Goal: Task Accomplishment & Management: Complete application form

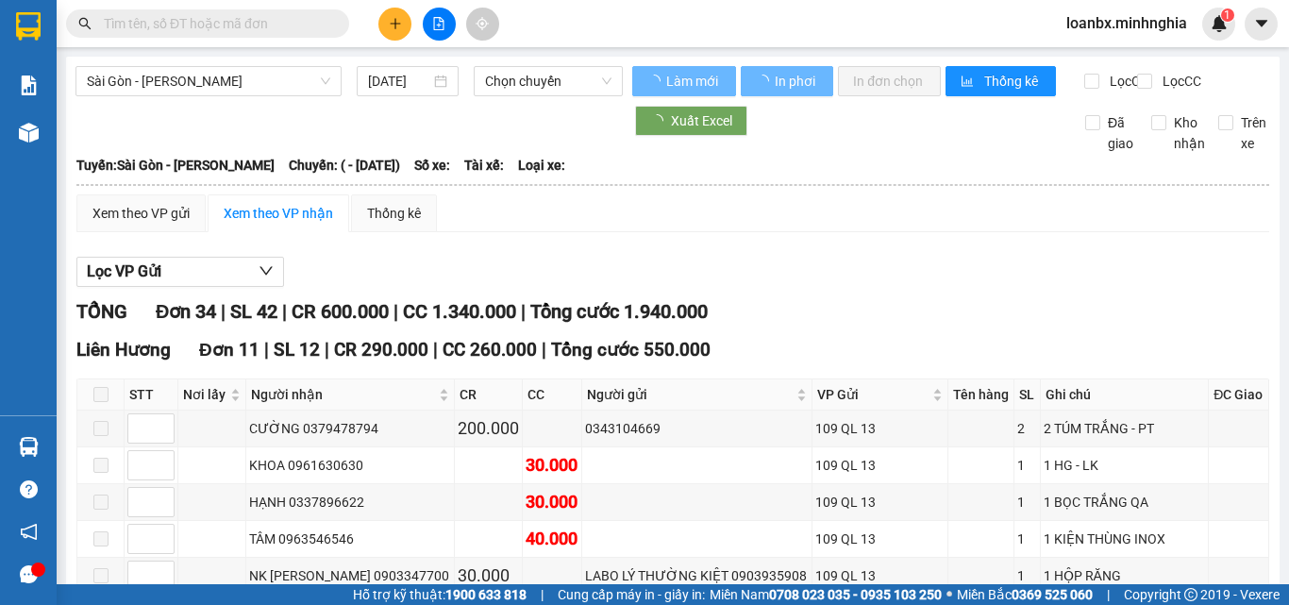
type input "14/08/2025"
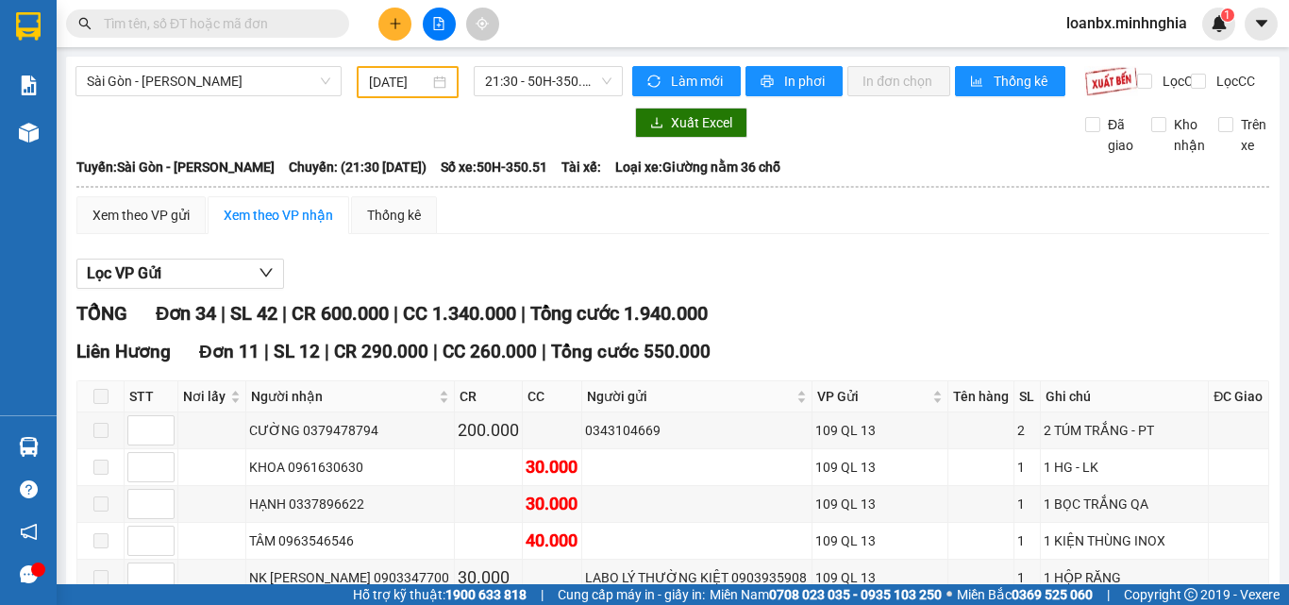
click at [214, 15] on input "text" at bounding box center [215, 23] width 223 height 21
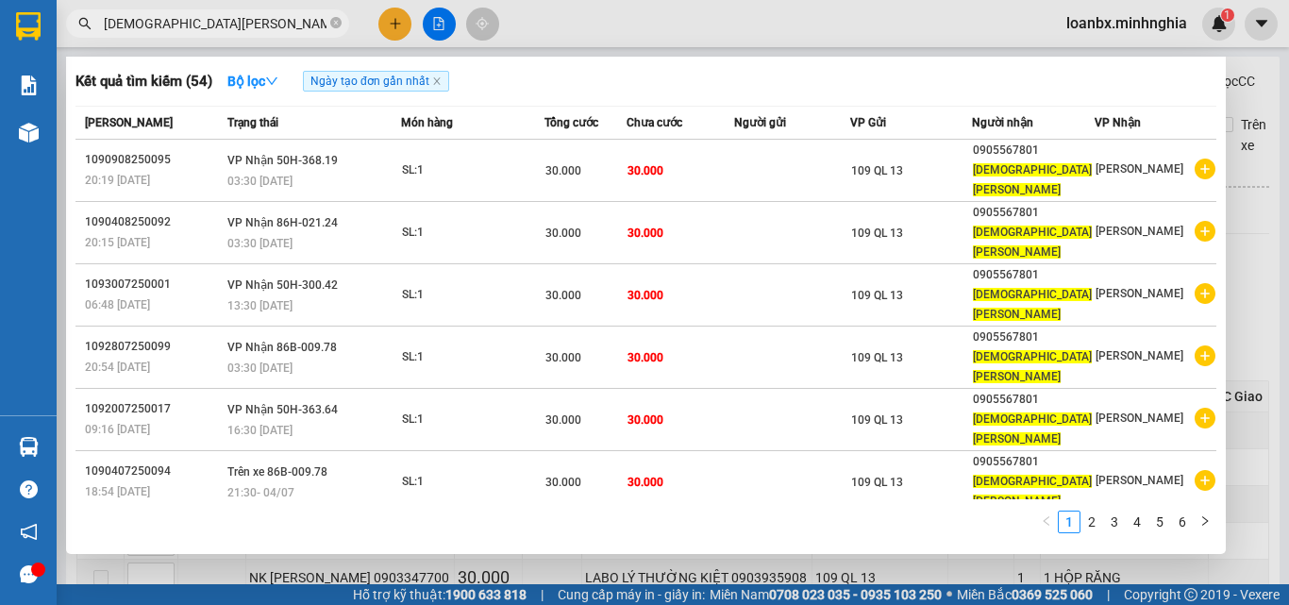
scroll to position [84, 0]
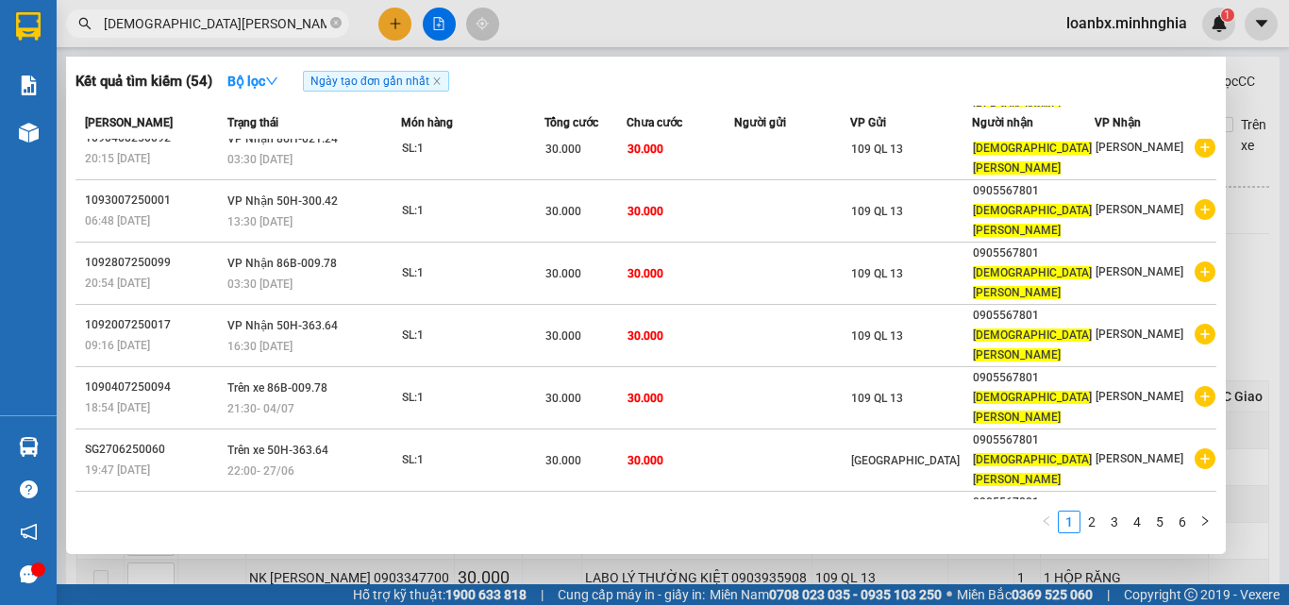
drag, startPoint x: 172, startPoint y: 33, endPoint x: 72, endPoint y: 31, distance: 100.1
click at [72, 31] on span "HỒNG VY" at bounding box center [207, 23] width 283 height 28
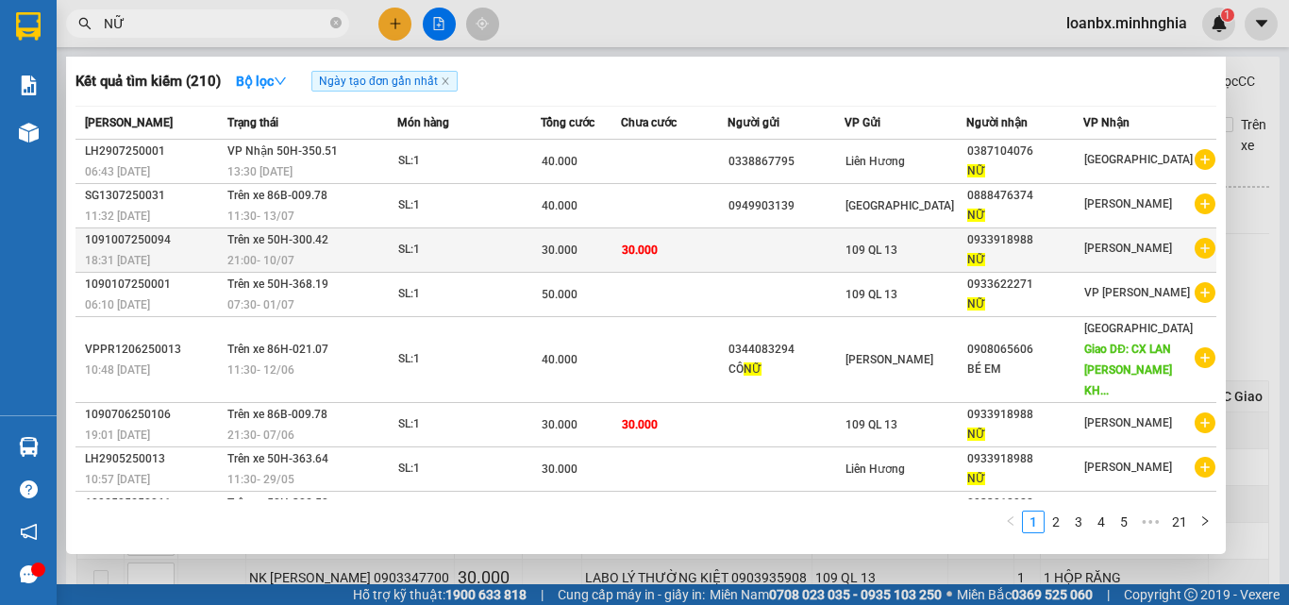
type input "NỮ"
click at [733, 247] on td at bounding box center [787, 250] width 118 height 44
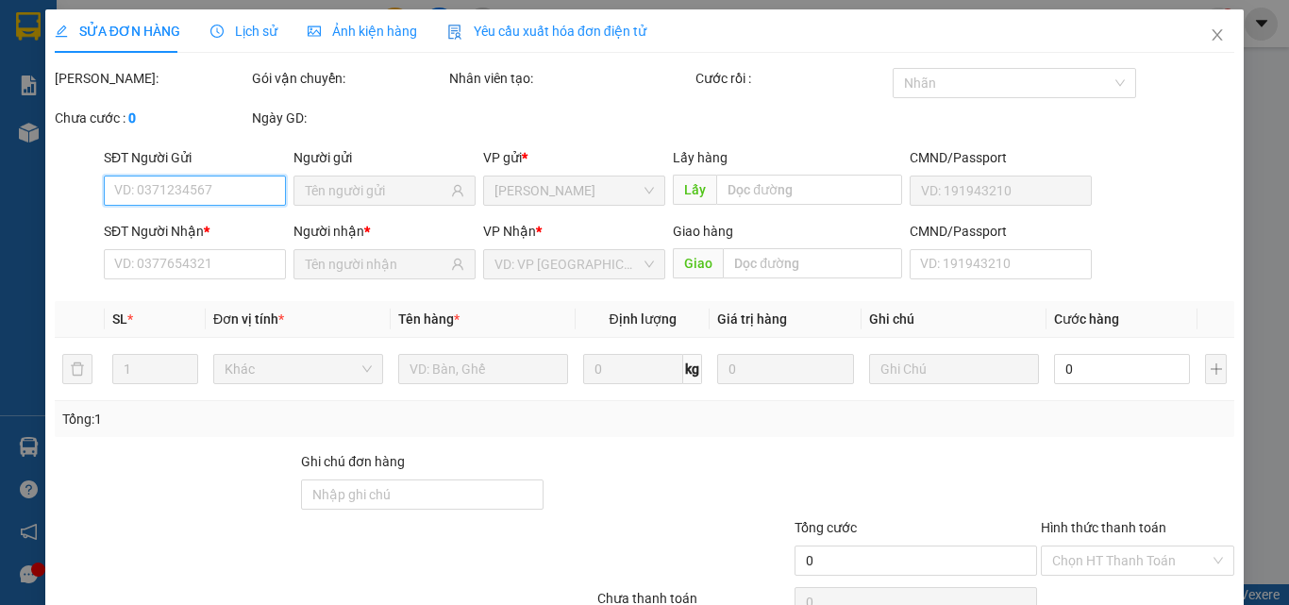
type input "0933918988"
type input "NỮ"
type input "30.000"
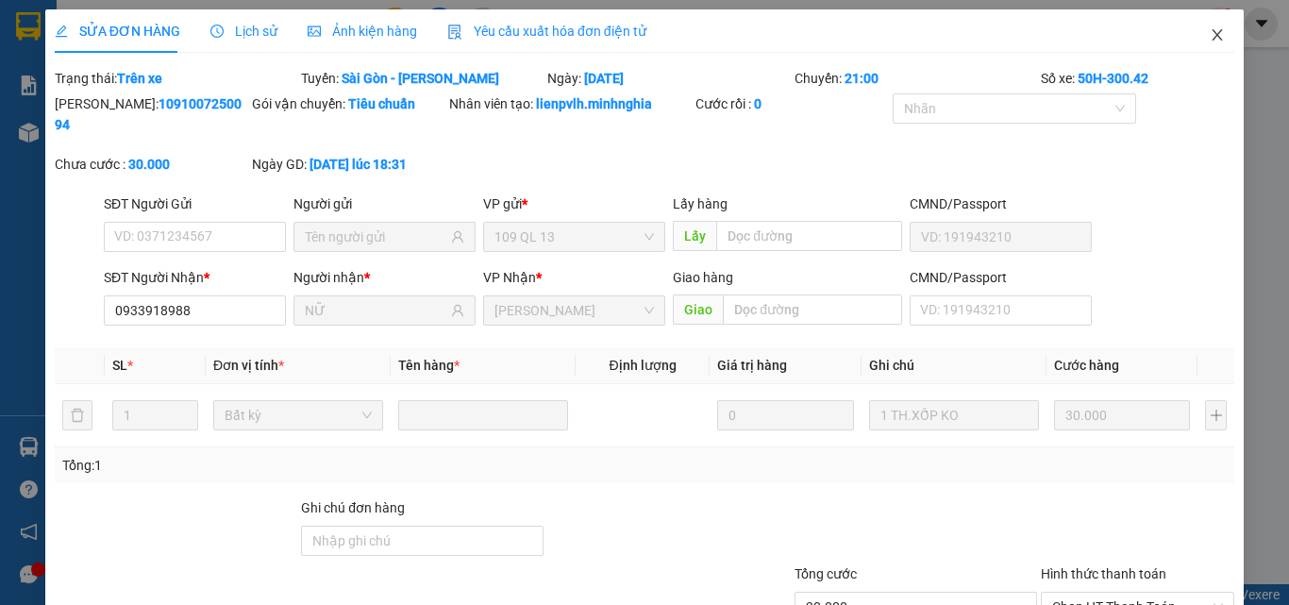
click at [1214, 40] on span "Close" at bounding box center [1217, 35] width 53 height 53
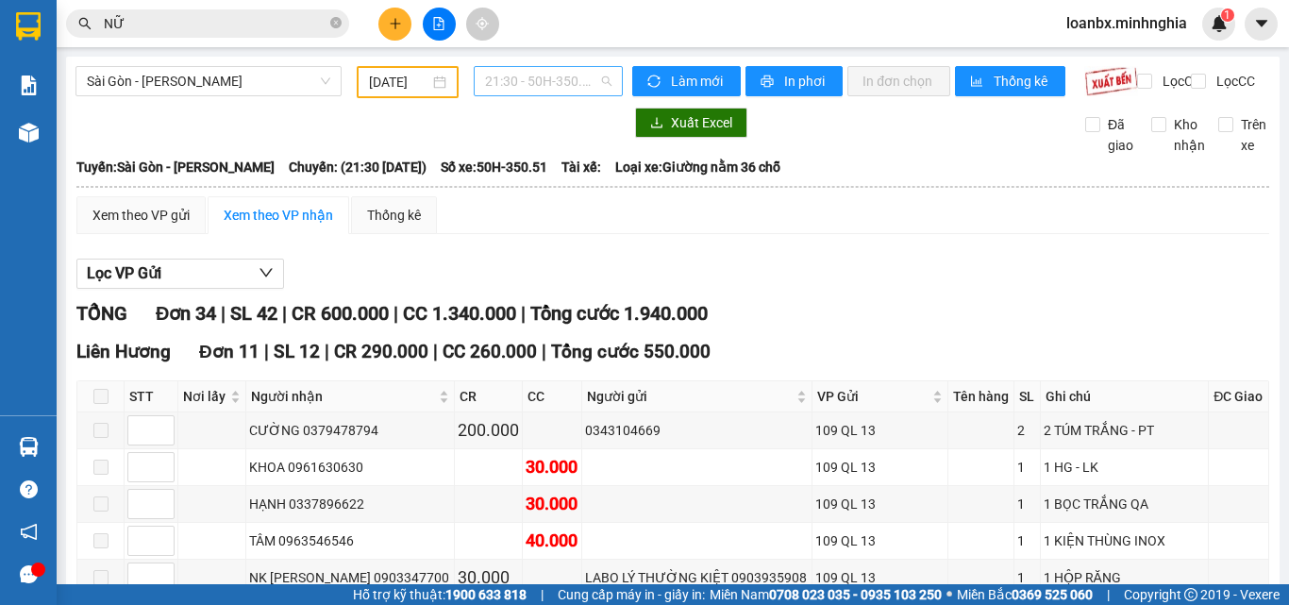
click at [543, 80] on span "21:30 - 50H-350.51" at bounding box center [548, 81] width 126 height 28
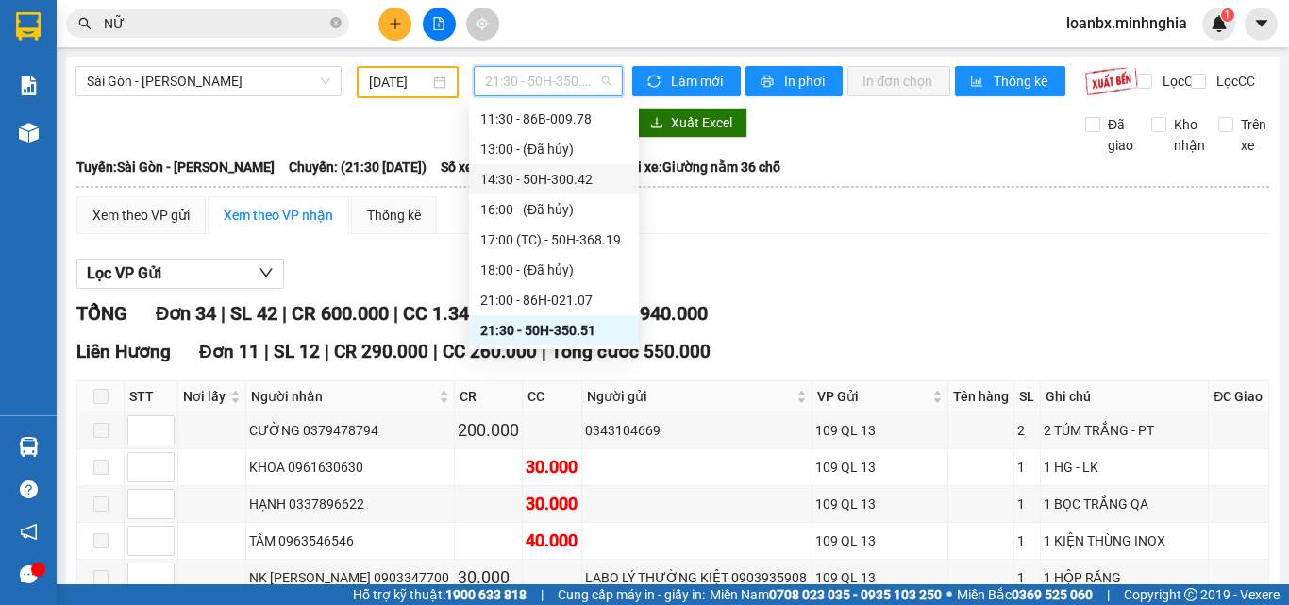
click at [530, 177] on div "14:30 - 50H-300.42" at bounding box center [553, 179] width 147 height 21
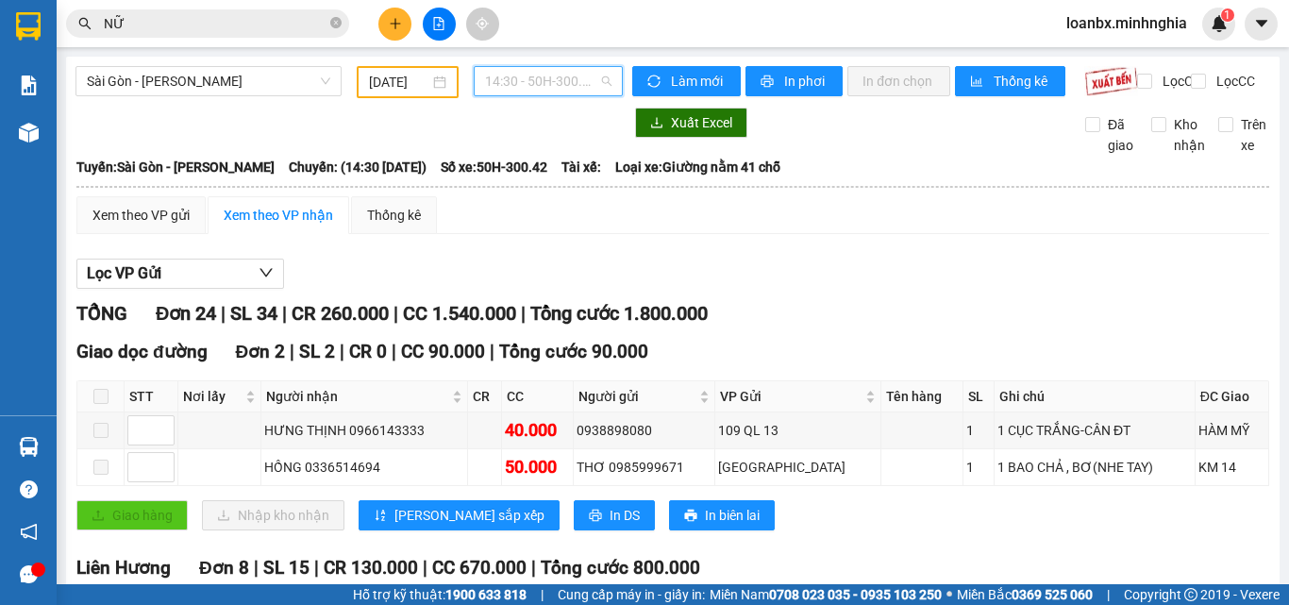
drag, startPoint x: 526, startPoint y: 76, endPoint x: 584, endPoint y: 174, distance: 114.3
click at [526, 75] on span "14:30 - 50H-300.42" at bounding box center [548, 81] width 126 height 28
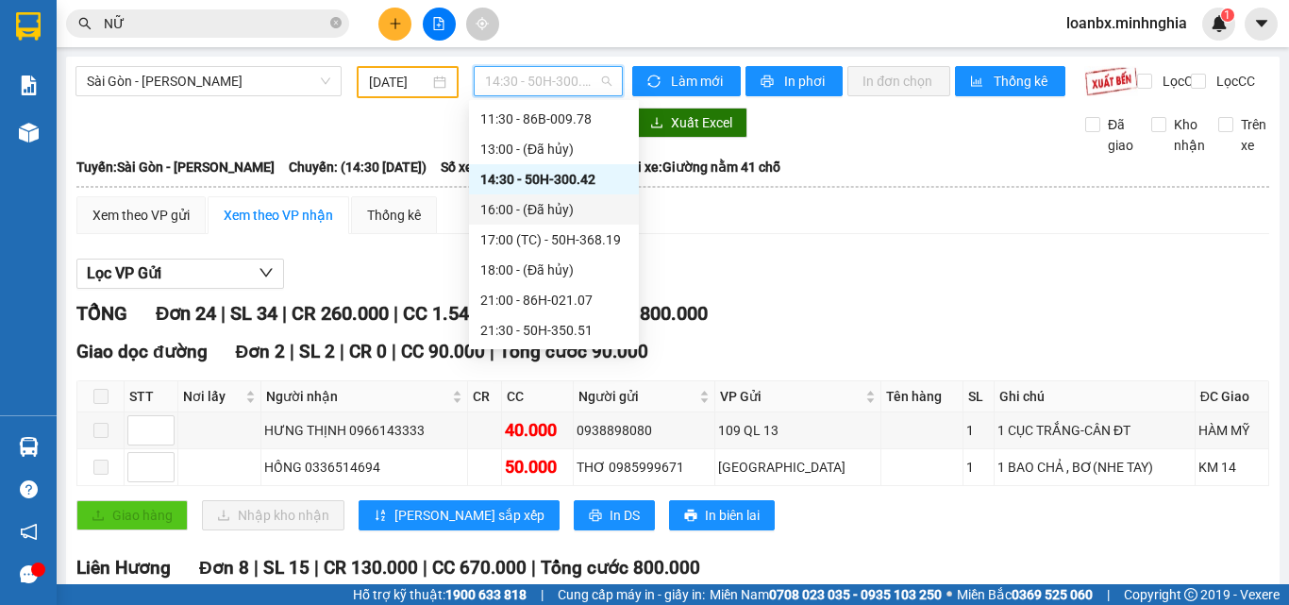
click at [545, 216] on div "16:00 - (Đã hủy)" at bounding box center [553, 209] width 147 height 21
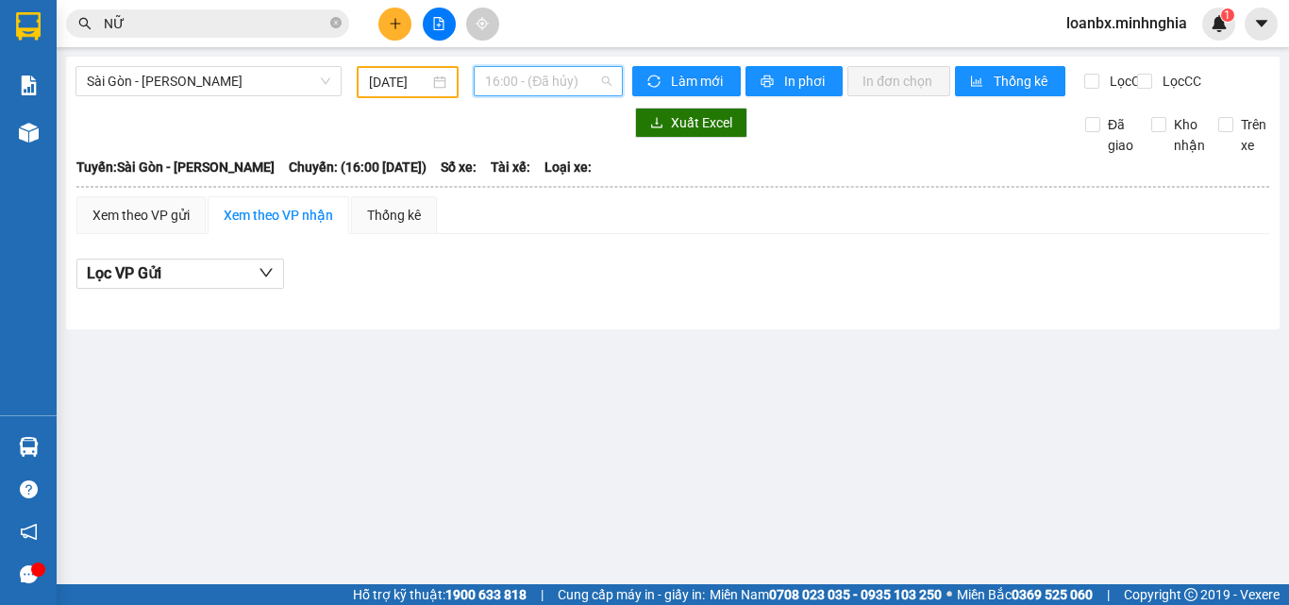
click at [553, 76] on span "16:00 - (Đã hủy)" at bounding box center [548, 81] width 126 height 28
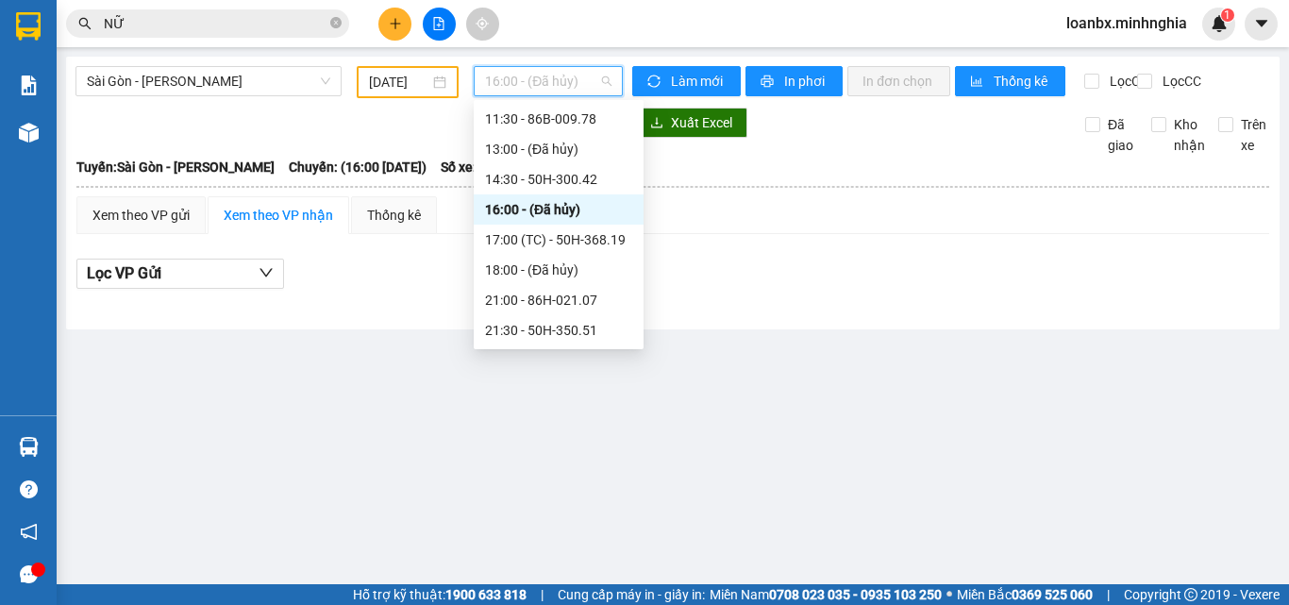
scroll to position [211, 0]
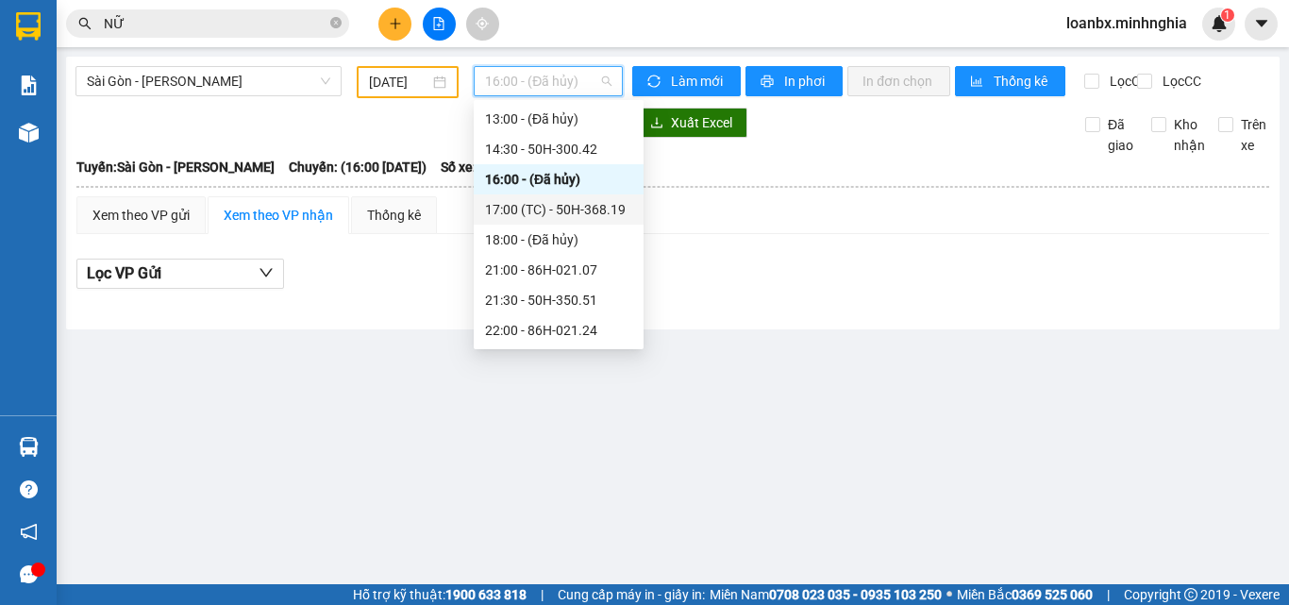
click at [554, 212] on div "17:00 (TC) - 50H-368.19" at bounding box center [558, 209] width 147 height 21
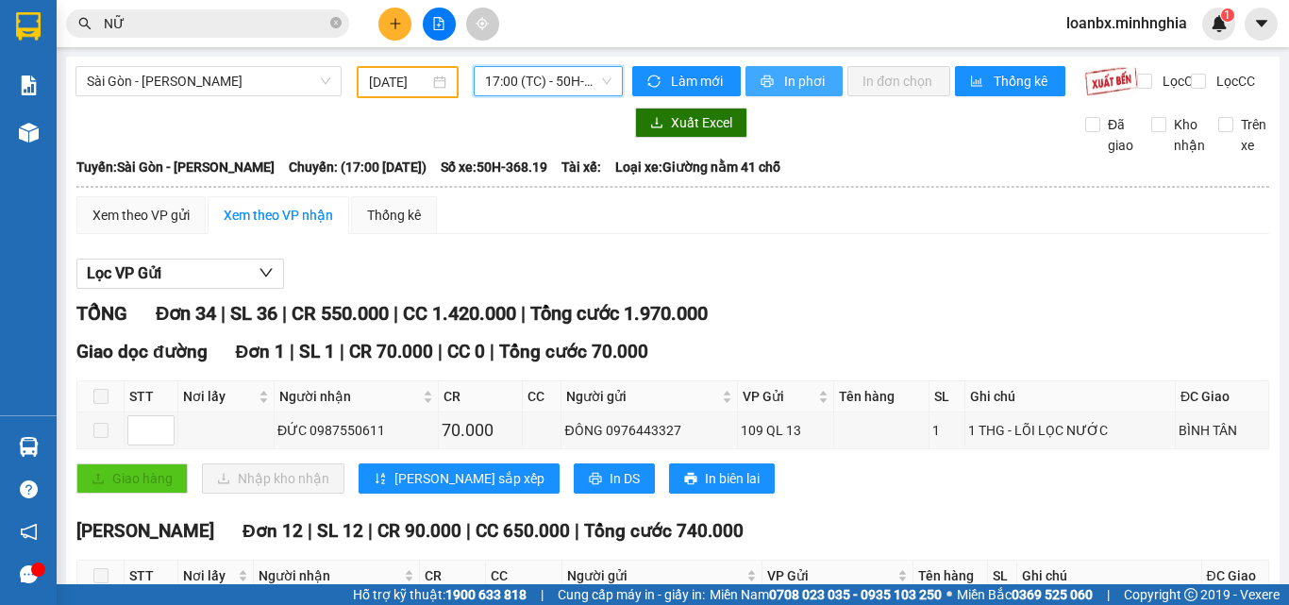
click at [784, 77] on span "In phơi" at bounding box center [805, 81] width 43 height 21
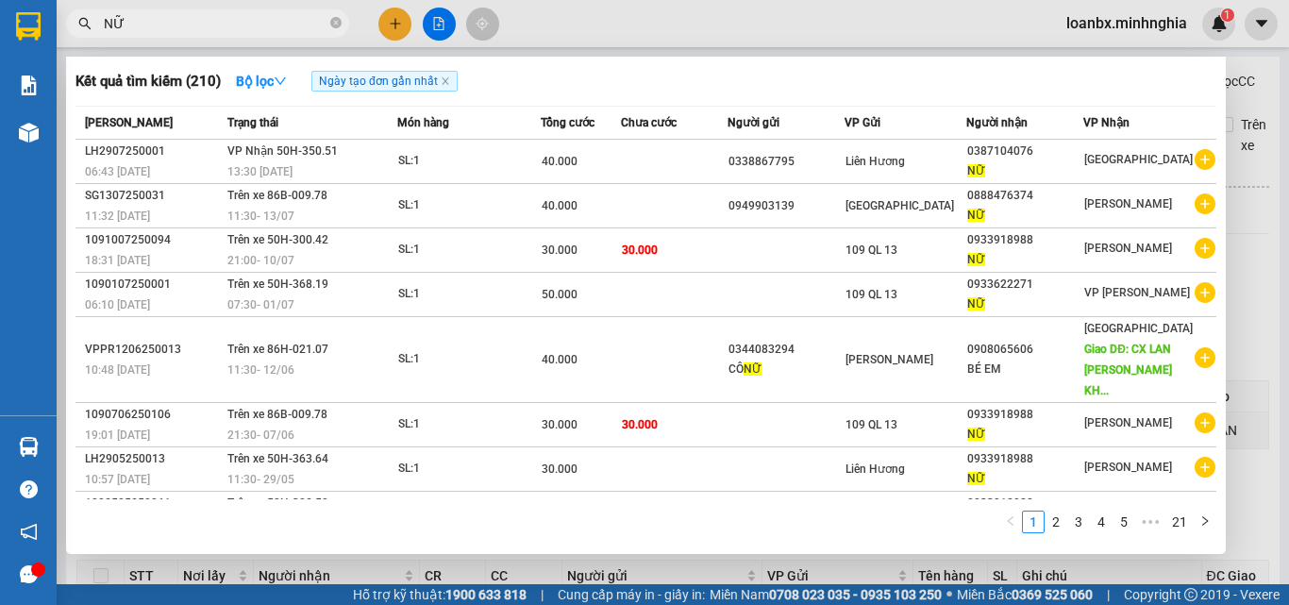
click at [167, 27] on input "NỮ" at bounding box center [215, 23] width 223 height 21
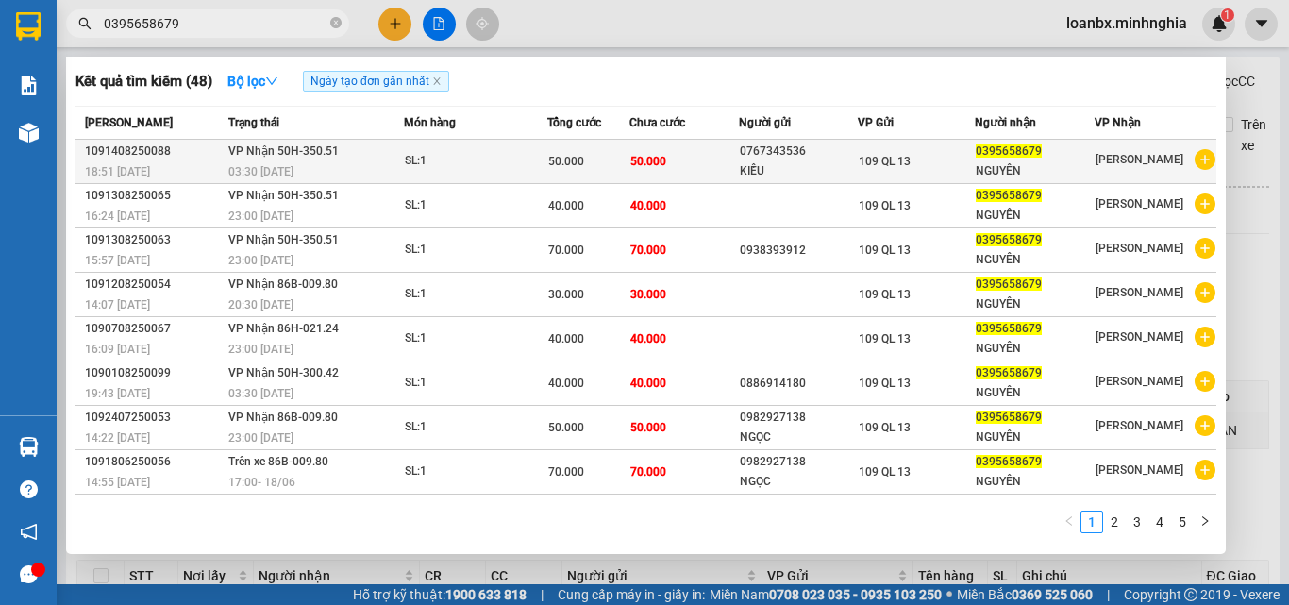
type input "0395658679"
click at [198, 162] on div "18:51 - 14/08" at bounding box center [154, 171] width 138 height 21
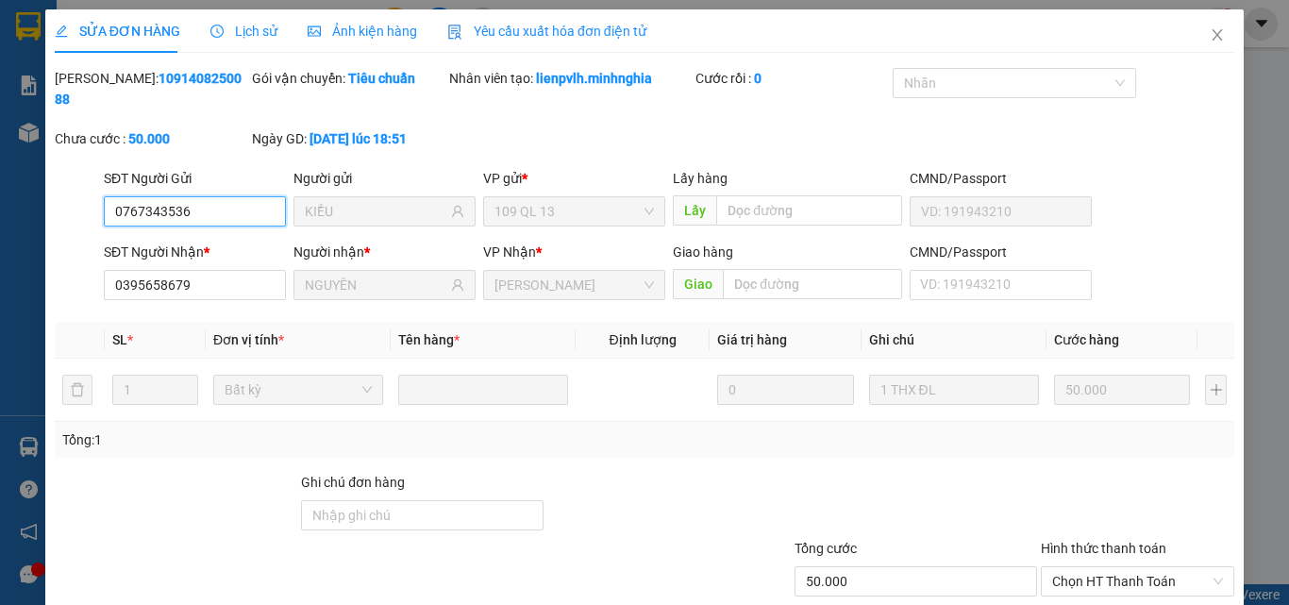
type input "0767343536"
type input "KIỀU"
type input "0395658679"
type input "NGUYÊN"
type input "50.000"
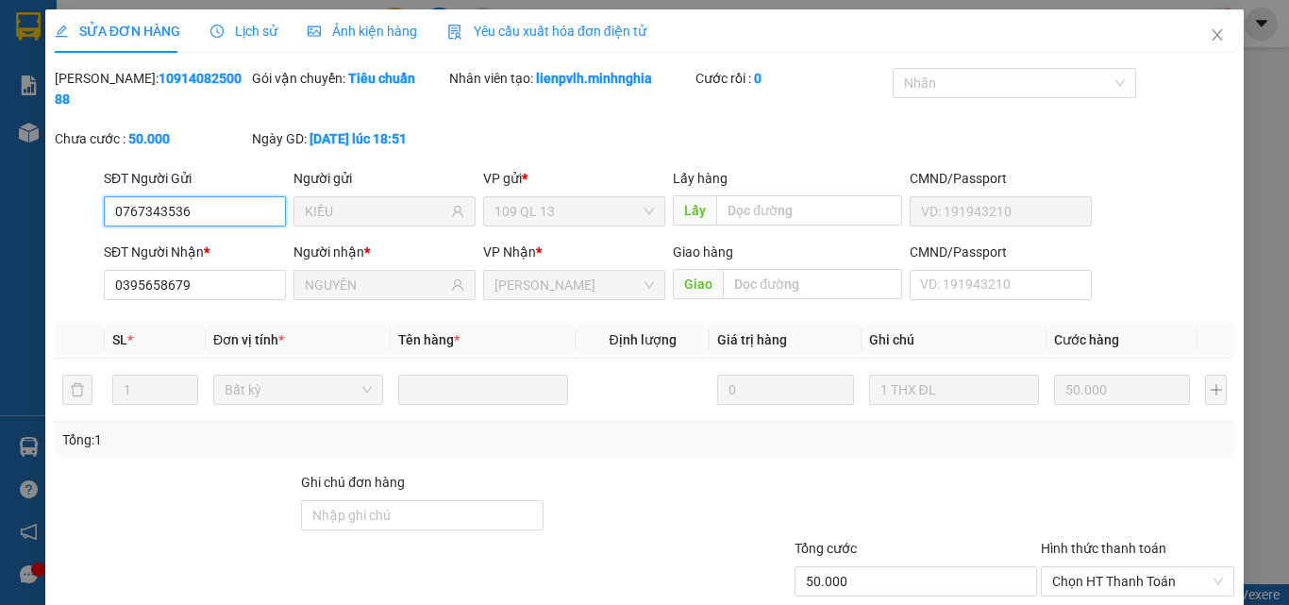
type input "50.000"
click at [1210, 30] on icon "close" at bounding box center [1217, 34] width 15 height 15
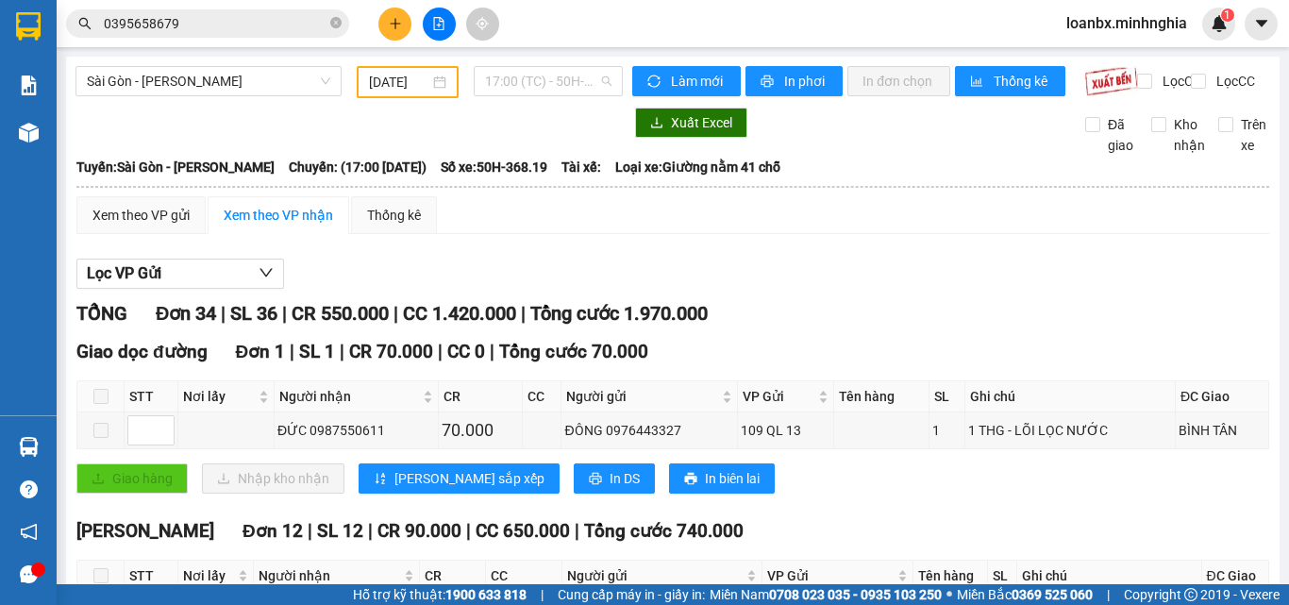
drag, startPoint x: 524, startPoint y: 76, endPoint x: 547, endPoint y: 188, distance: 113.9
click at [524, 76] on span "17:00 (TC) - 50H-368.19" at bounding box center [548, 81] width 126 height 28
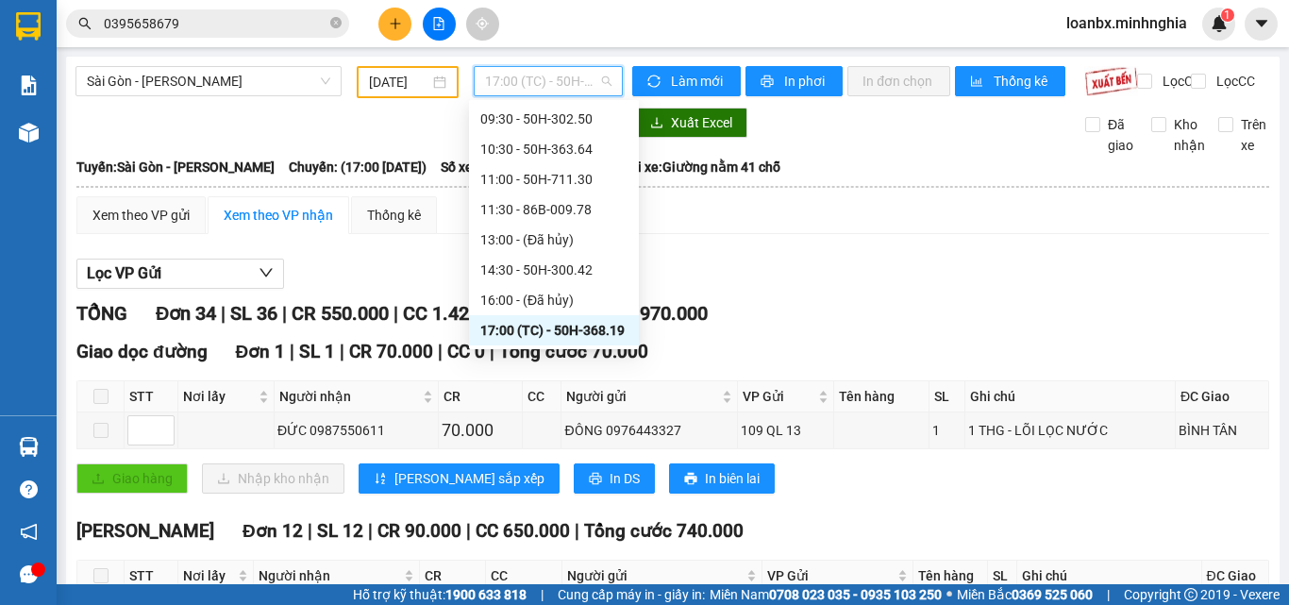
scroll to position [211, 0]
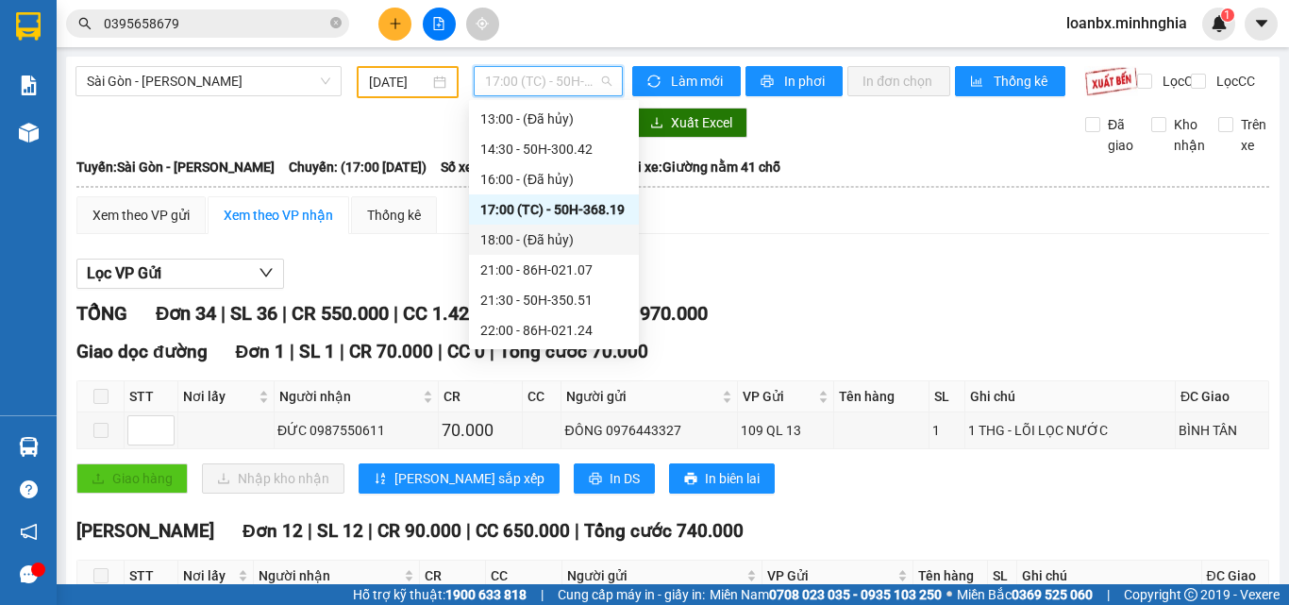
click at [524, 233] on div "18:00 - (Đã hủy)" at bounding box center [553, 239] width 147 height 21
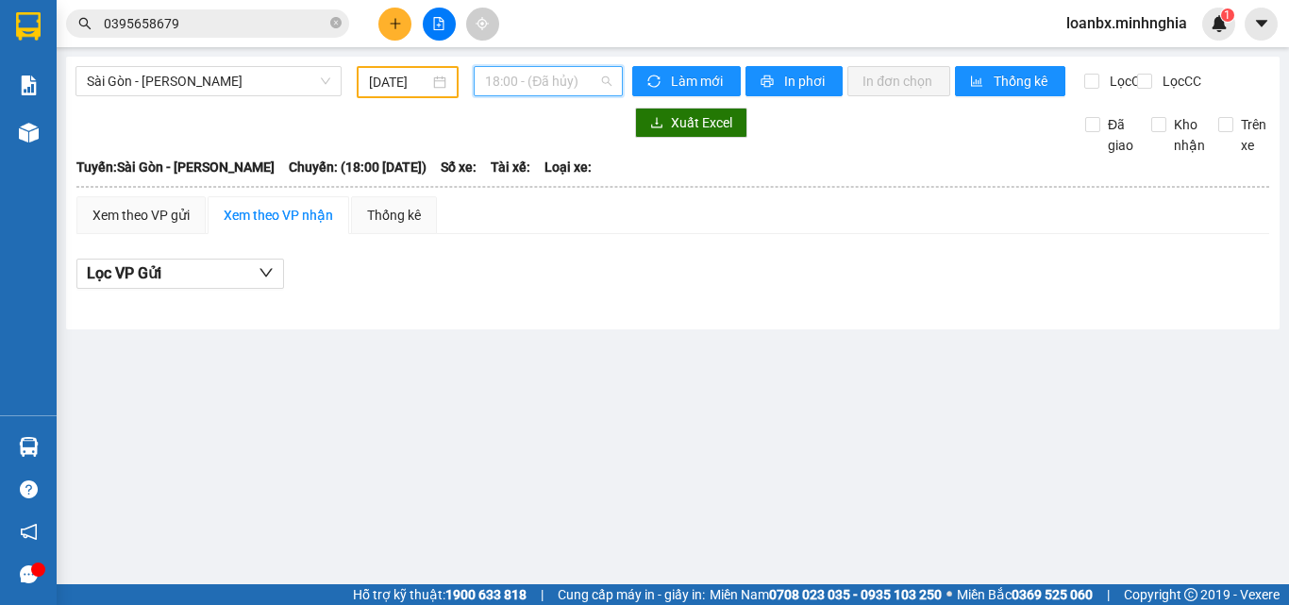
click at [526, 94] on span "18:00 - (Đã hủy)" at bounding box center [548, 81] width 126 height 28
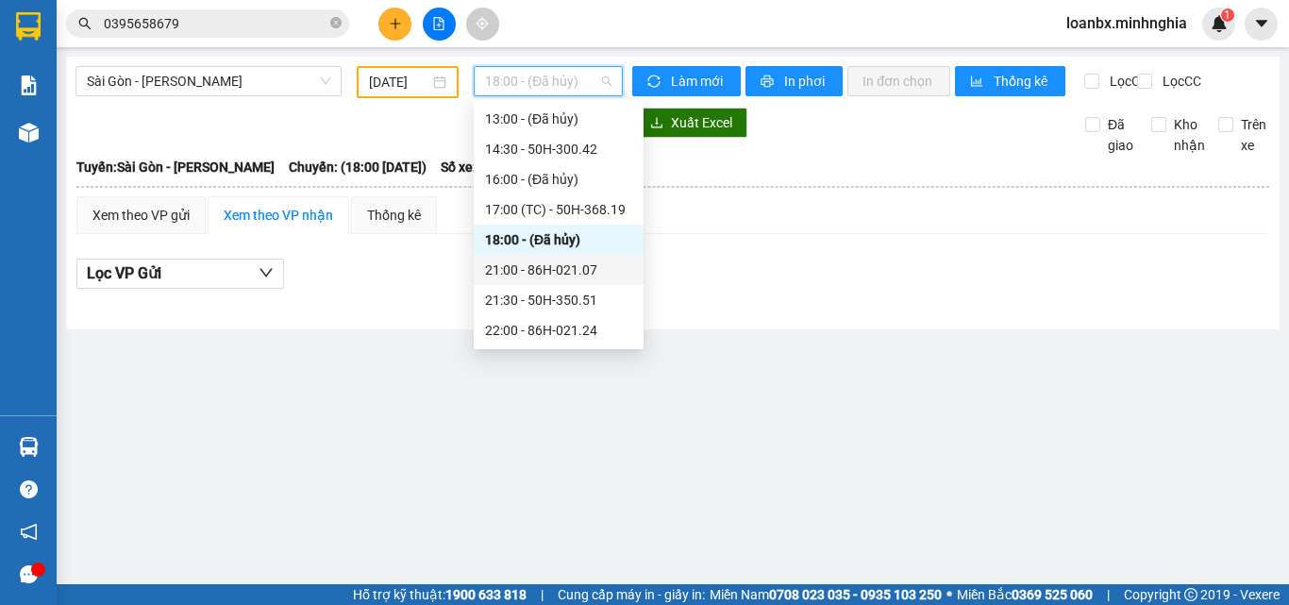
click at [517, 282] on div "21:00 - 86H-021.07" at bounding box center [559, 270] width 170 height 30
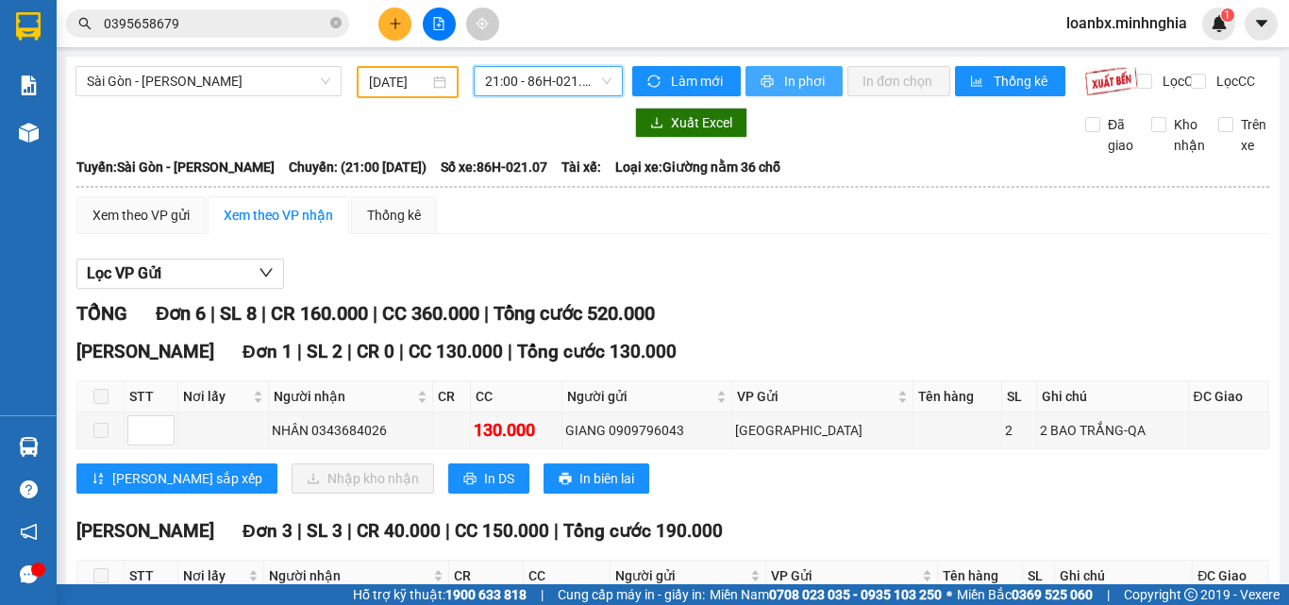
click at [793, 83] on span "In phơi" at bounding box center [805, 81] width 43 height 21
click at [543, 83] on span "21:00 - 86H-021.07" at bounding box center [548, 81] width 126 height 28
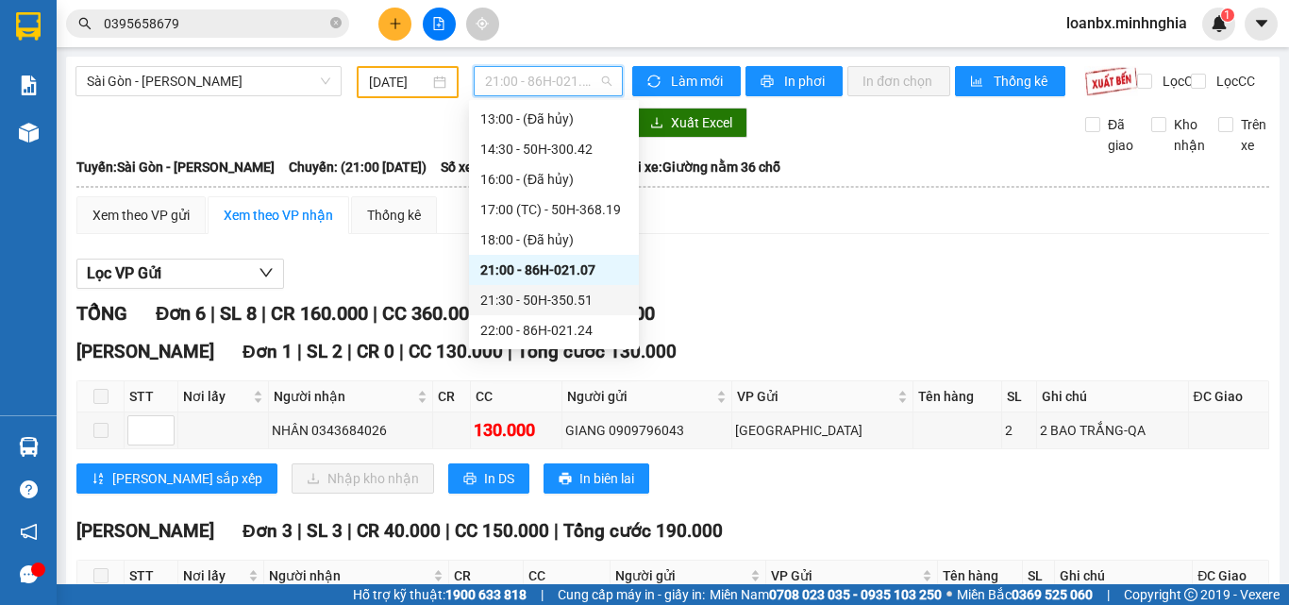
click at [536, 291] on div "21:30 - 50H-350.51" at bounding box center [553, 300] width 147 height 21
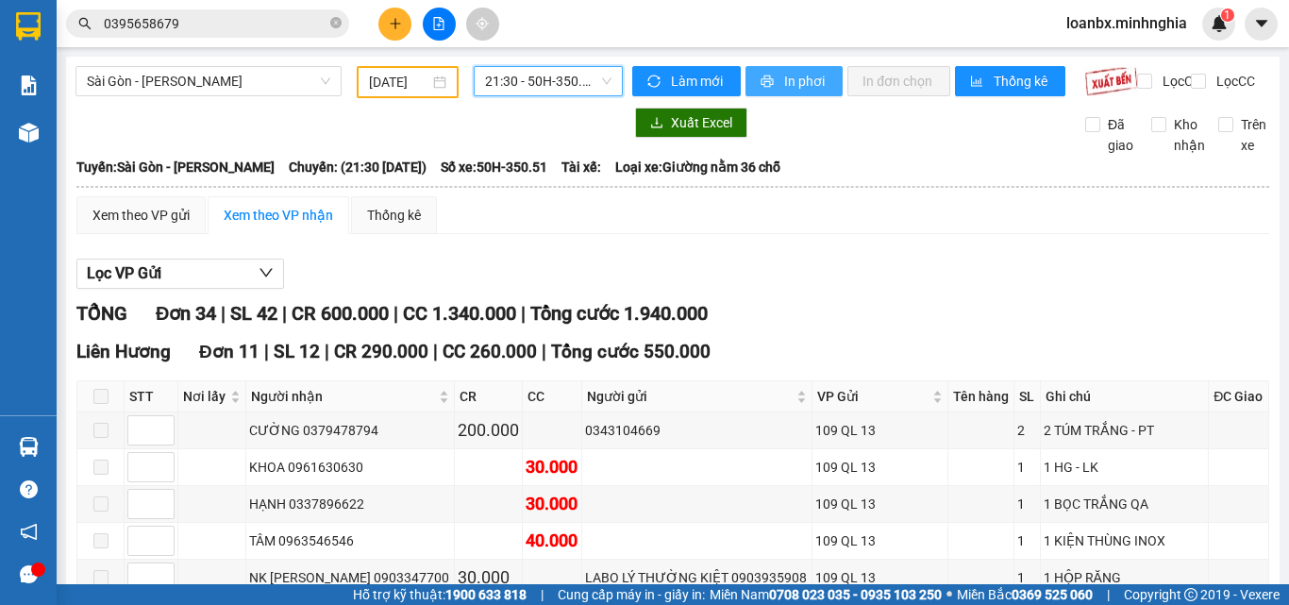
click at [774, 83] on button "In phơi" at bounding box center [794, 81] width 97 height 30
click at [528, 94] on span "21:30 - 50H-350.51" at bounding box center [548, 81] width 126 height 28
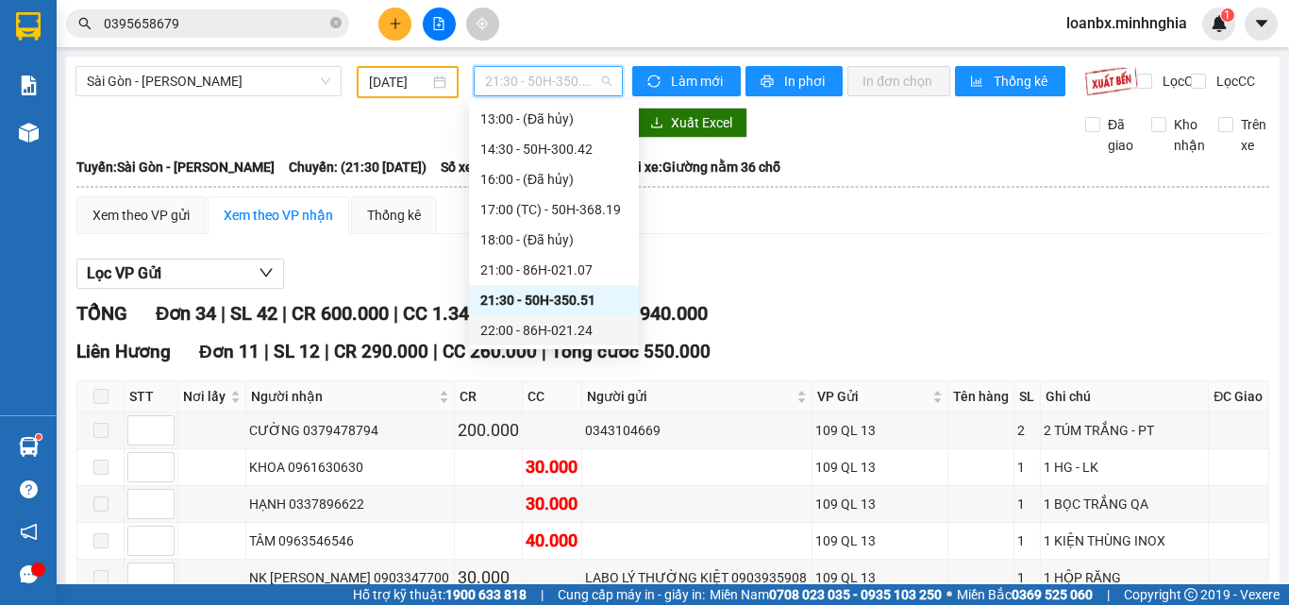
click at [534, 326] on div "22:00 - 86H-021.24" at bounding box center [553, 330] width 147 height 21
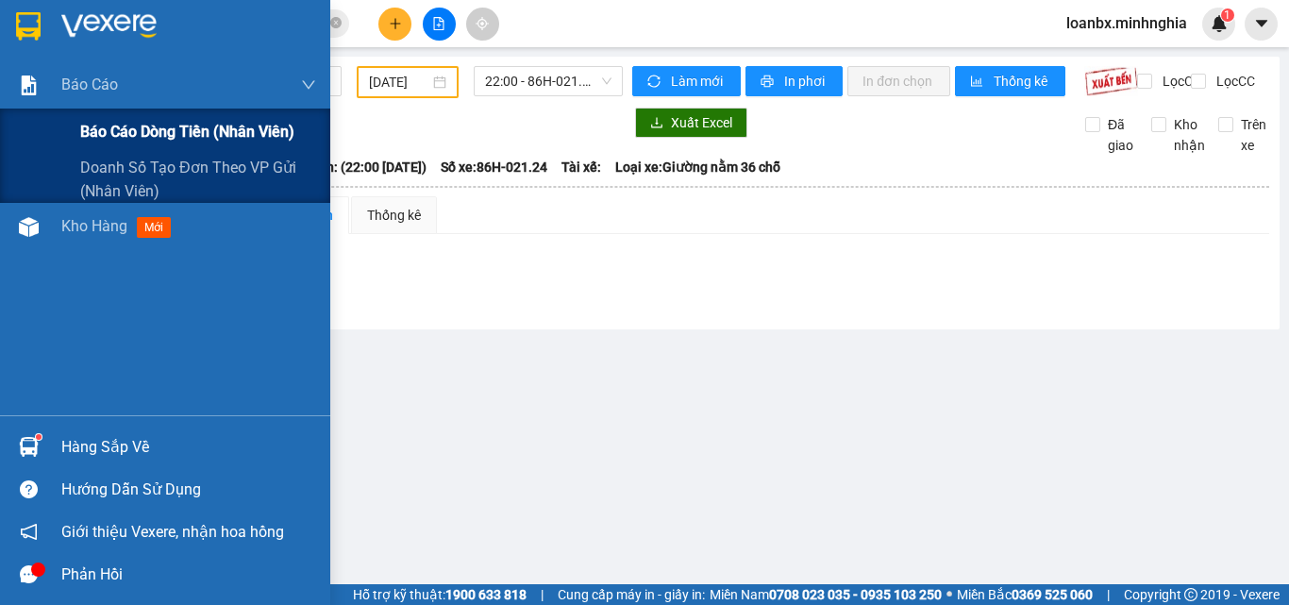
click at [124, 141] on span "Báo cáo dòng tiền (nhân viên)" at bounding box center [187, 132] width 214 height 24
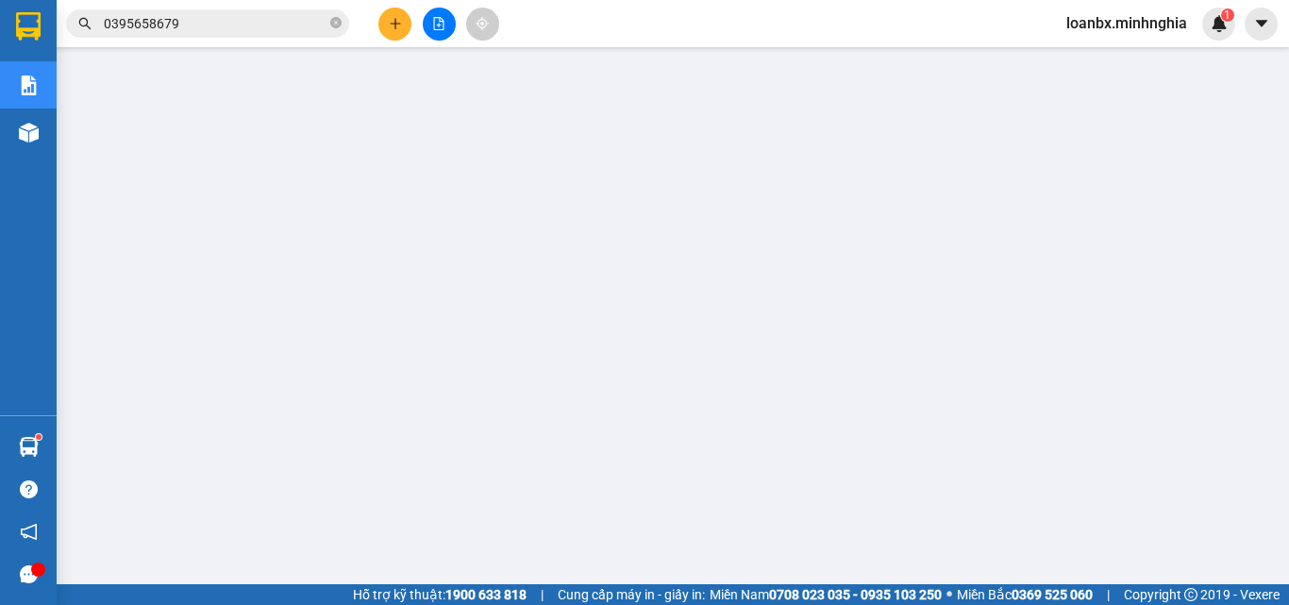
click at [406, 15] on button at bounding box center [395, 24] width 33 height 33
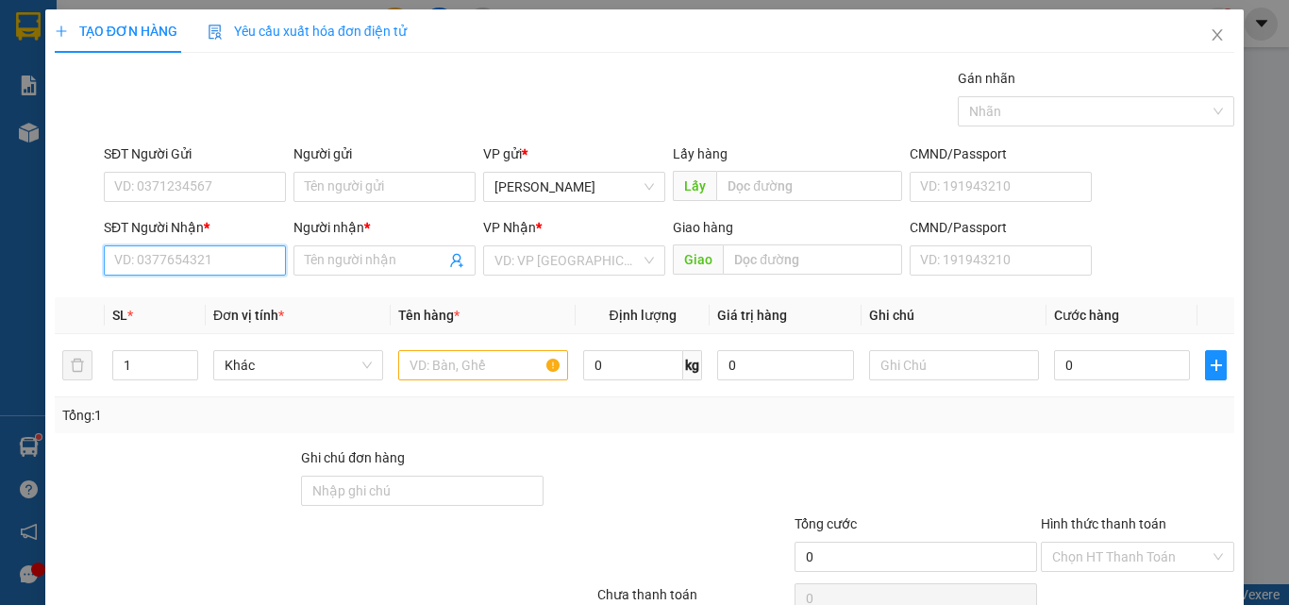
click at [126, 253] on input "SĐT Người Nhận *" at bounding box center [195, 260] width 182 height 30
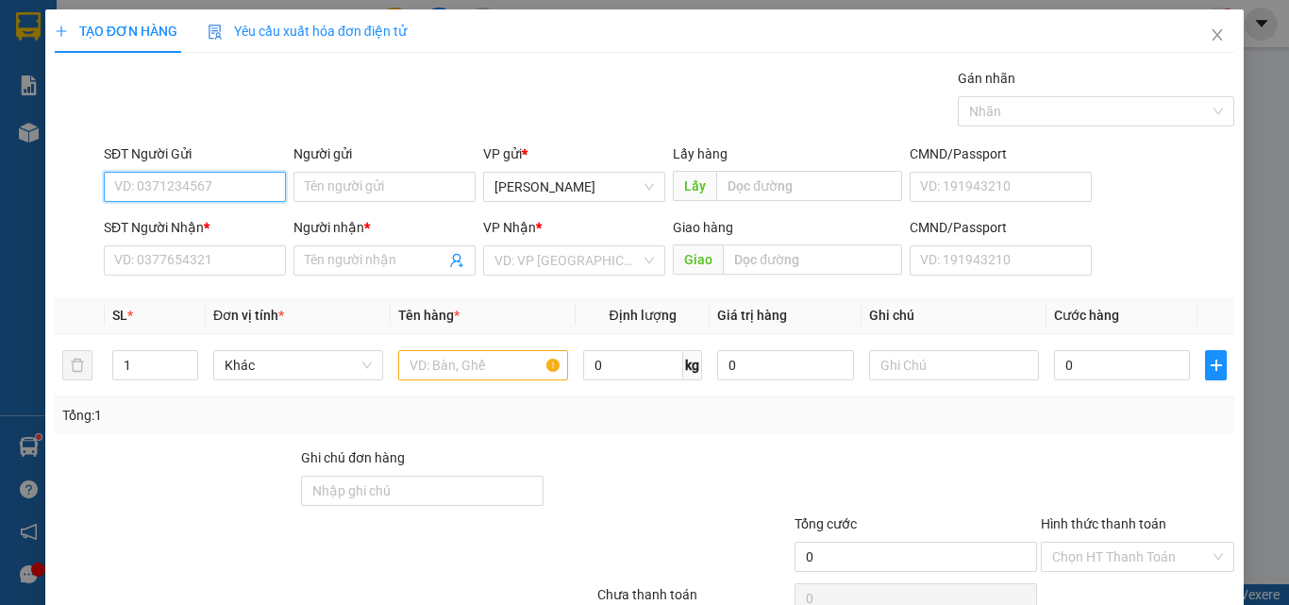
click at [175, 181] on input "SĐT Người Gửi" at bounding box center [195, 187] width 182 height 30
click at [197, 232] on div "0857072950" at bounding box center [193, 224] width 158 height 21
type input "0857072950"
type input "0962843852"
type input "CHÍN"
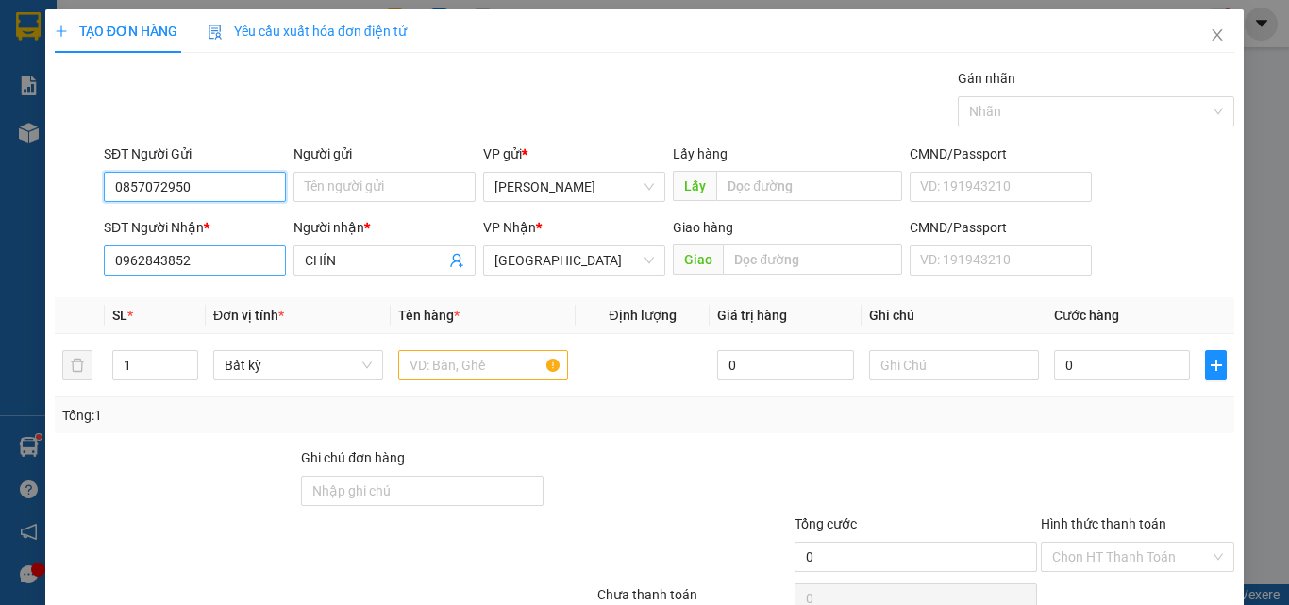
type input "0857072950"
drag, startPoint x: 213, startPoint y: 266, endPoint x: 35, endPoint y: 247, distance: 179.4
click at [35, 247] on div "TẠO ĐƠN HÀNG Yêu cầu xuất hóa đơn điện tử Transit Pickup Surcharge Ids Transit …" at bounding box center [644, 302] width 1289 height 605
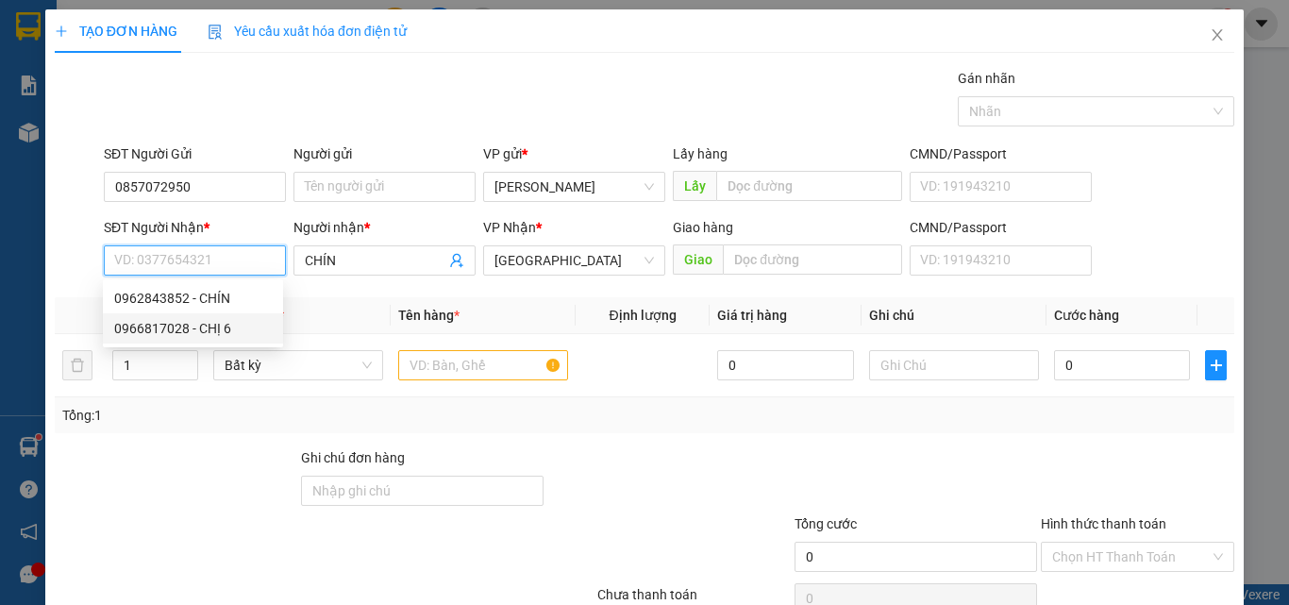
click at [209, 328] on div "0966817028 - CHỊ 6" at bounding box center [193, 328] width 158 height 21
type input "0966817028"
type input "CHỊ 6"
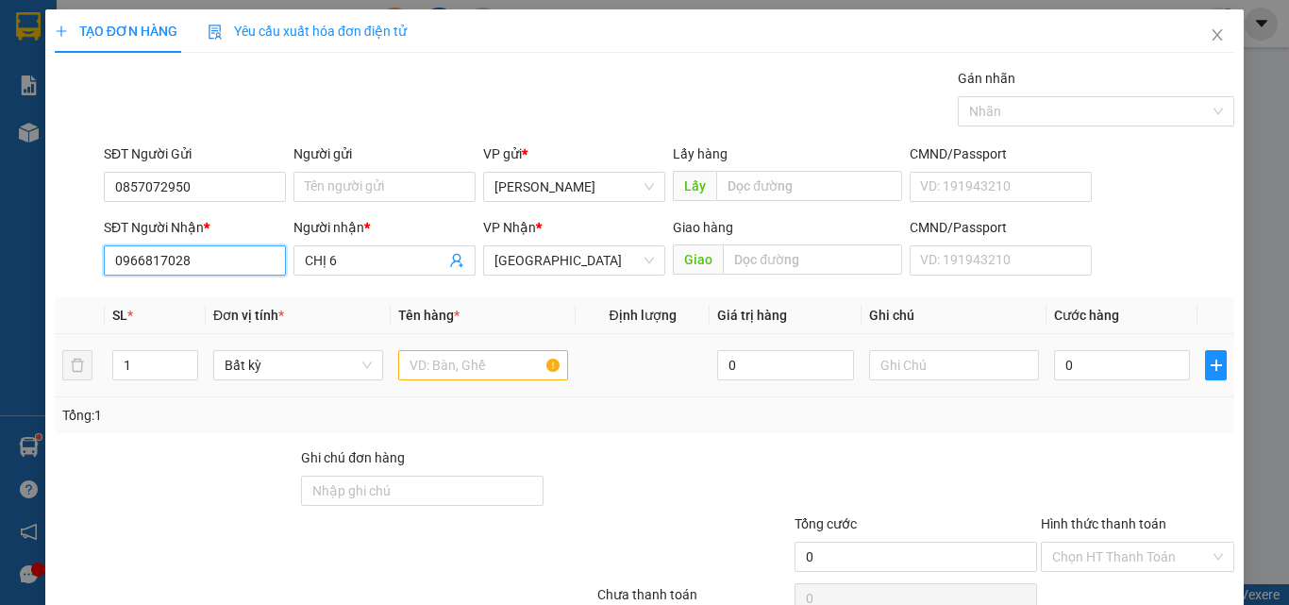
type input "0966817028"
click at [466, 359] on input "text" at bounding box center [483, 365] width 170 height 30
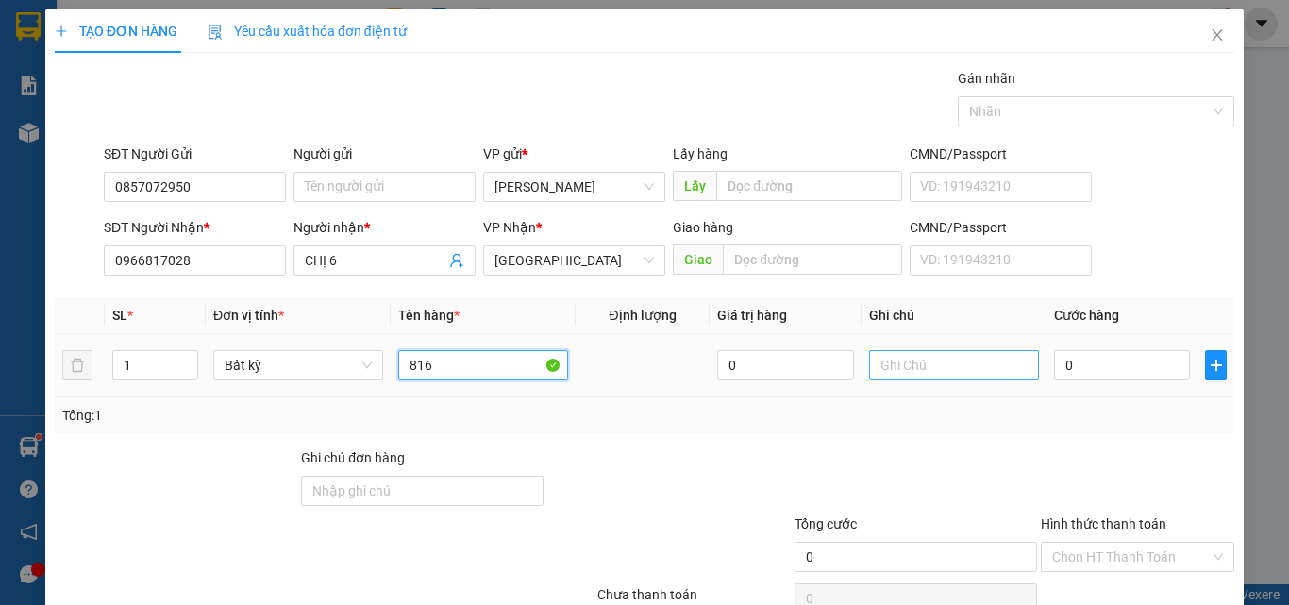
type input "816"
click at [879, 371] on input "text" at bounding box center [954, 365] width 170 height 30
type input "2 THX - CÁ"
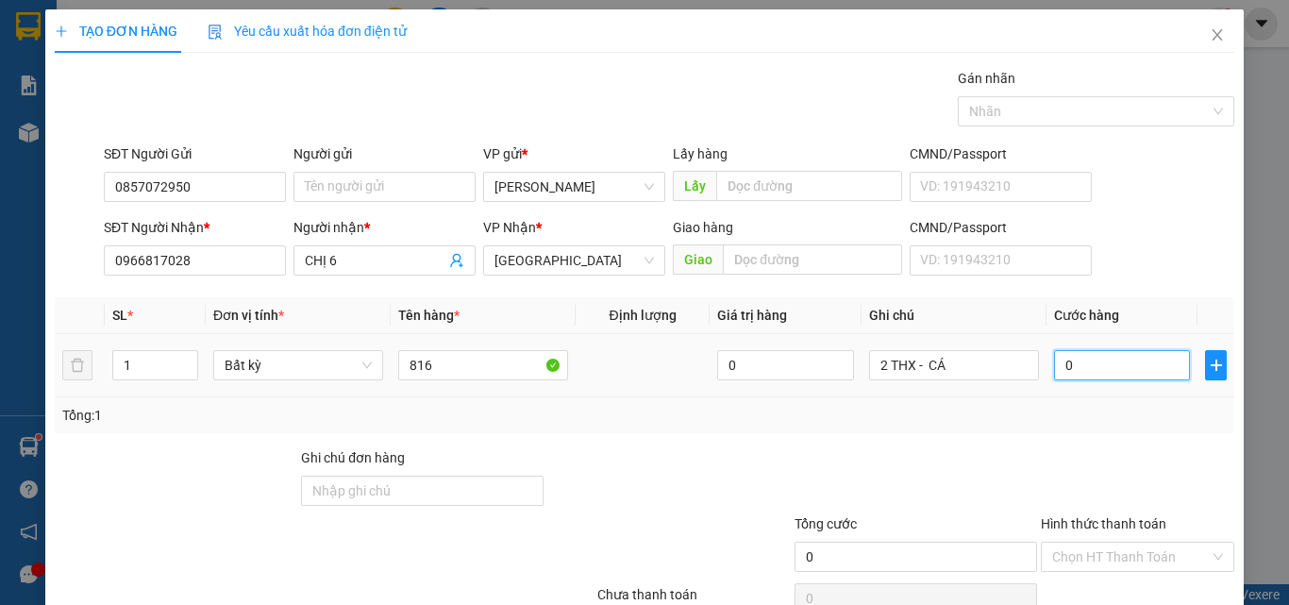
click at [1124, 364] on input "0" at bounding box center [1122, 365] width 136 height 30
type input "1"
type input "12"
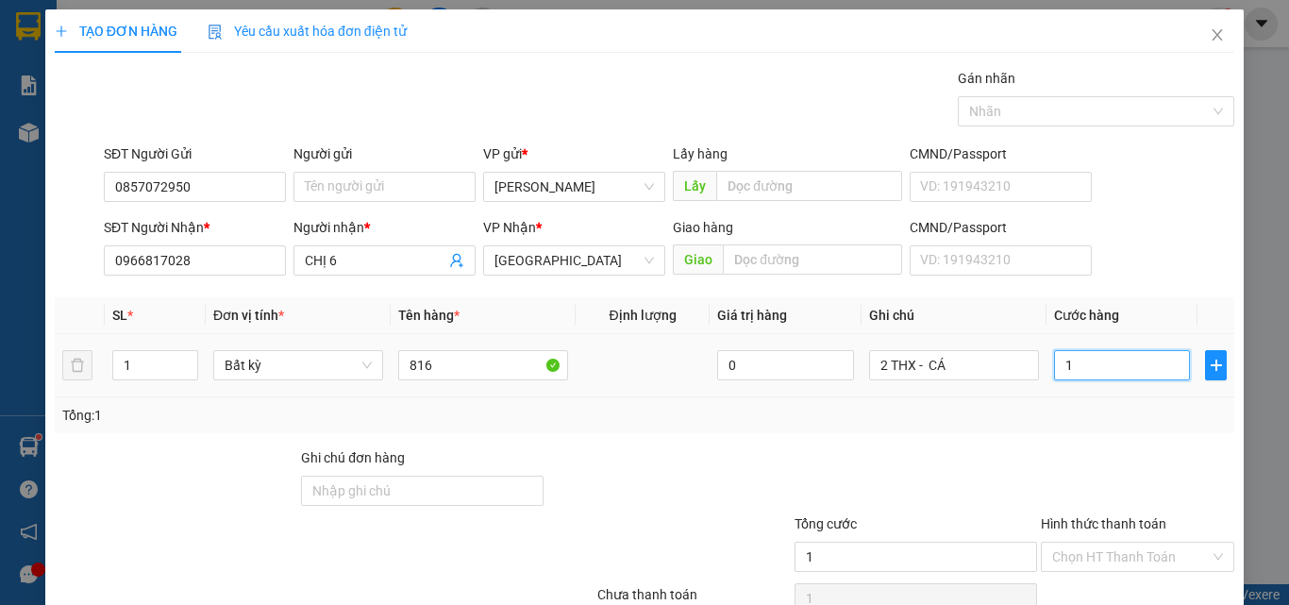
type input "12"
type input "120"
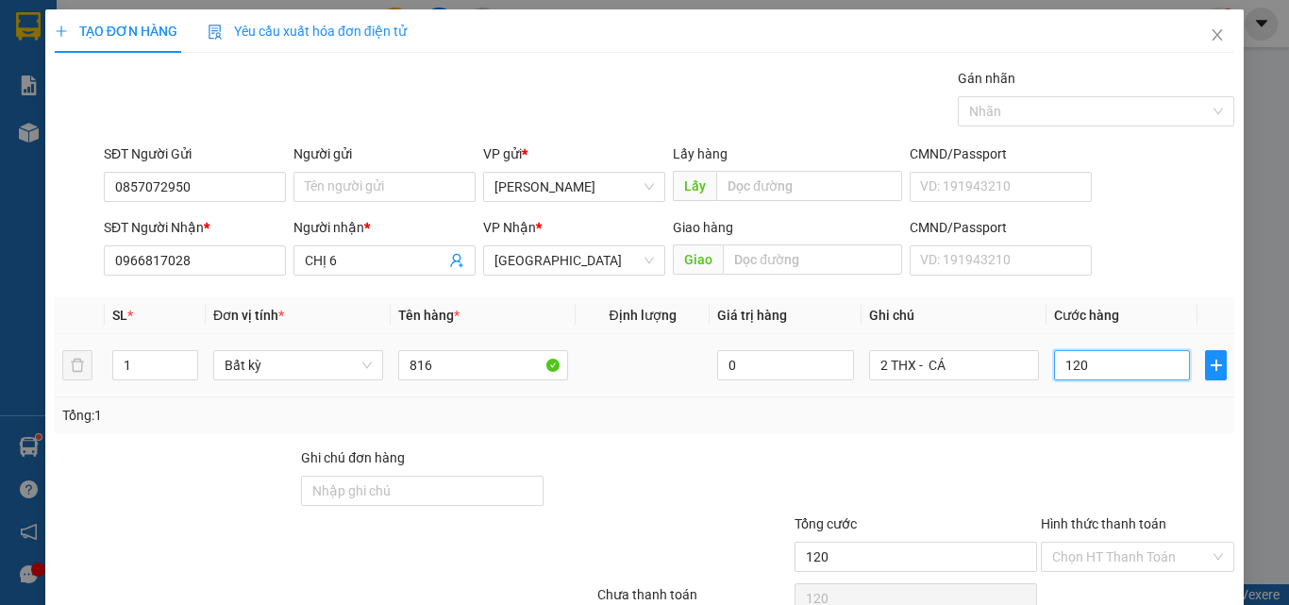
scroll to position [93, 0]
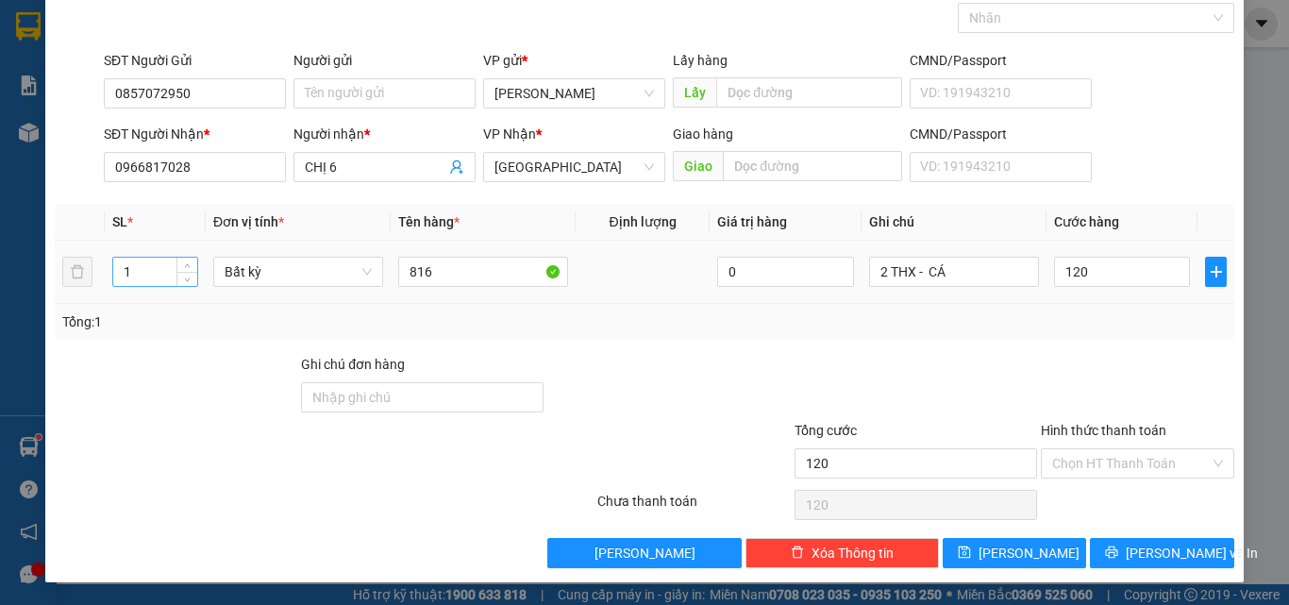
type input "120.000"
drag, startPoint x: 168, startPoint y: 258, endPoint x: 182, endPoint y: 257, distance: 14.2
click at [176, 257] on div "1" at bounding box center [155, 272] width 86 height 30
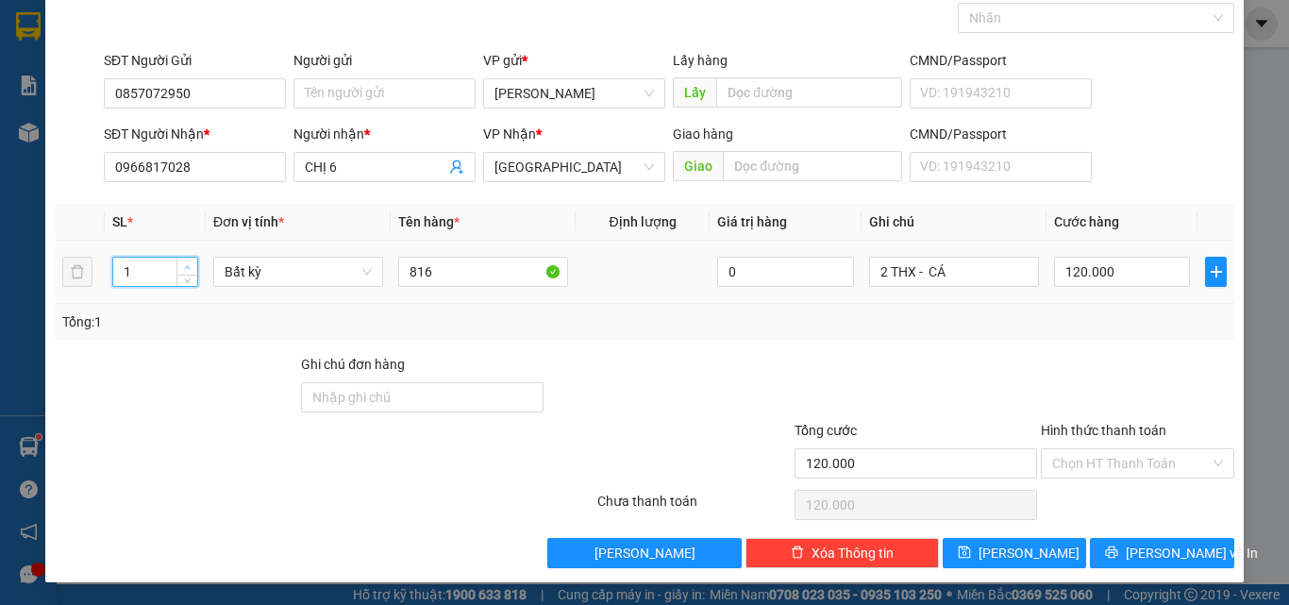
type input "2"
click at [189, 258] on span "Increase Value" at bounding box center [187, 266] width 21 height 17
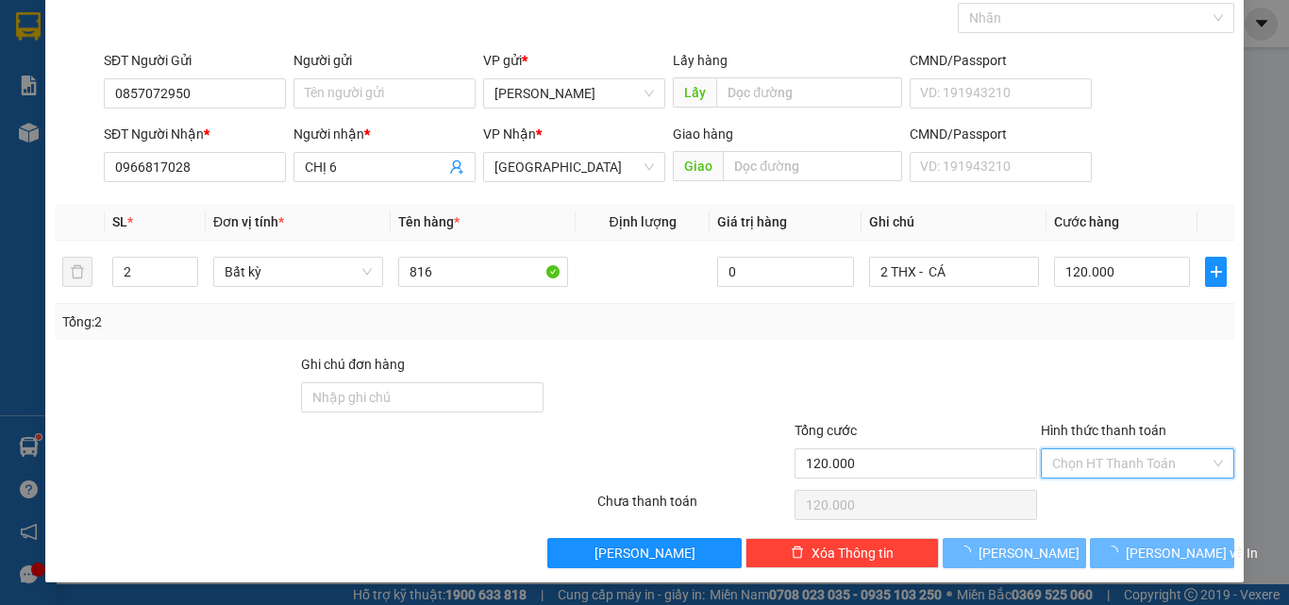
click at [1092, 474] on input "Hình thức thanh toán" at bounding box center [1131, 463] width 158 height 28
click at [1091, 492] on div "Tại văn phòng" at bounding box center [1126, 501] width 169 height 21
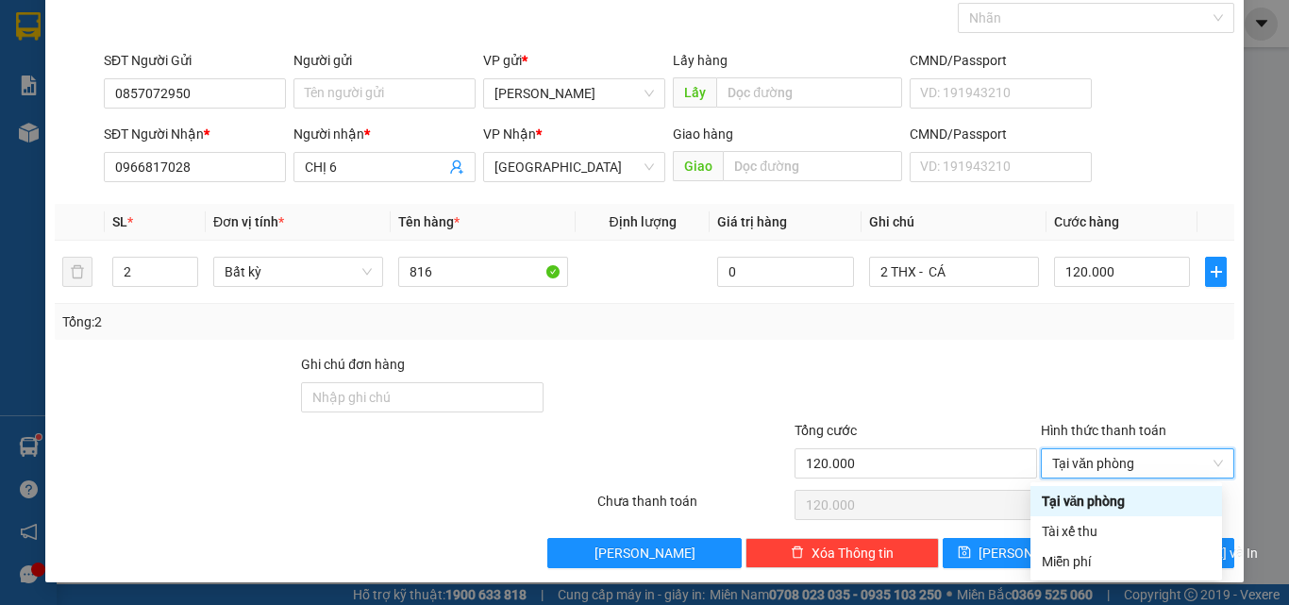
type input "0"
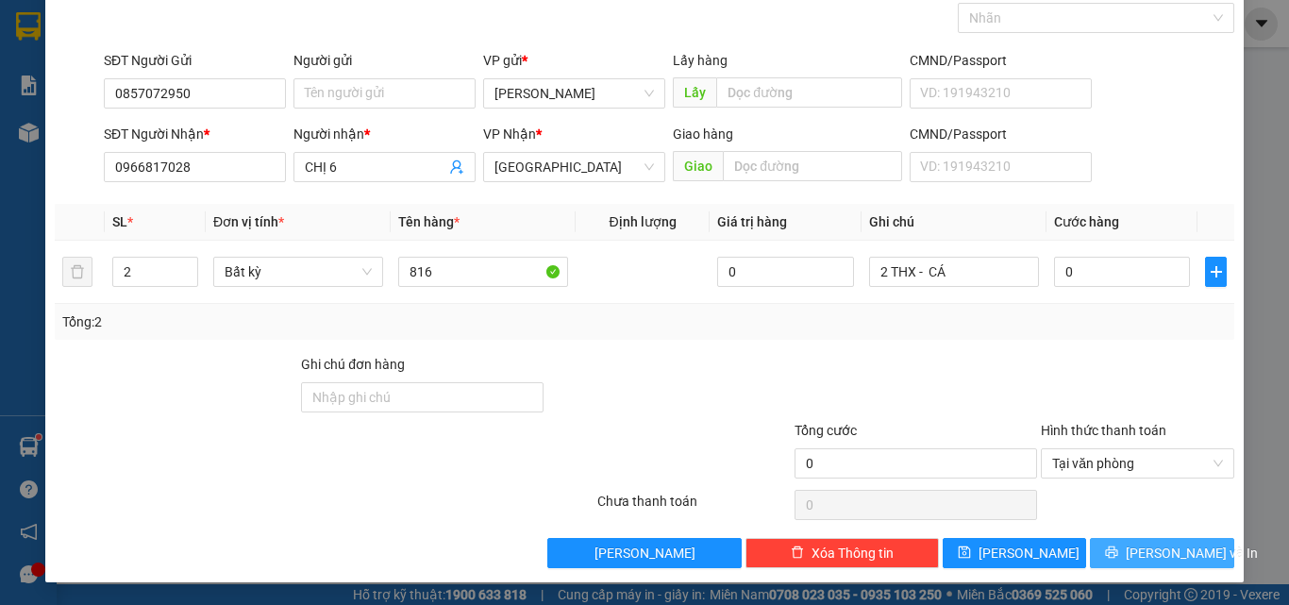
click at [1119, 559] on icon "printer" at bounding box center [1111, 552] width 13 height 13
click at [1083, 265] on input "0" at bounding box center [1122, 272] width 136 height 30
type input "1"
type input "12"
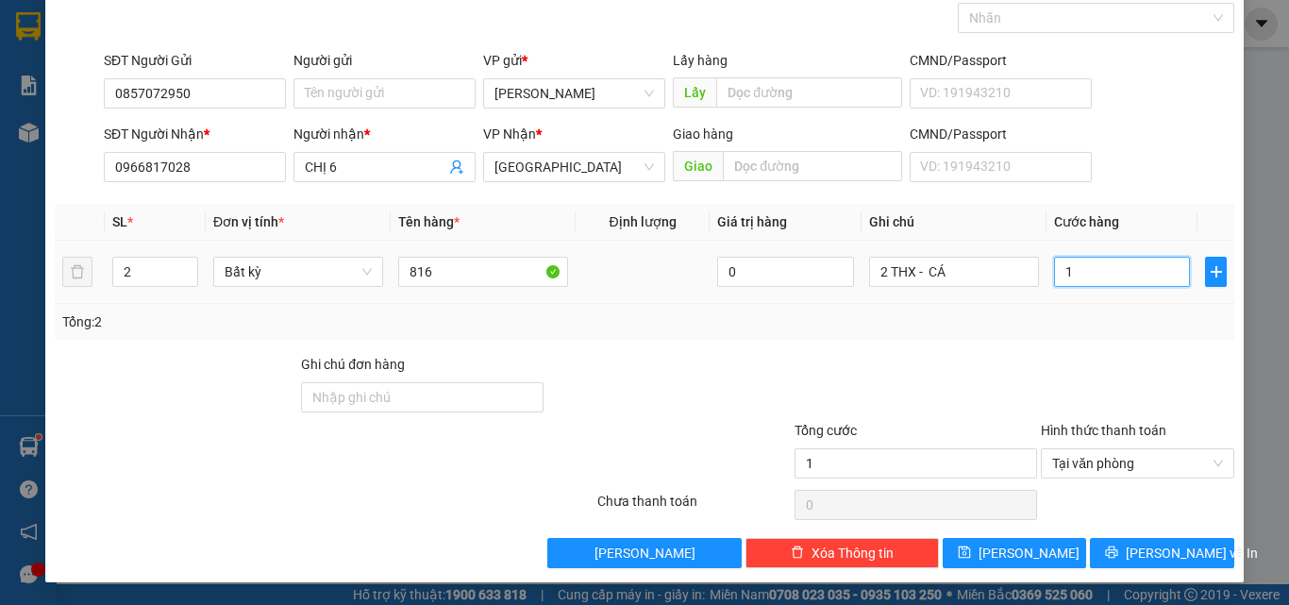
type input "12"
type input "120"
type input "120.000"
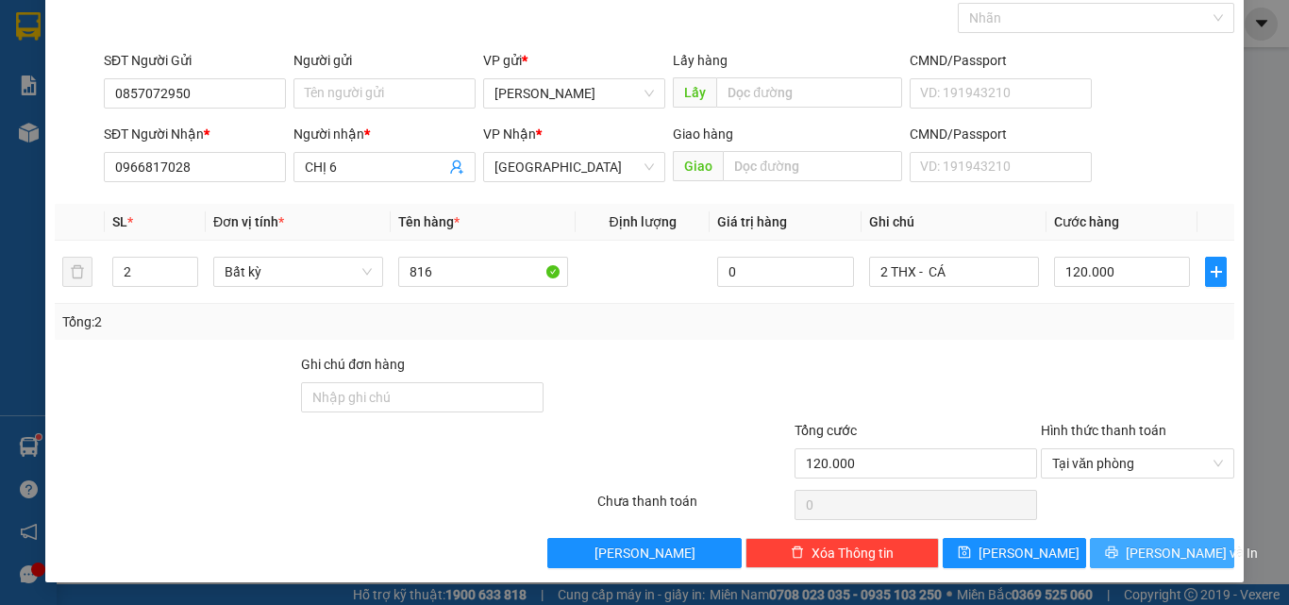
click at [1128, 550] on button "[PERSON_NAME] và In" at bounding box center [1162, 553] width 144 height 30
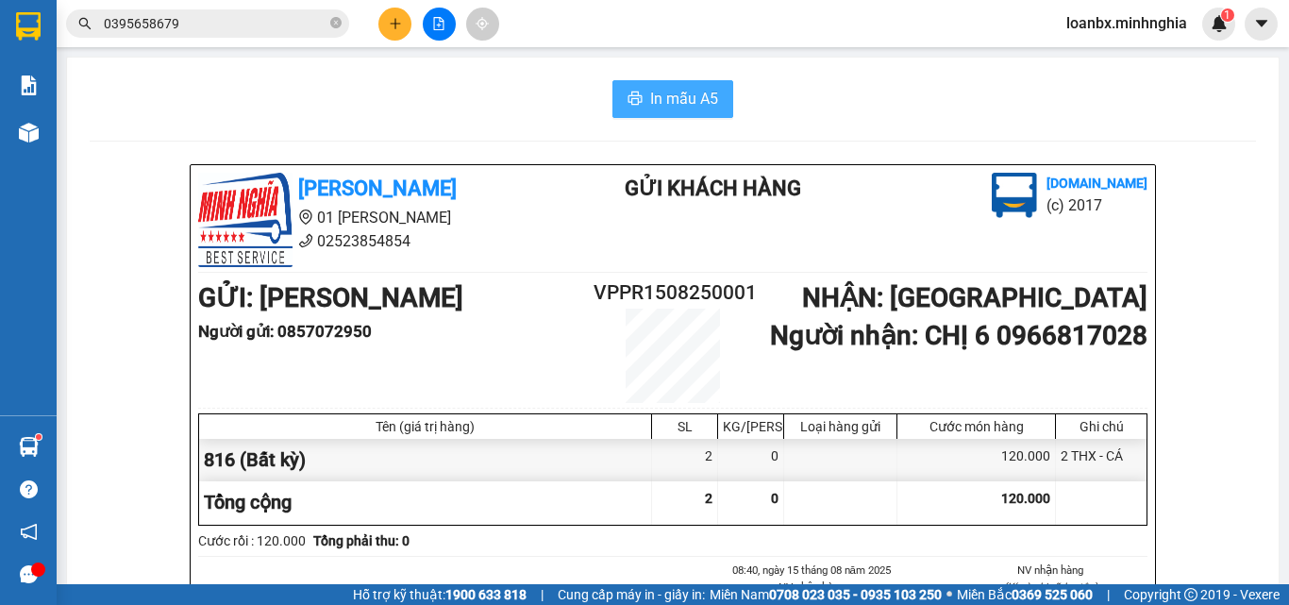
click at [680, 98] on span "In mẫu A5" at bounding box center [684, 99] width 68 height 24
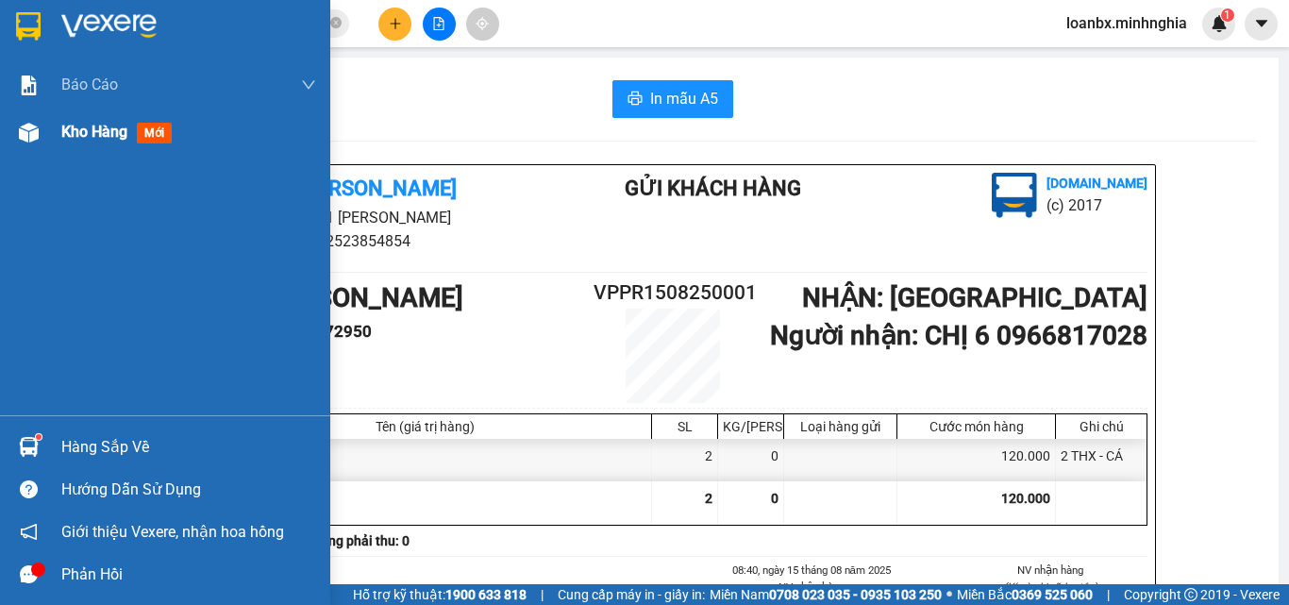
click at [113, 138] on span "Kho hàng" at bounding box center [94, 132] width 66 height 18
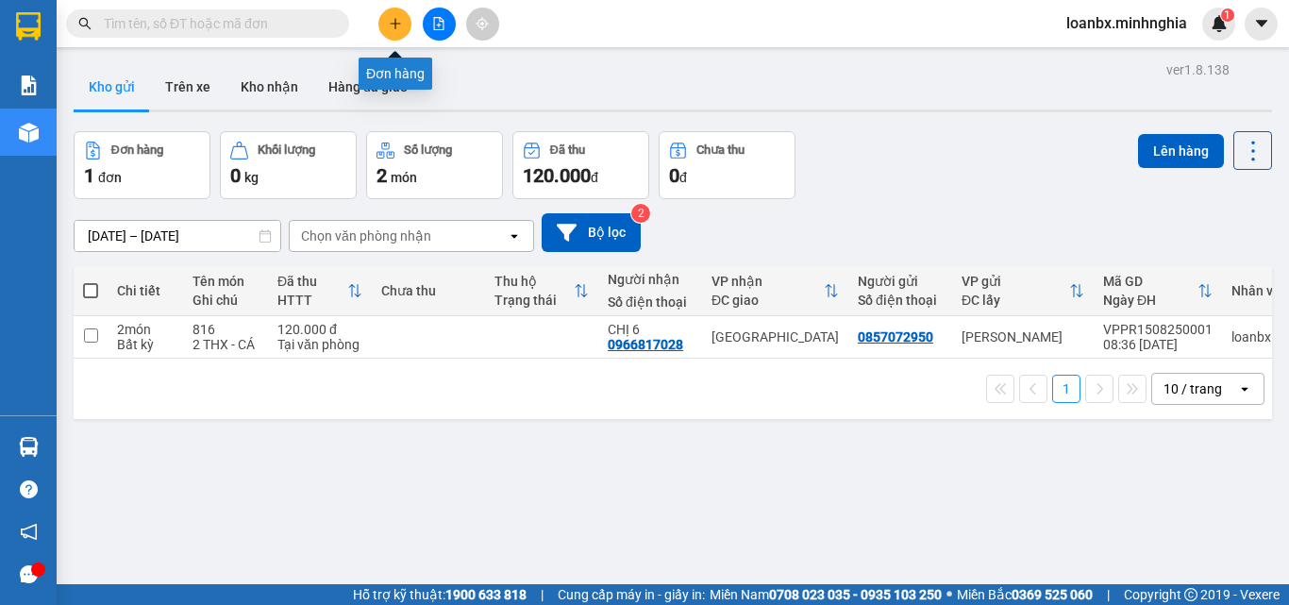
click at [393, 25] on icon "plus" at bounding box center [395, 23] width 13 height 13
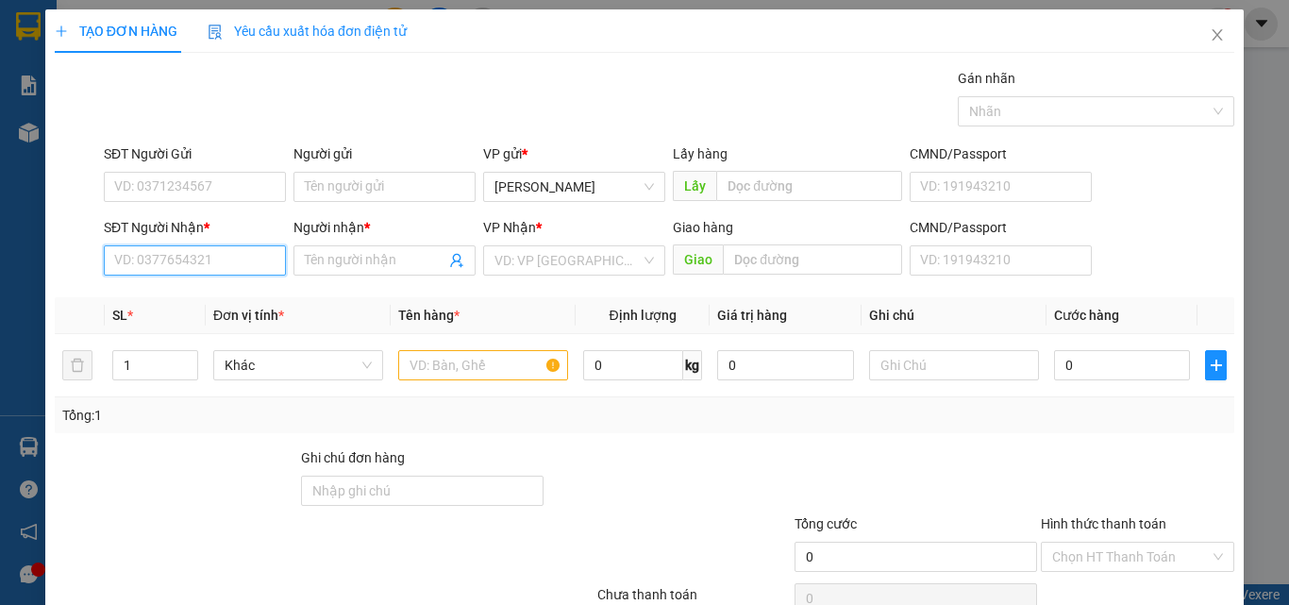
click at [170, 260] on input "SĐT Người Nhận *" at bounding box center [195, 260] width 182 height 30
type input "0973655906"
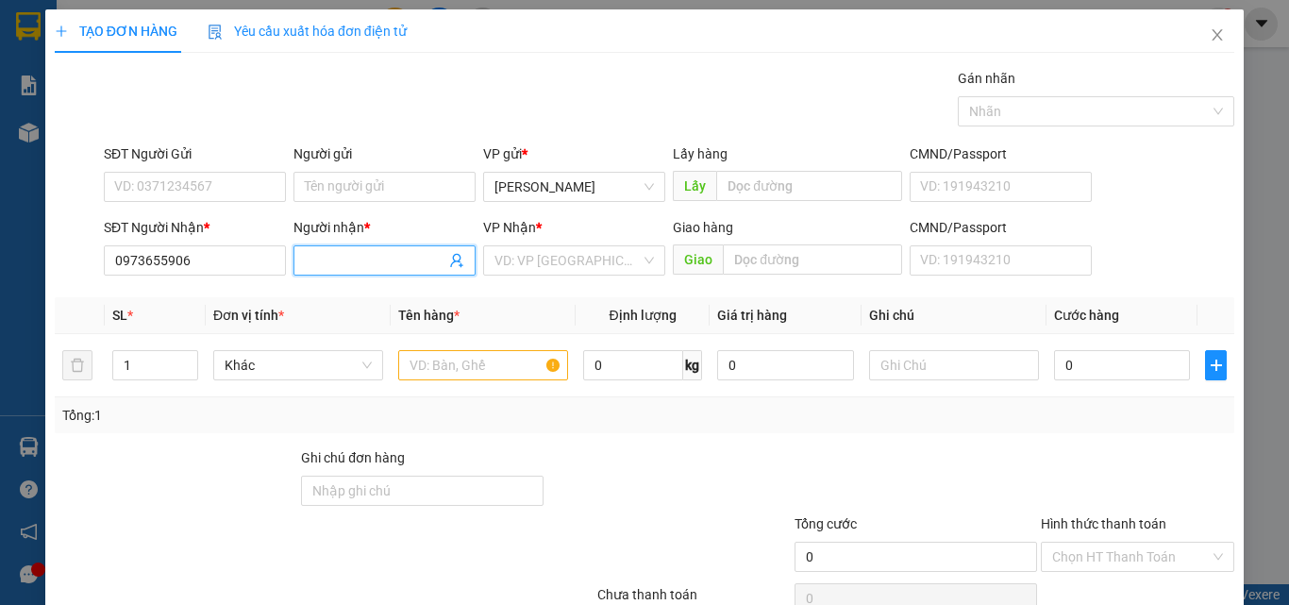
click at [323, 268] on input "Người nhận *" at bounding box center [375, 260] width 141 height 21
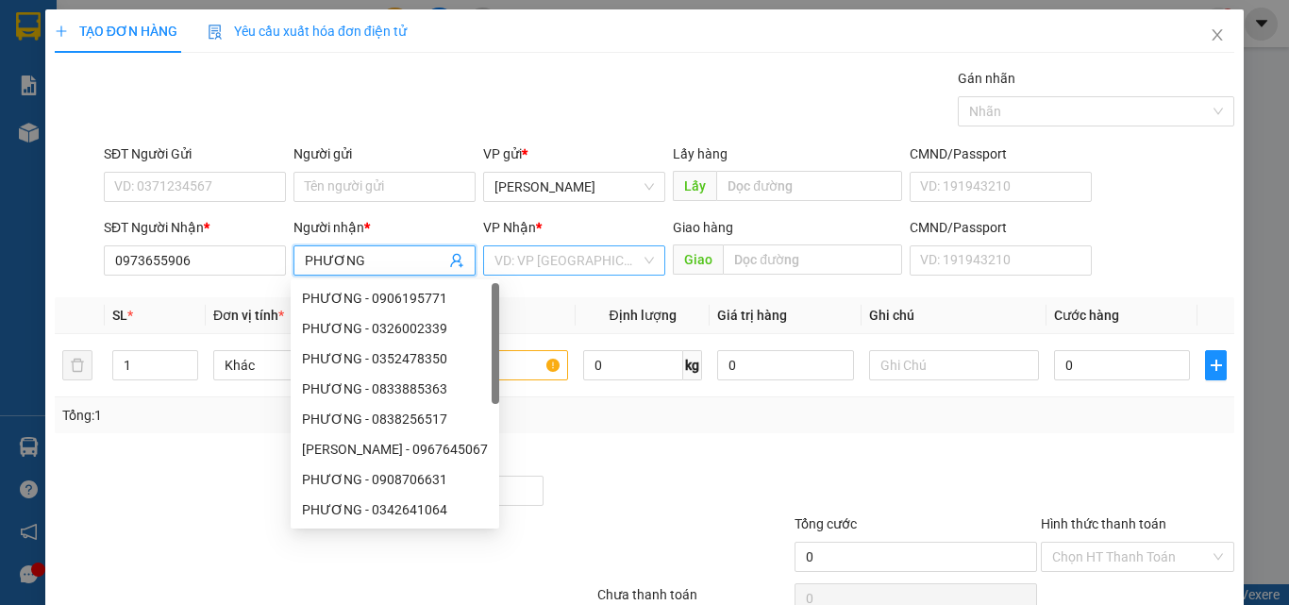
type input "PHƯƠNG"
click at [558, 250] on input "search" at bounding box center [568, 260] width 146 height 28
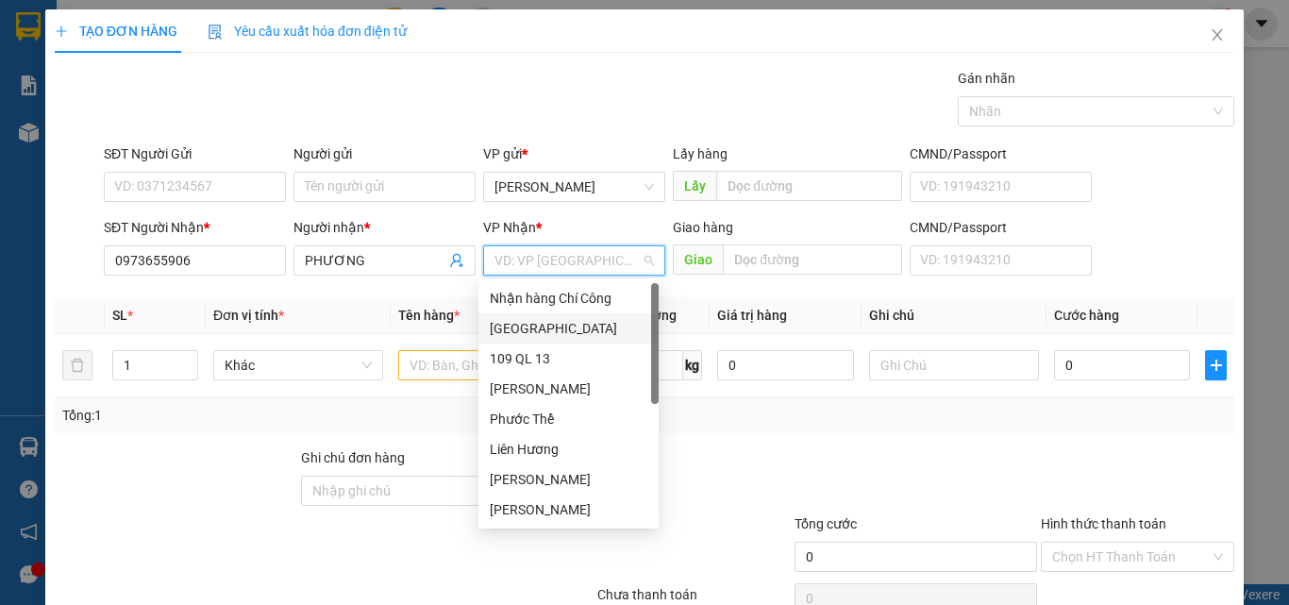
click at [536, 326] on div "[GEOGRAPHIC_DATA]" at bounding box center [569, 328] width 158 height 21
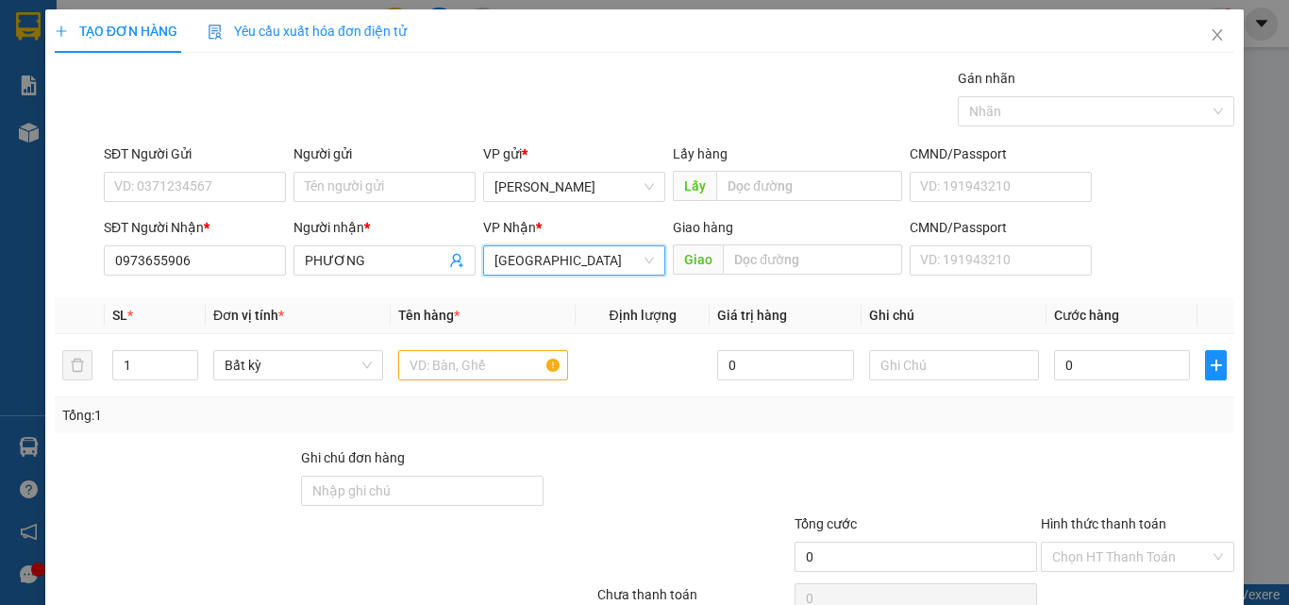
click at [742, 278] on div "Giao hàng Giao" at bounding box center [787, 250] width 229 height 66
click at [744, 271] on input "text" at bounding box center [812, 259] width 179 height 30
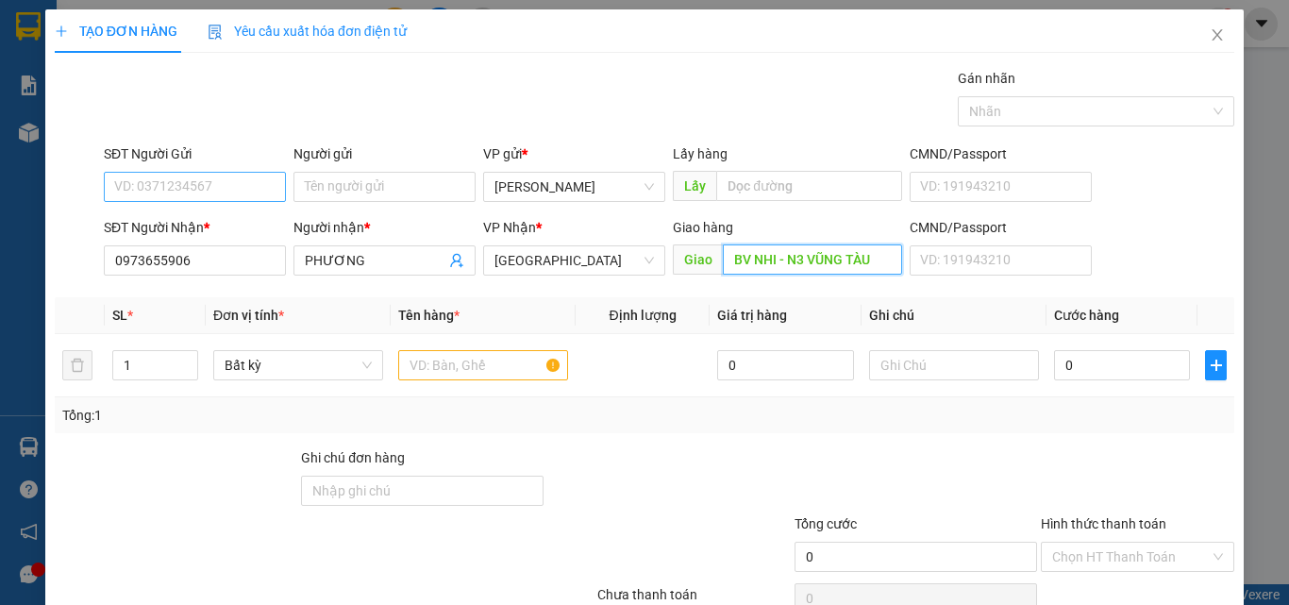
type input "BV NHI - N3 VŨNG TÀU"
click at [175, 175] on input "SĐT Người Gửi" at bounding box center [195, 187] width 182 height 30
type input "0825575574"
click at [435, 368] on input "text" at bounding box center [483, 365] width 170 height 30
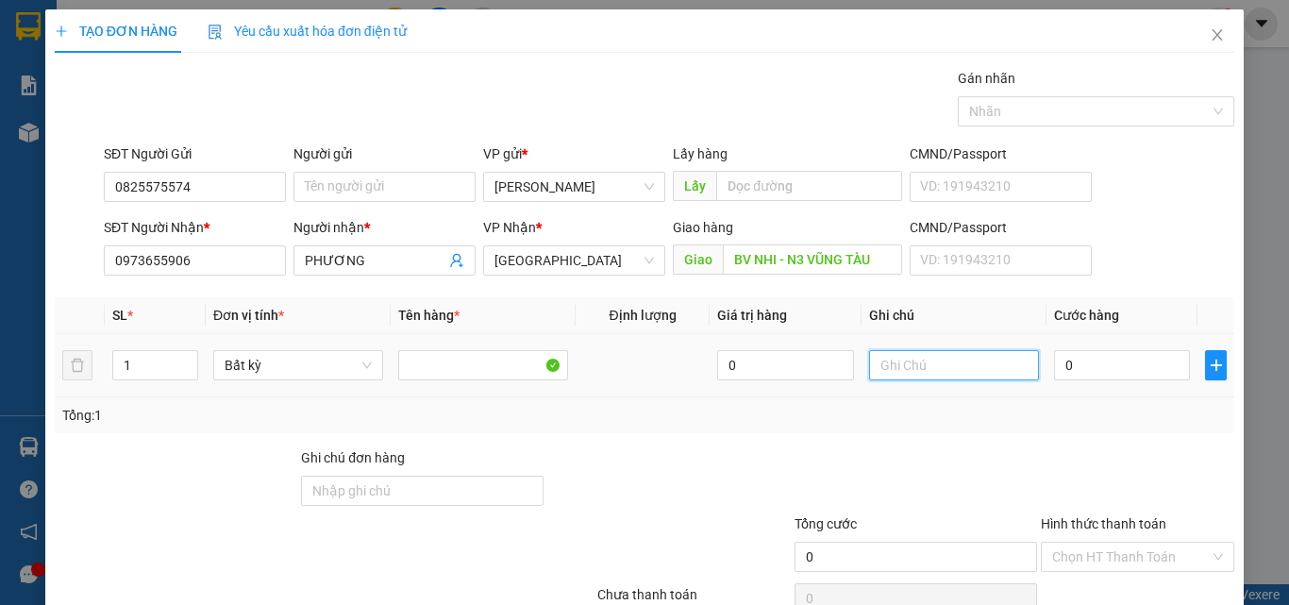
click at [888, 369] on input "text" at bounding box center [954, 365] width 170 height 30
click at [901, 365] on input "1 TH X -" at bounding box center [954, 365] width 170 height 30
click at [925, 375] on input "1 THX -" at bounding box center [954, 365] width 170 height 30
type input "1 THX - CÁ"
click at [1118, 376] on input "0" at bounding box center [1122, 365] width 136 height 30
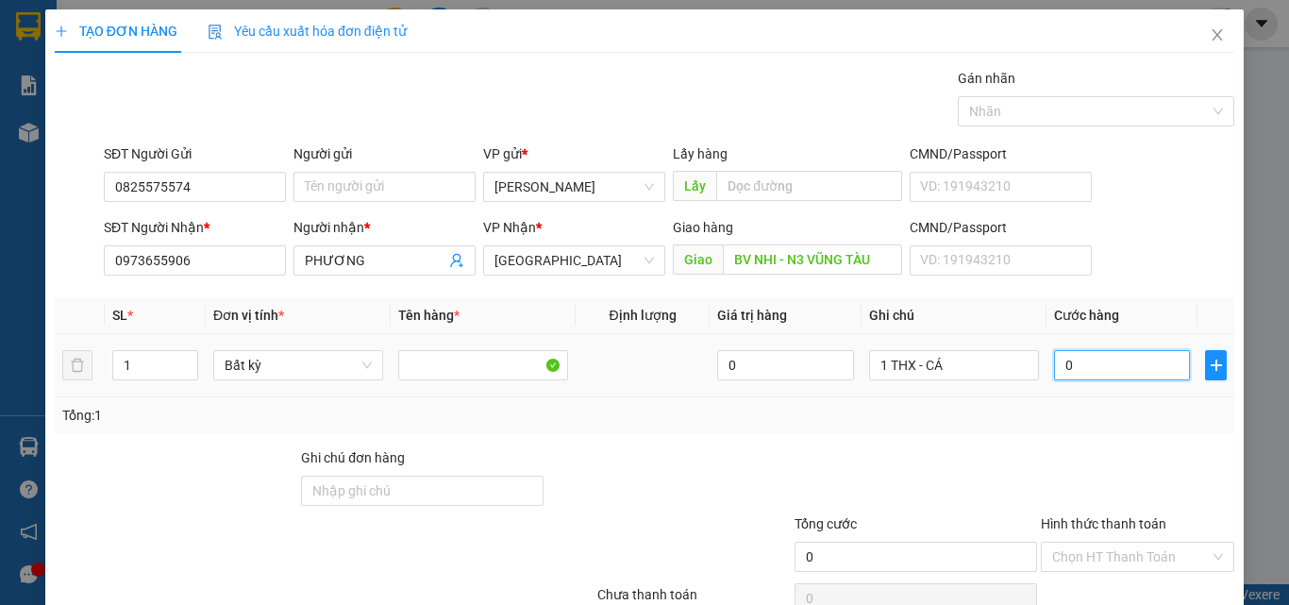
type input "7"
type input "70"
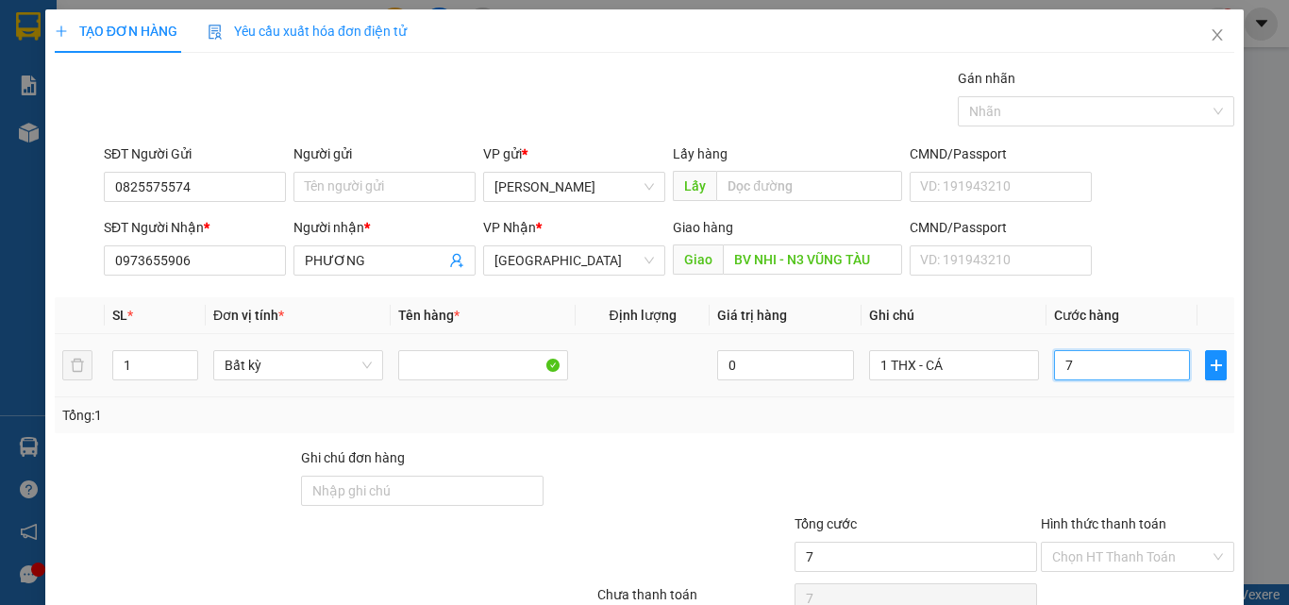
type input "70"
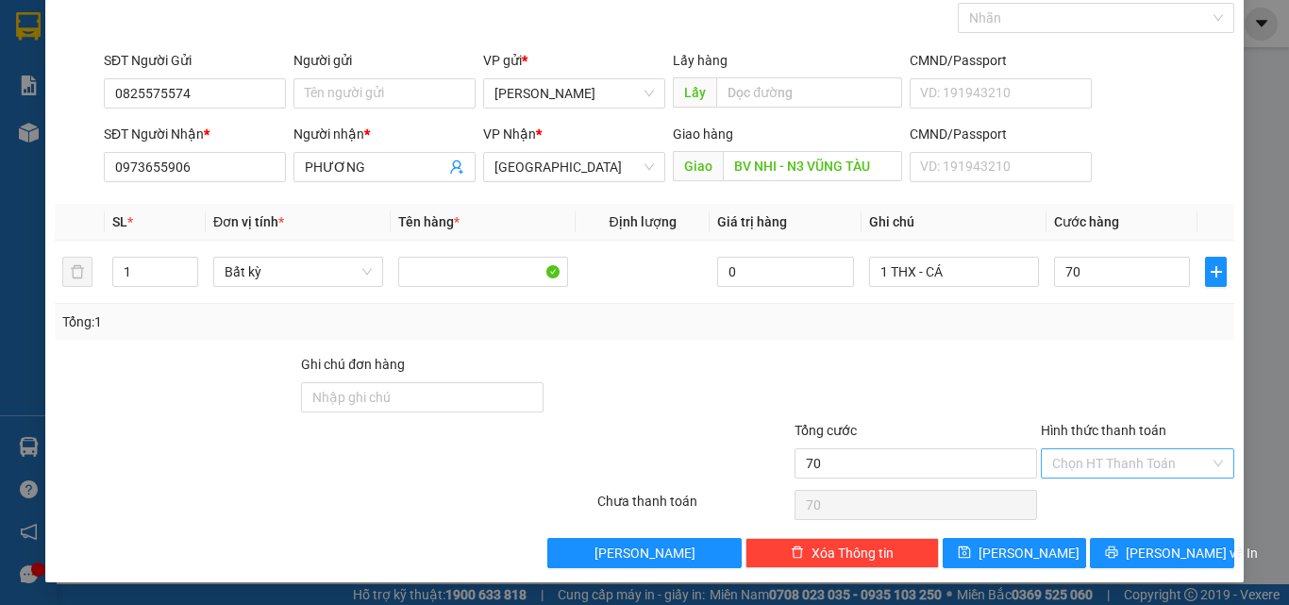
type input "70.000"
drag, startPoint x: 1114, startPoint y: 471, endPoint x: 1101, endPoint y: 496, distance: 27.9
click at [1114, 473] on input "Hình thức thanh toán" at bounding box center [1131, 463] width 158 height 28
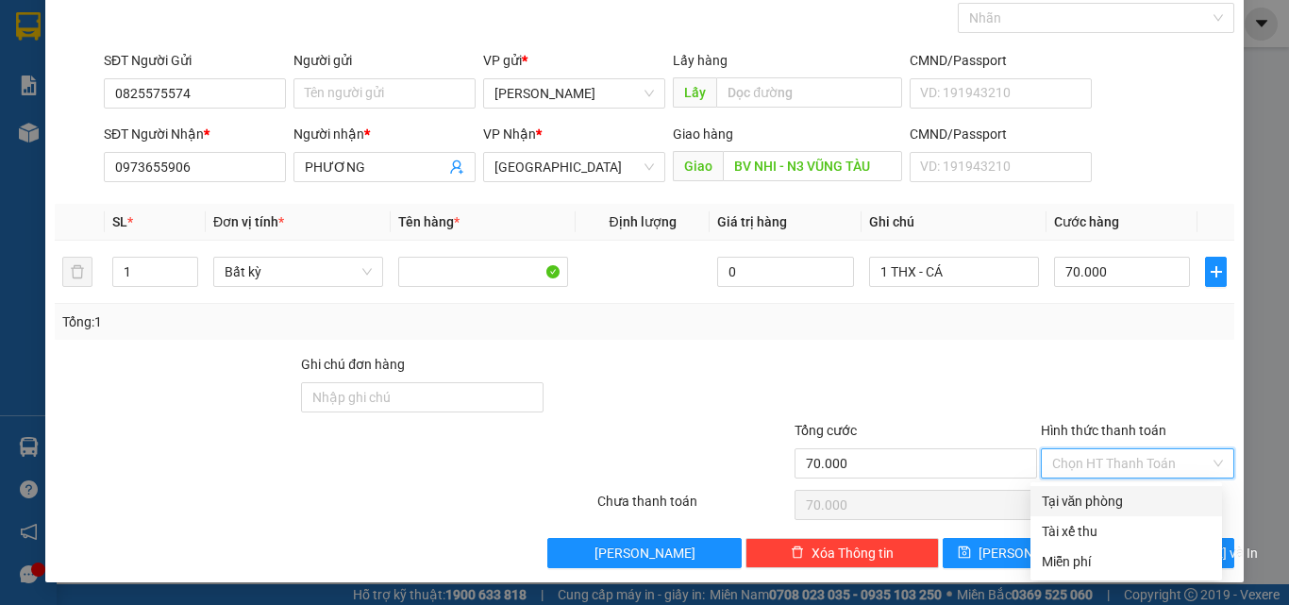
click at [1098, 497] on div "Tại văn phòng" at bounding box center [1126, 501] width 169 height 21
type input "0"
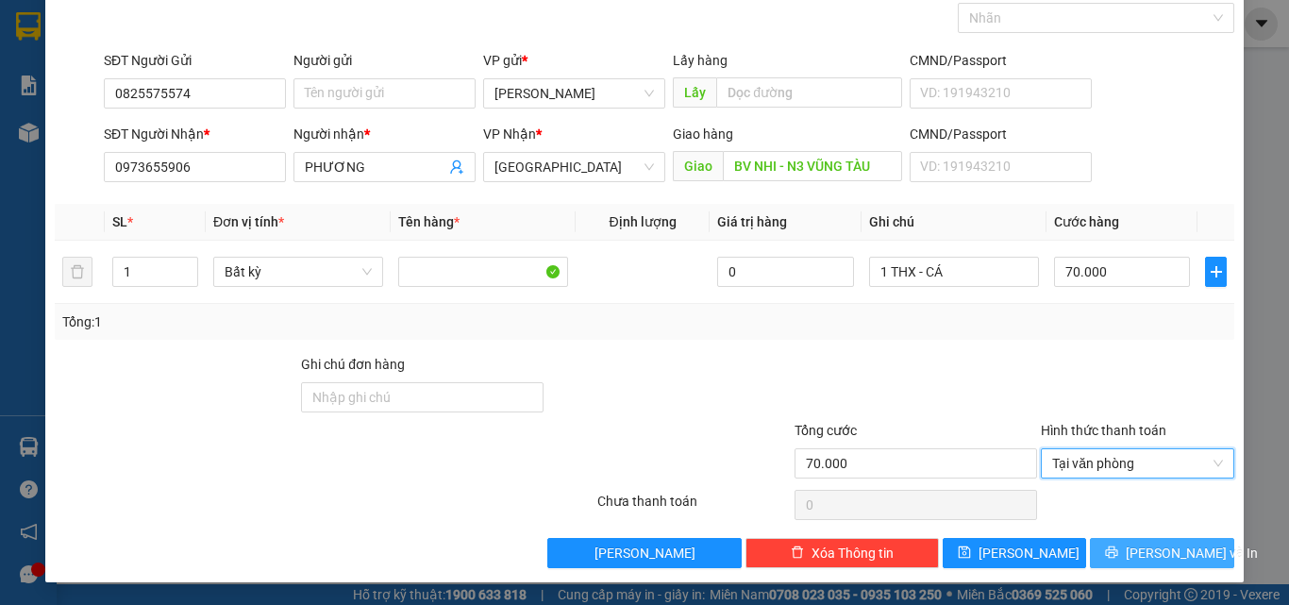
click at [1094, 542] on button "[PERSON_NAME] và In" at bounding box center [1162, 553] width 144 height 30
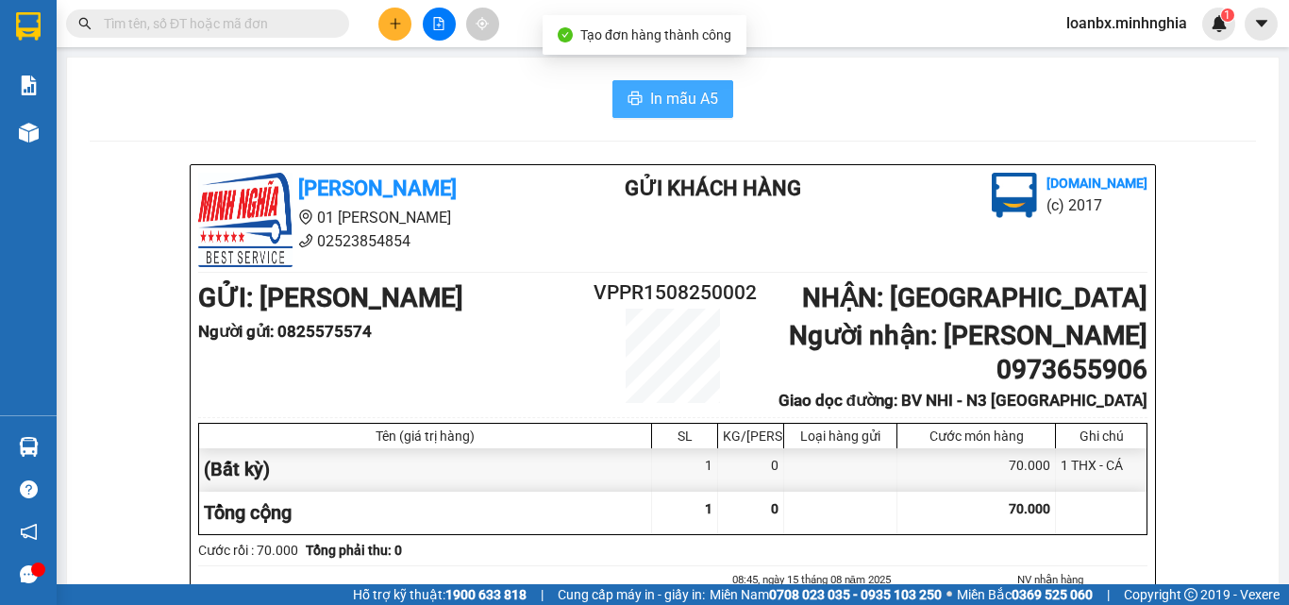
click at [659, 102] on span "In mẫu A5" at bounding box center [684, 99] width 68 height 24
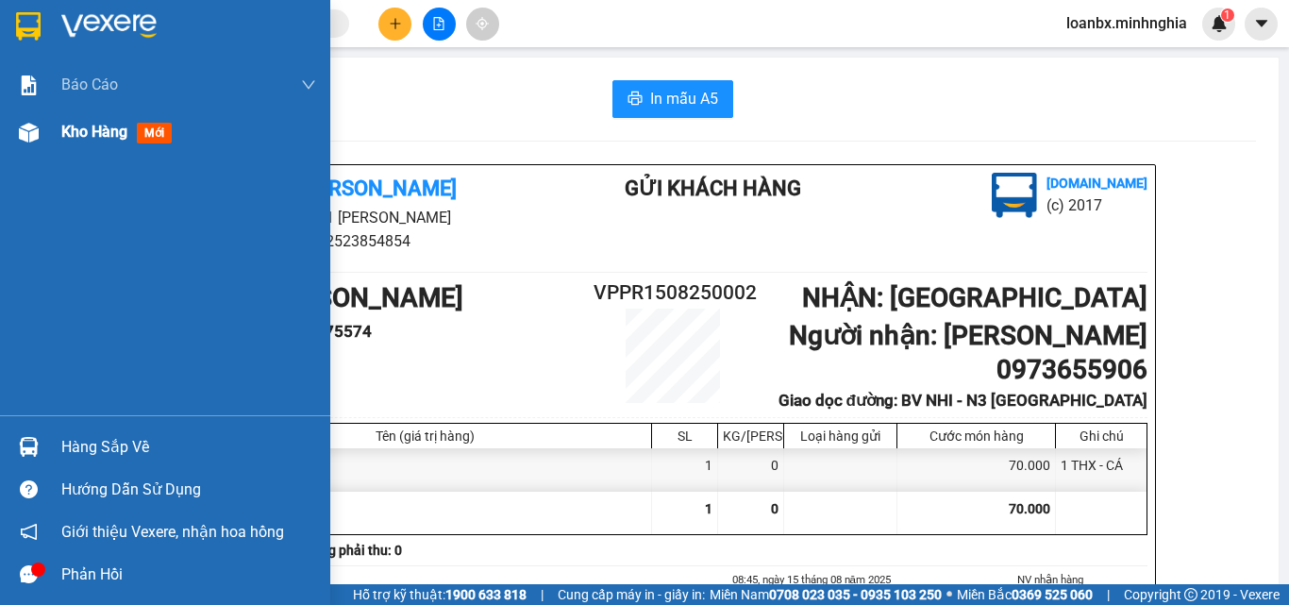
click at [54, 140] on div "Kho hàng mới" at bounding box center [165, 132] width 330 height 47
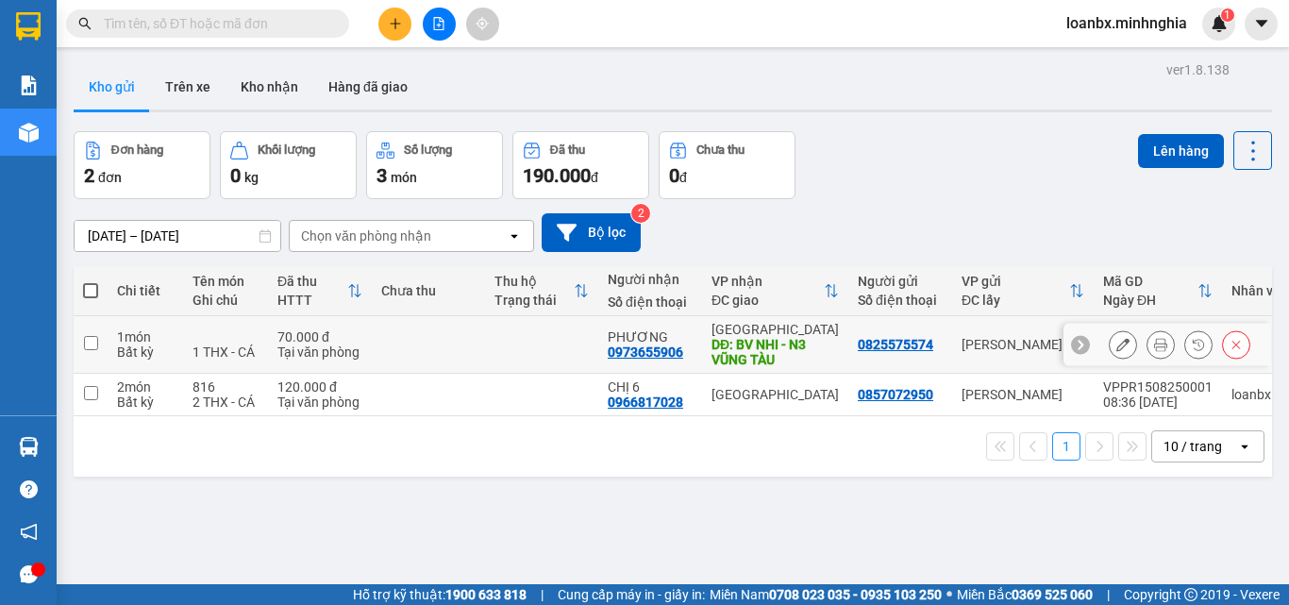
scroll to position [87, 0]
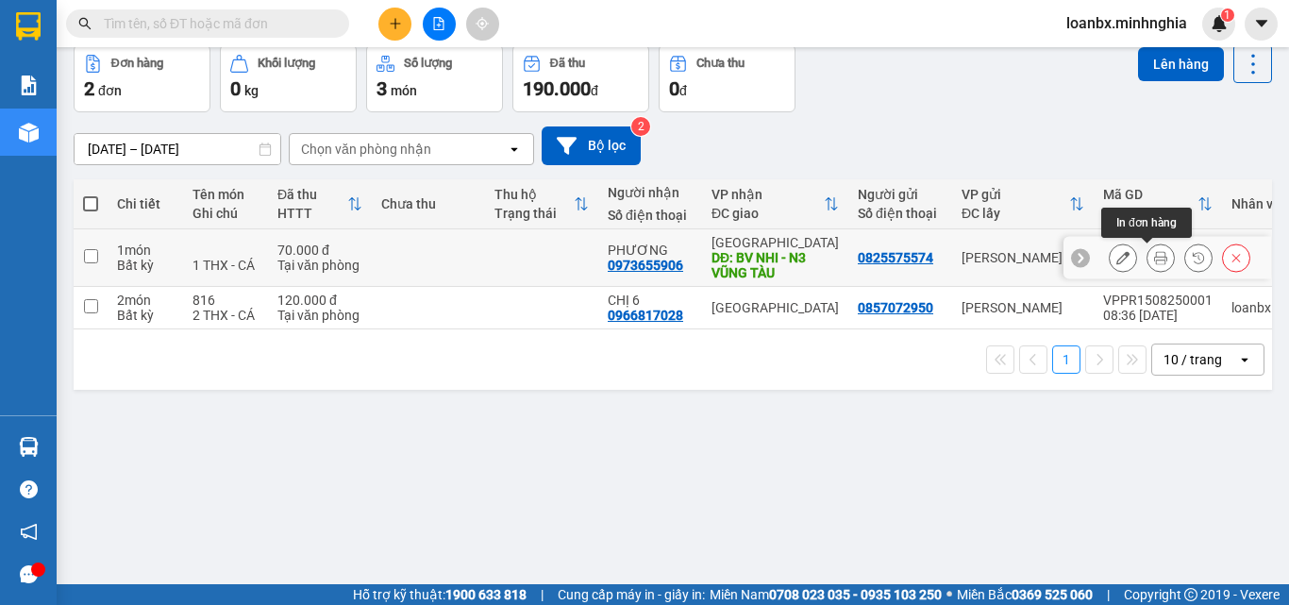
click at [1148, 254] on button at bounding box center [1161, 258] width 26 height 33
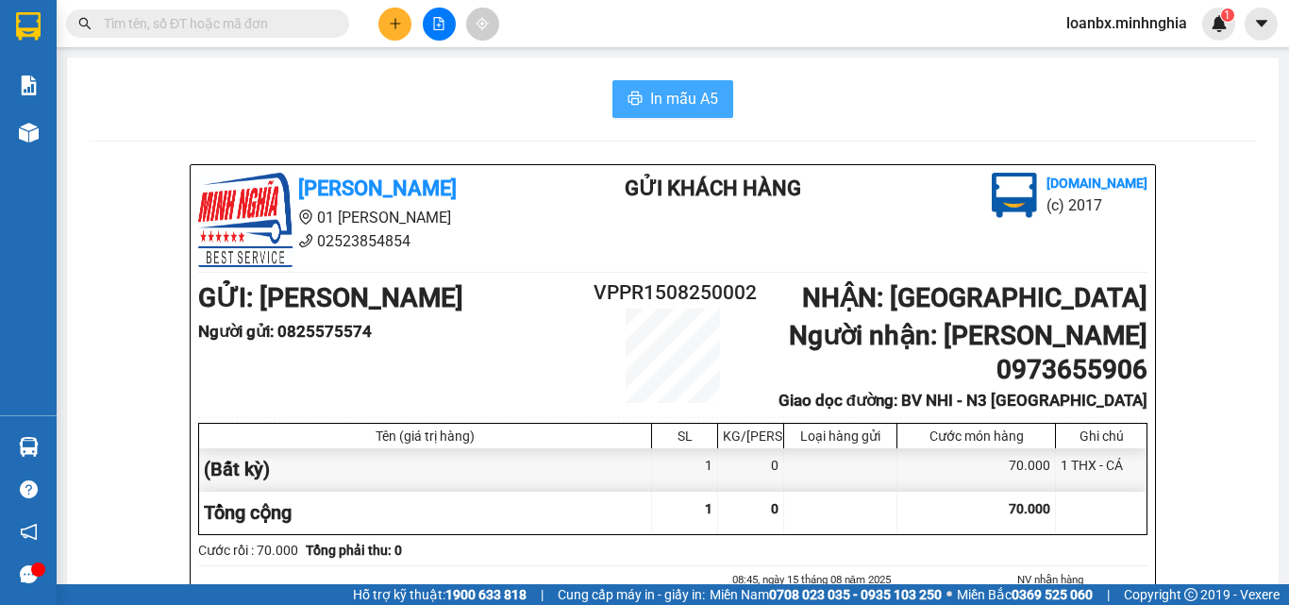
click at [705, 100] on span "In mẫu A5" at bounding box center [684, 99] width 68 height 24
click at [182, 19] on input "text" at bounding box center [215, 23] width 223 height 21
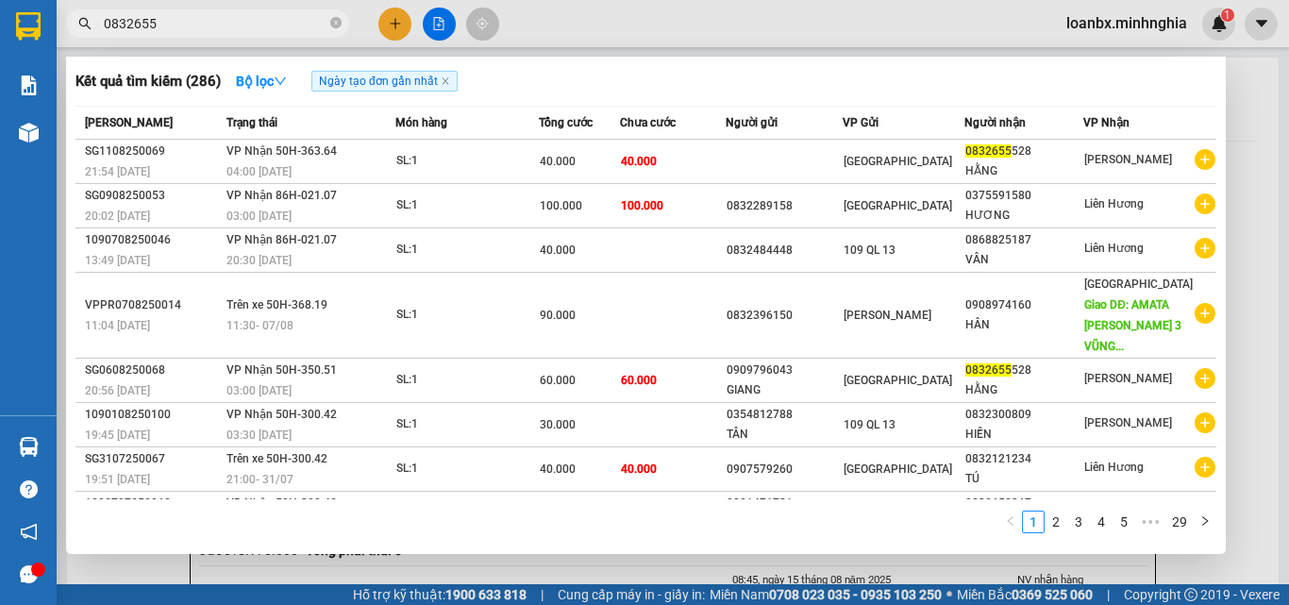
type input "08326555"
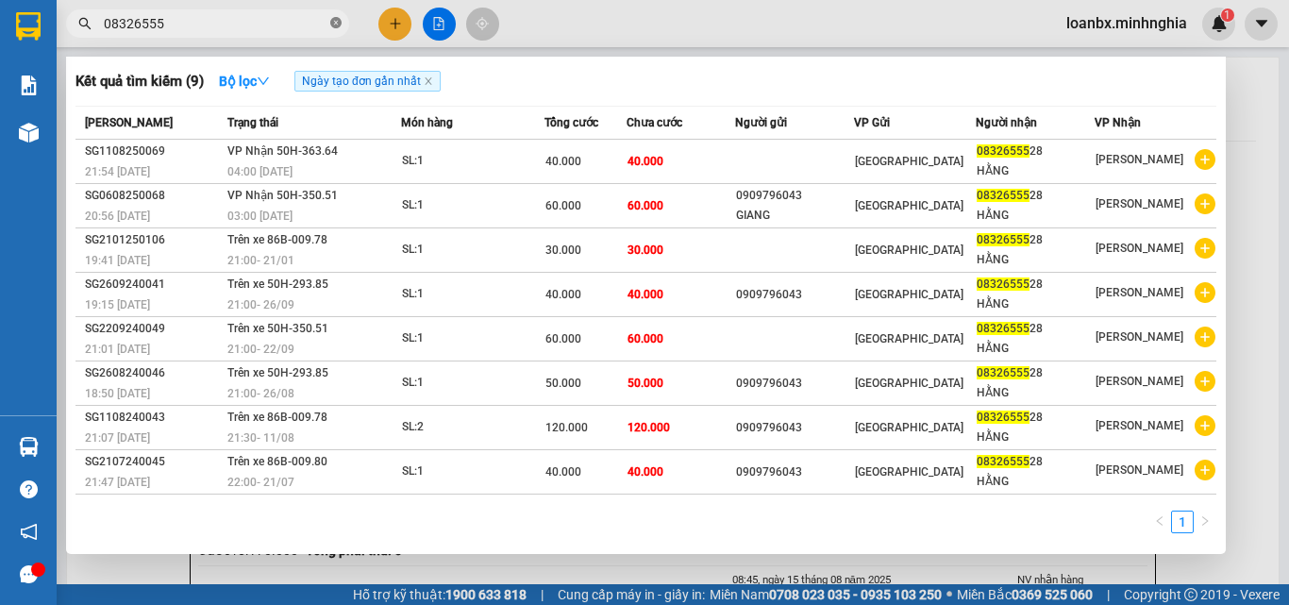
click at [331, 25] on icon "close-circle" at bounding box center [335, 22] width 11 height 11
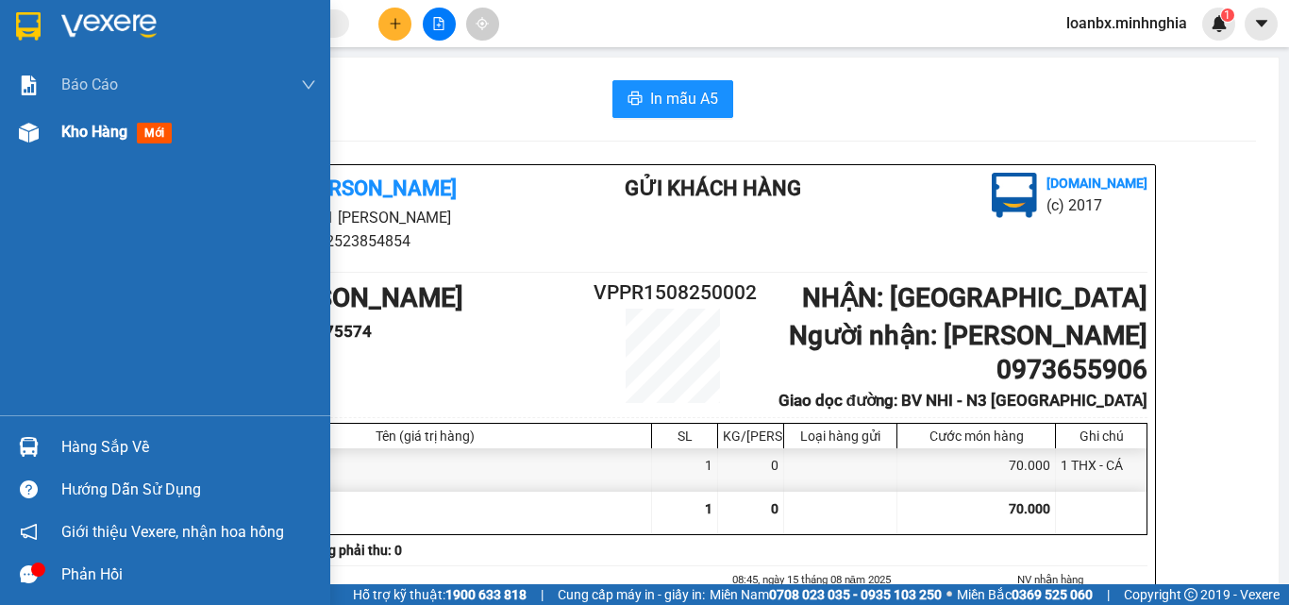
click at [76, 121] on div "Kho hàng mới" at bounding box center [120, 132] width 118 height 24
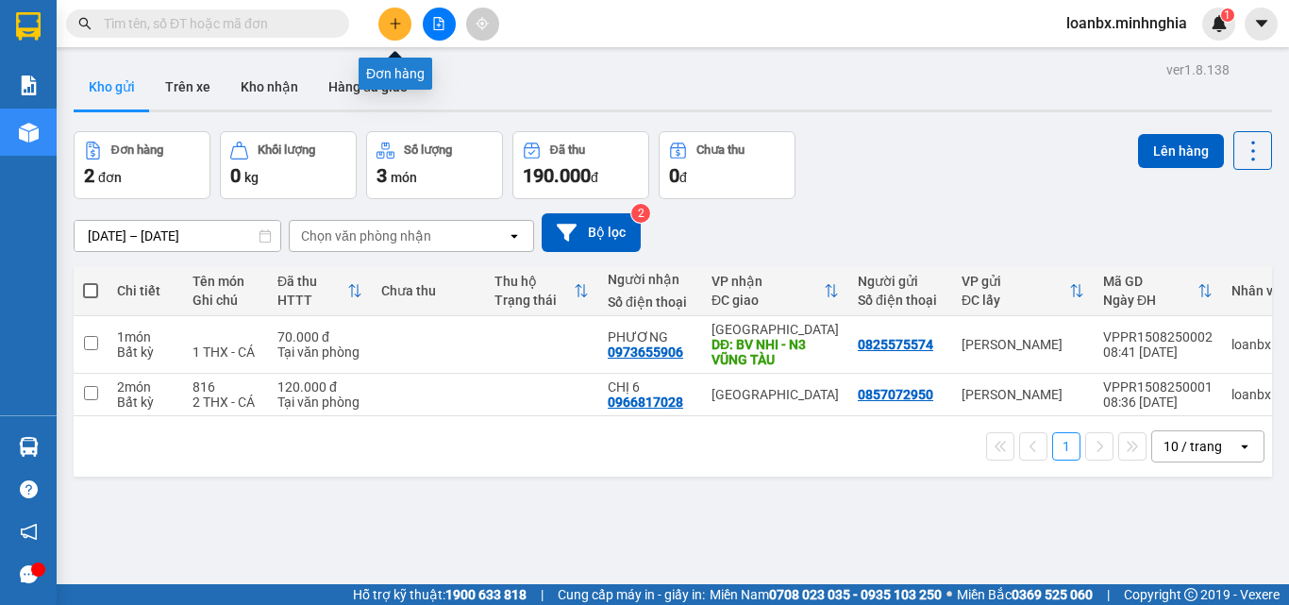
click at [393, 25] on icon "plus" at bounding box center [395, 23] width 13 height 13
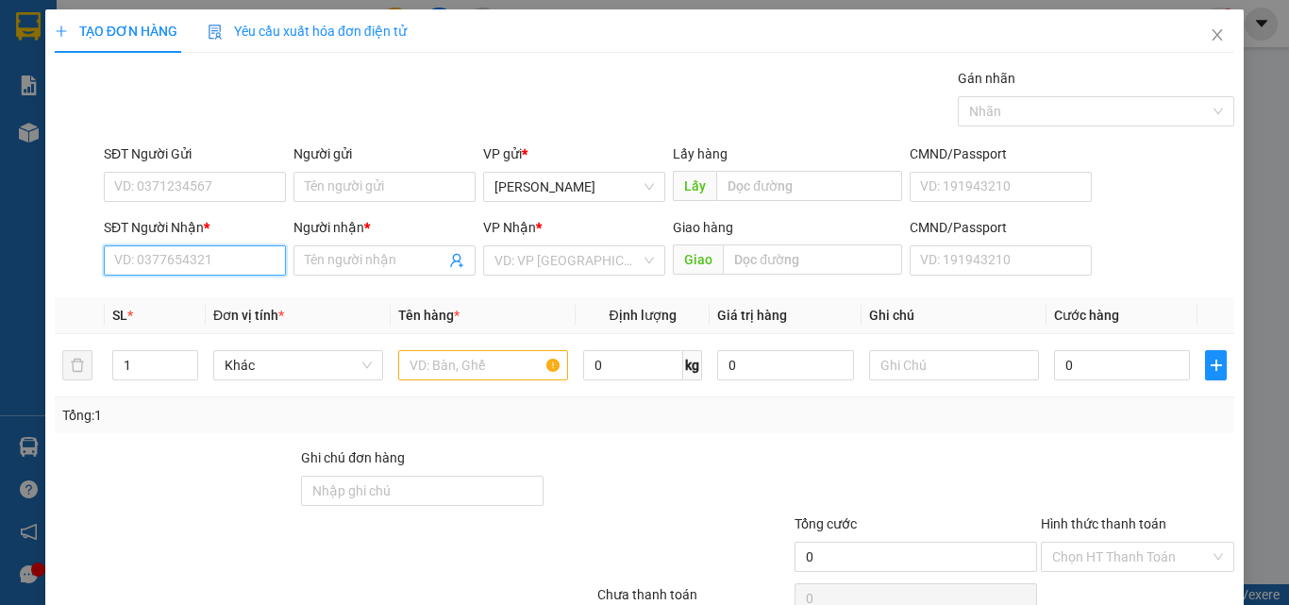
drag, startPoint x: 186, startPoint y: 260, endPoint x: 170, endPoint y: 209, distance: 53.4
click at [186, 258] on input "SĐT Người Nhận *" at bounding box center [195, 260] width 182 height 30
type input "0766640186"
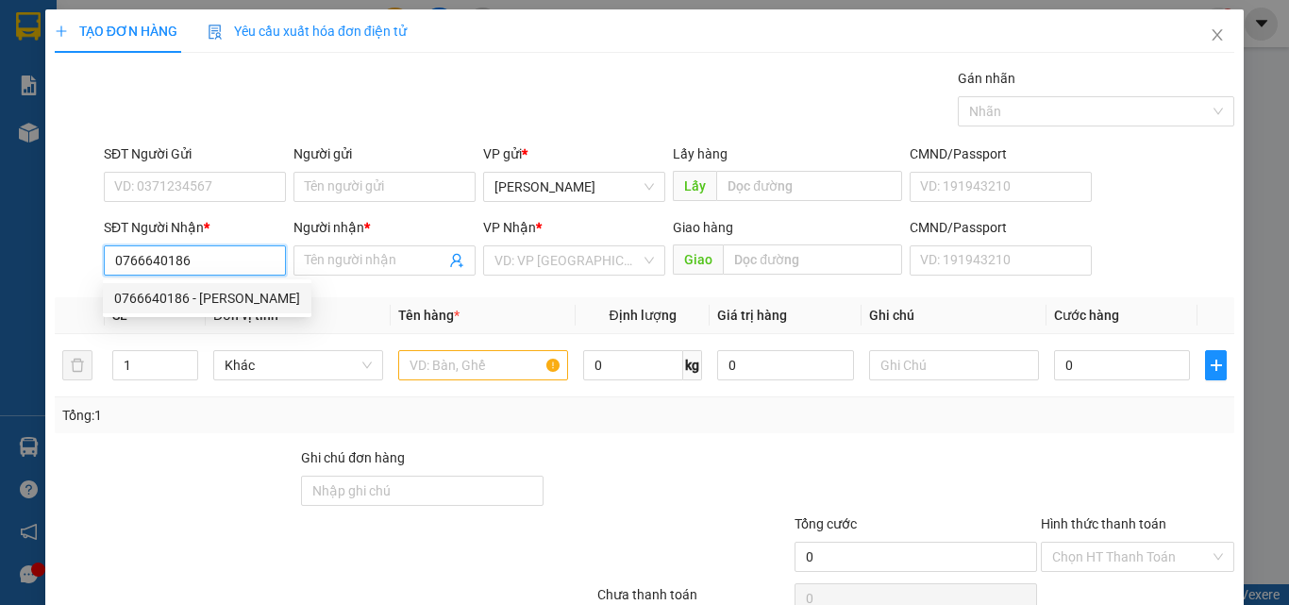
click at [214, 308] on div "0766640186 - [PERSON_NAME]" at bounding box center [207, 298] width 186 height 21
type input "[PERSON_NAME]"
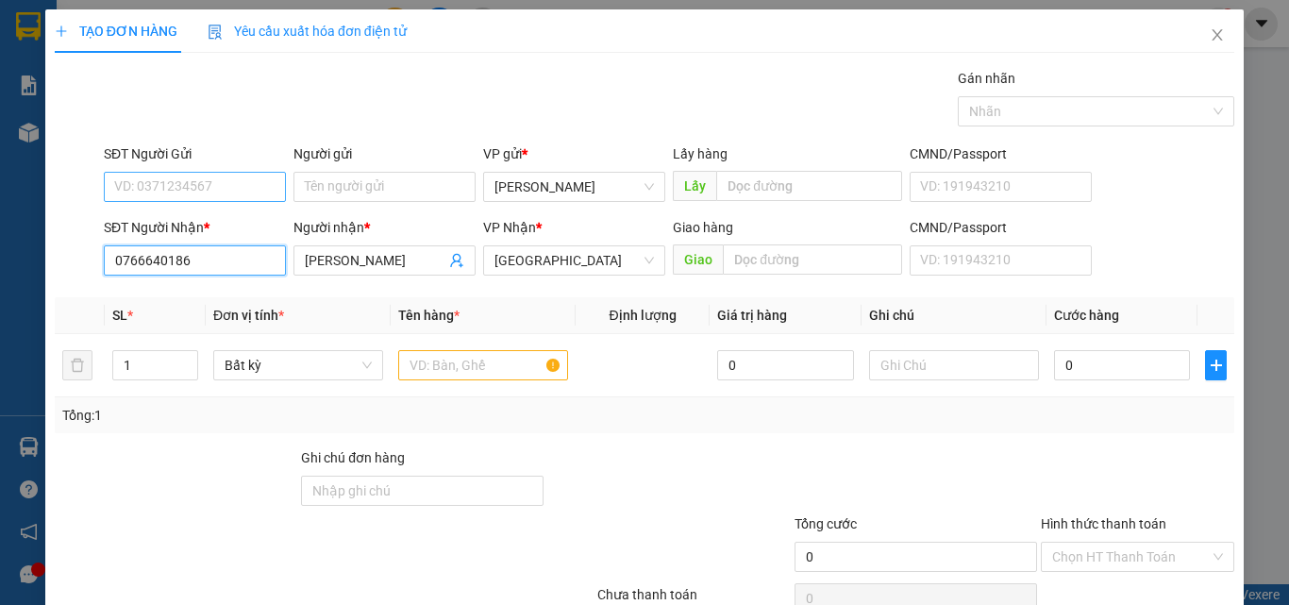
type input "0766640186"
click at [193, 177] on input "SĐT Người Gửi" at bounding box center [195, 187] width 182 height 30
click at [173, 189] on input "039810813" at bounding box center [195, 187] width 182 height 30
type input "0398108113"
click at [422, 349] on div at bounding box center [483, 365] width 170 height 38
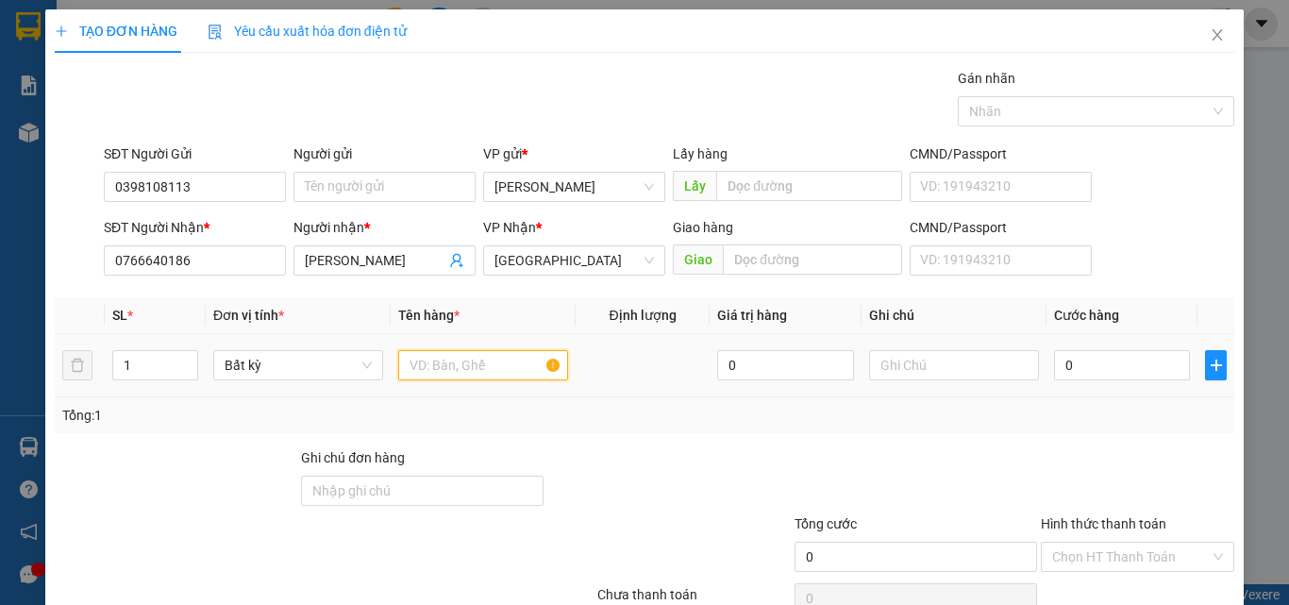
click at [429, 363] on input "text" at bounding box center [483, 365] width 170 height 30
type input "816"
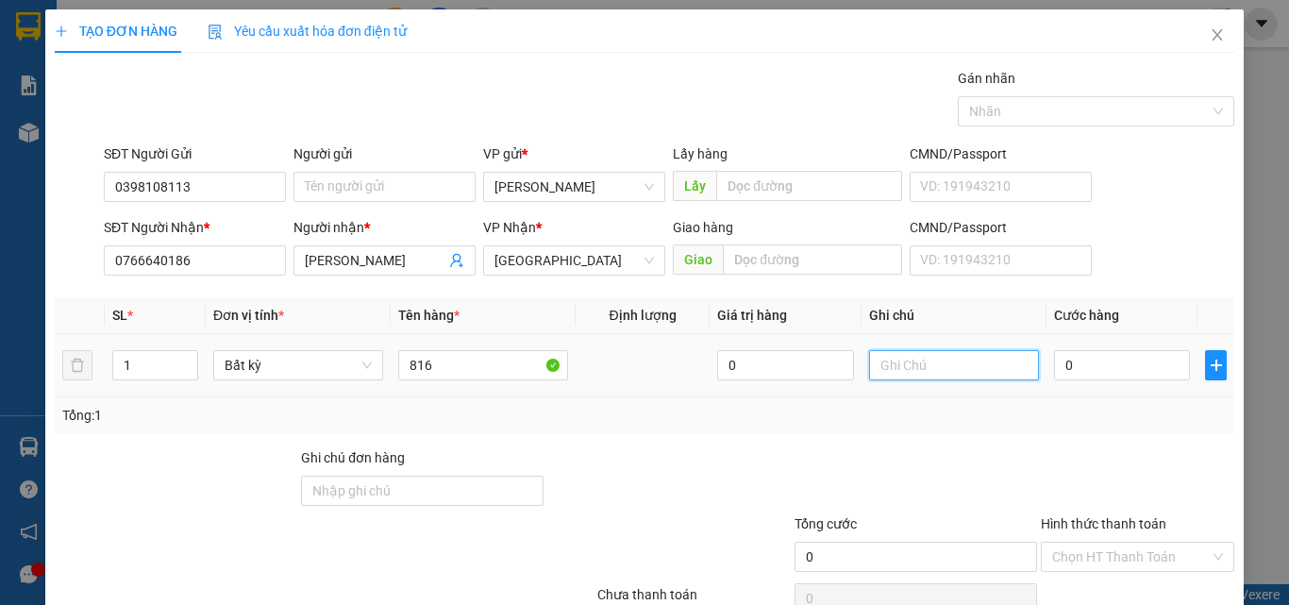
click at [869, 362] on input "text" at bounding box center [954, 365] width 170 height 30
type input "1 BÌA - GT"
click at [1061, 352] on input "0" at bounding box center [1122, 365] width 136 height 30
type input "3"
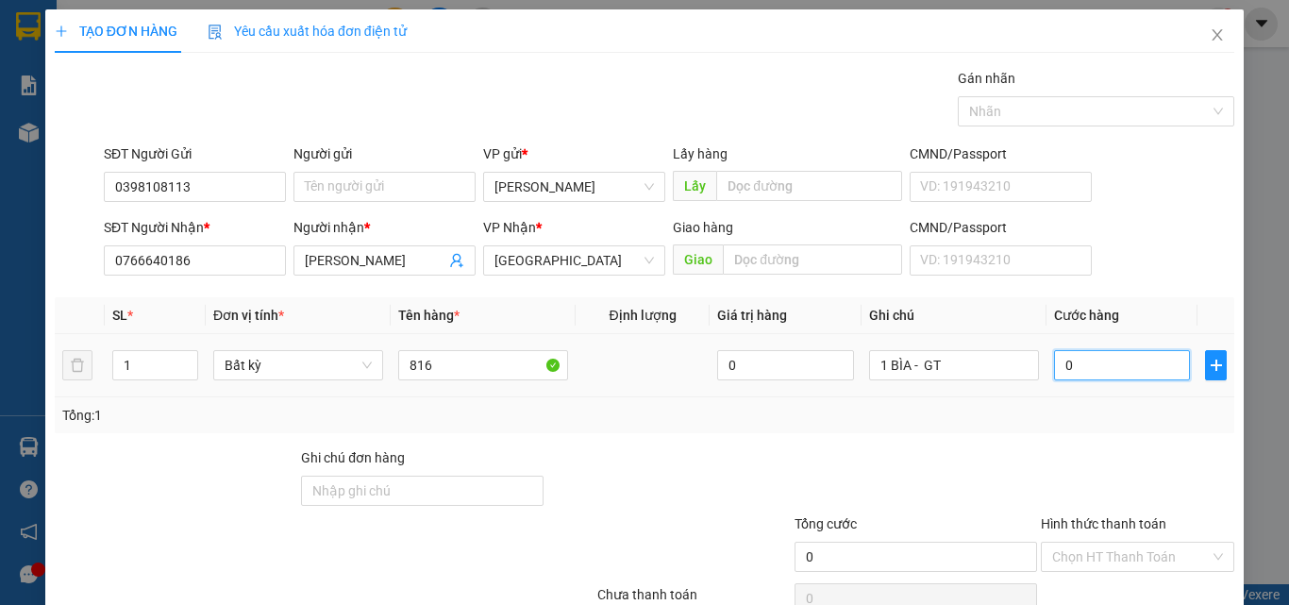
type input "3"
type input "30"
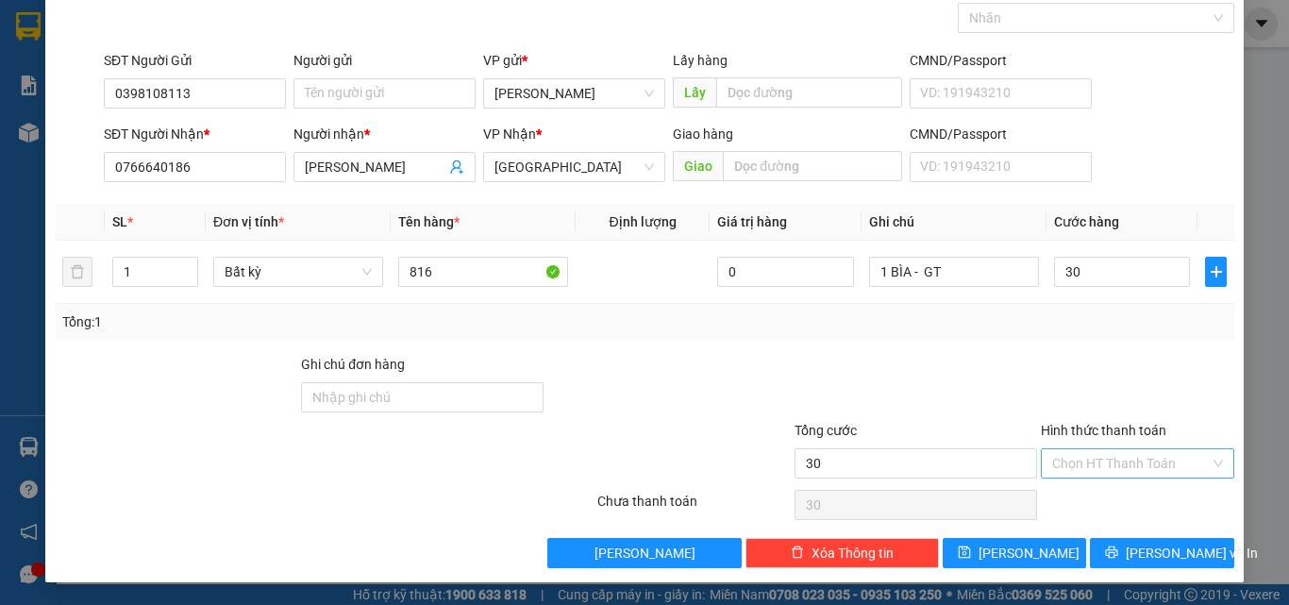
type input "30.000"
click at [1121, 474] on input "Hình thức thanh toán" at bounding box center [1131, 463] width 158 height 28
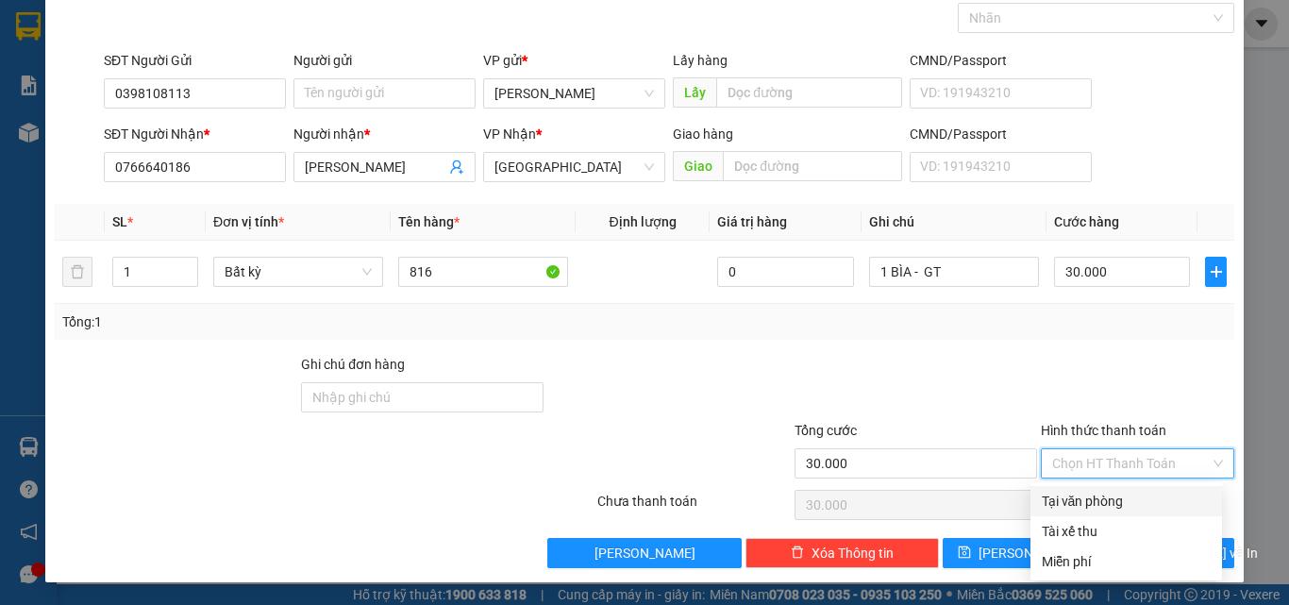
click at [1101, 505] on div "Tại văn phòng" at bounding box center [1126, 501] width 169 height 21
type input "0"
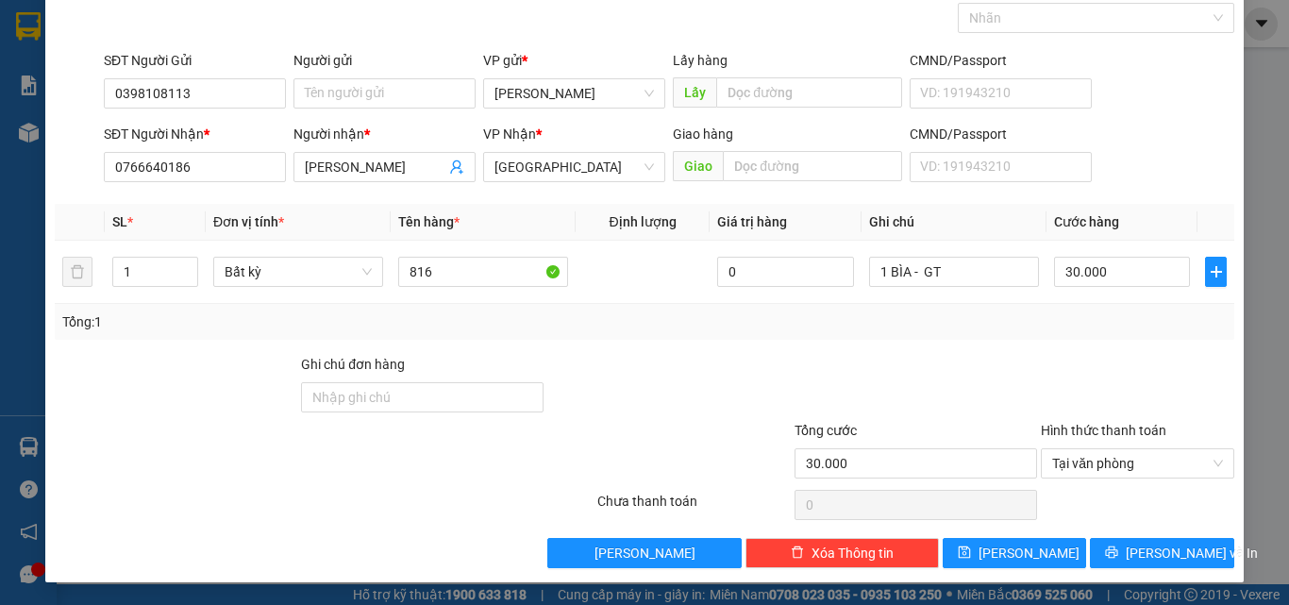
click at [1130, 535] on div "Transit Pickup Surcharge Ids Transit Deliver Surcharge Ids Transit Deliver Surc…" at bounding box center [645, 272] width 1180 height 594
click at [1126, 538] on button "[PERSON_NAME] và In" at bounding box center [1162, 553] width 144 height 30
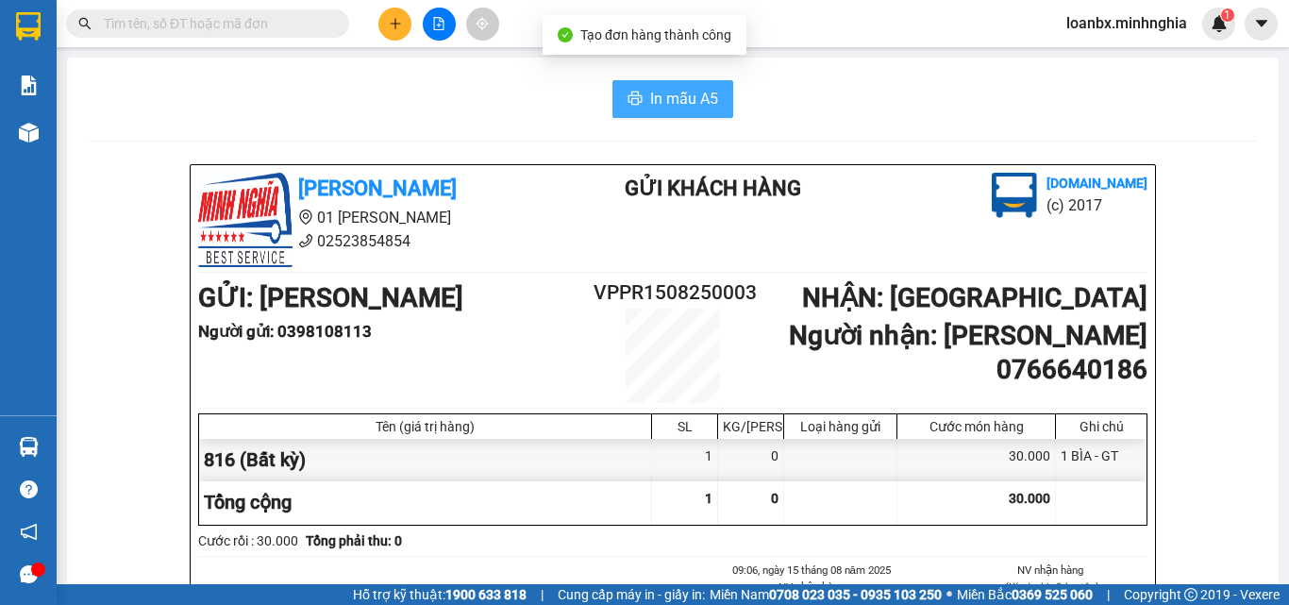
click at [615, 97] on button "In mẫu A5" at bounding box center [673, 99] width 121 height 38
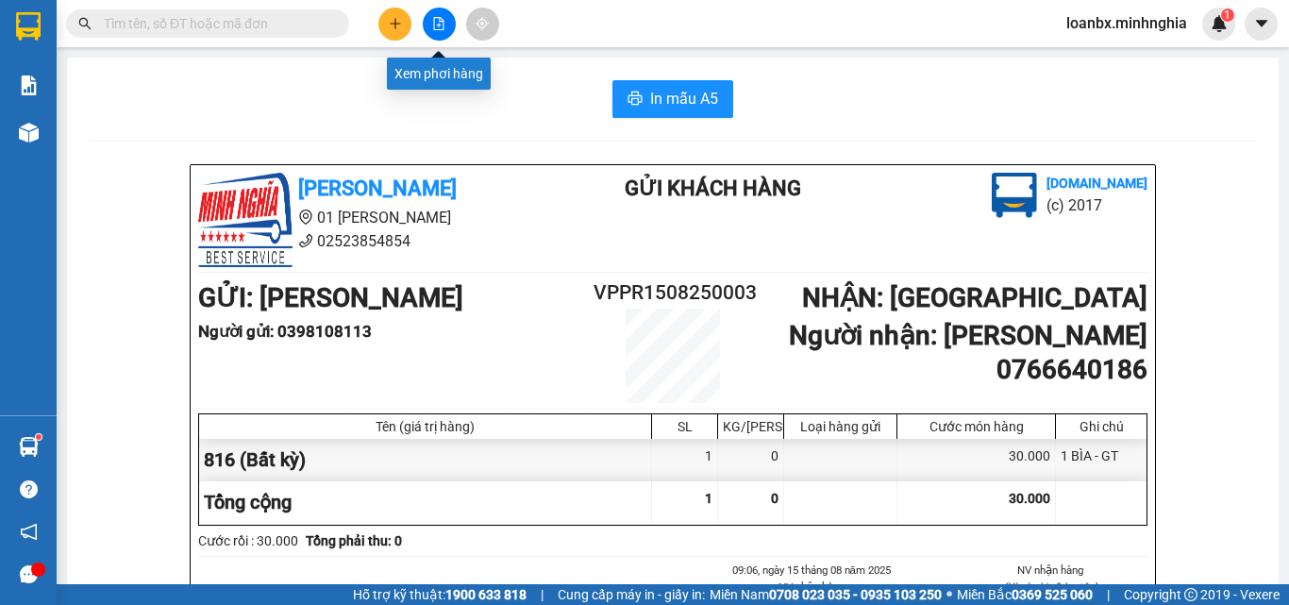
click at [383, 17] on button at bounding box center [395, 24] width 33 height 33
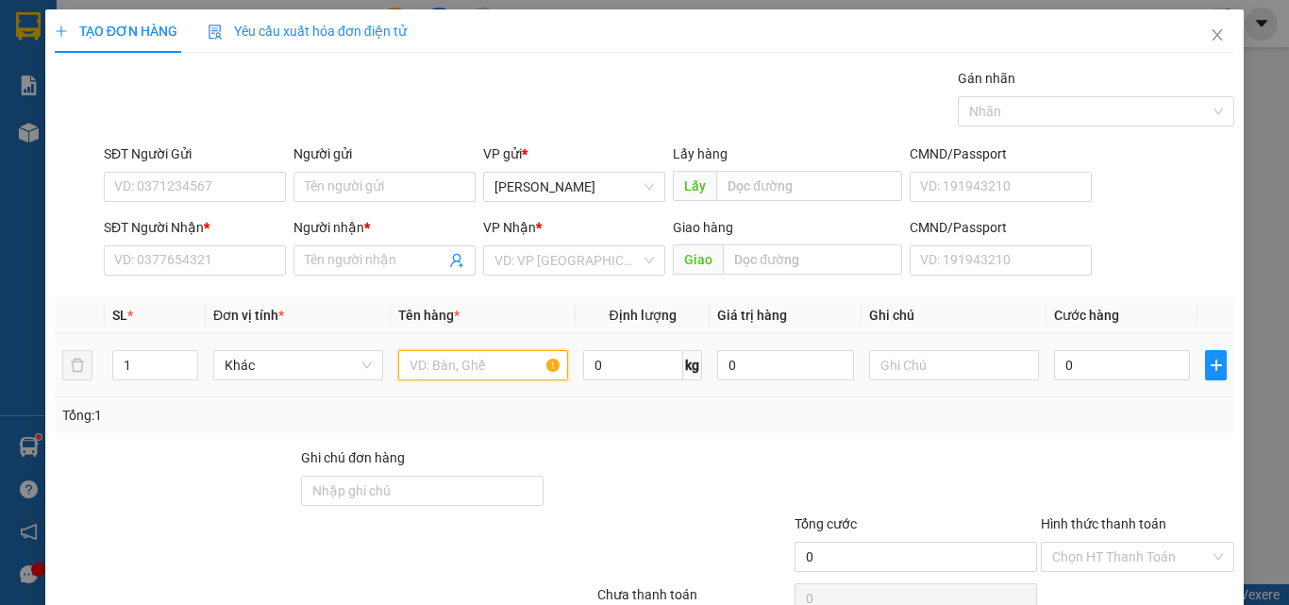
click at [443, 371] on input "text" at bounding box center [483, 365] width 170 height 30
type input "816"
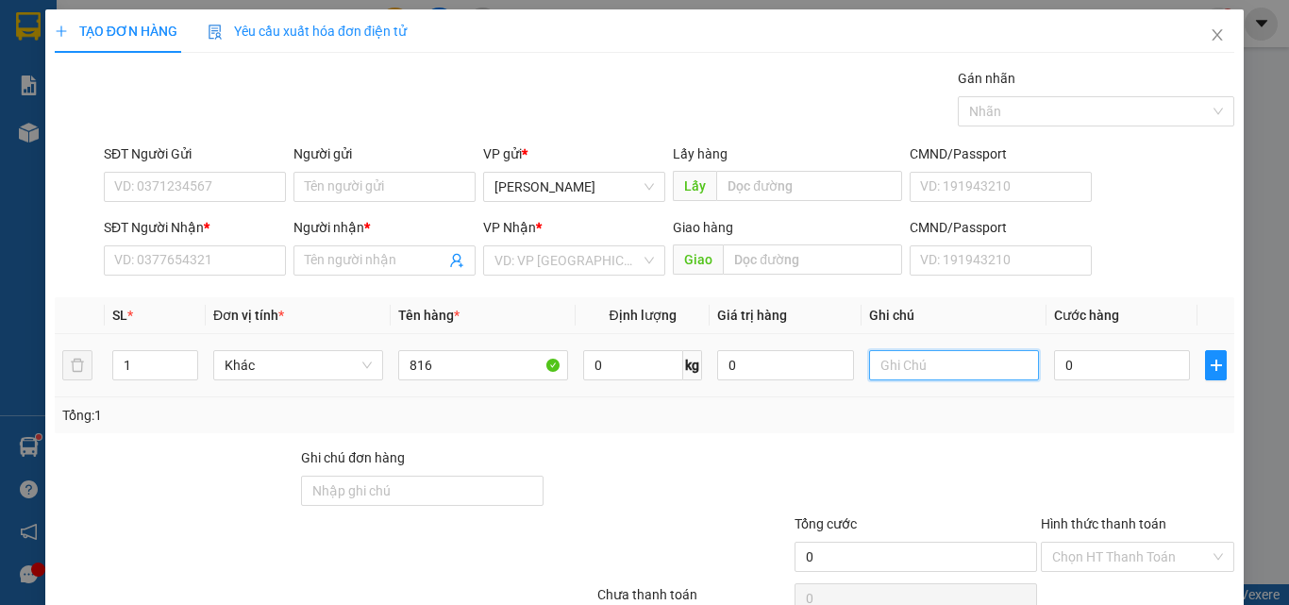
click at [896, 362] on input "text" at bounding box center [954, 365] width 170 height 30
type input "1 BI JĐEN"
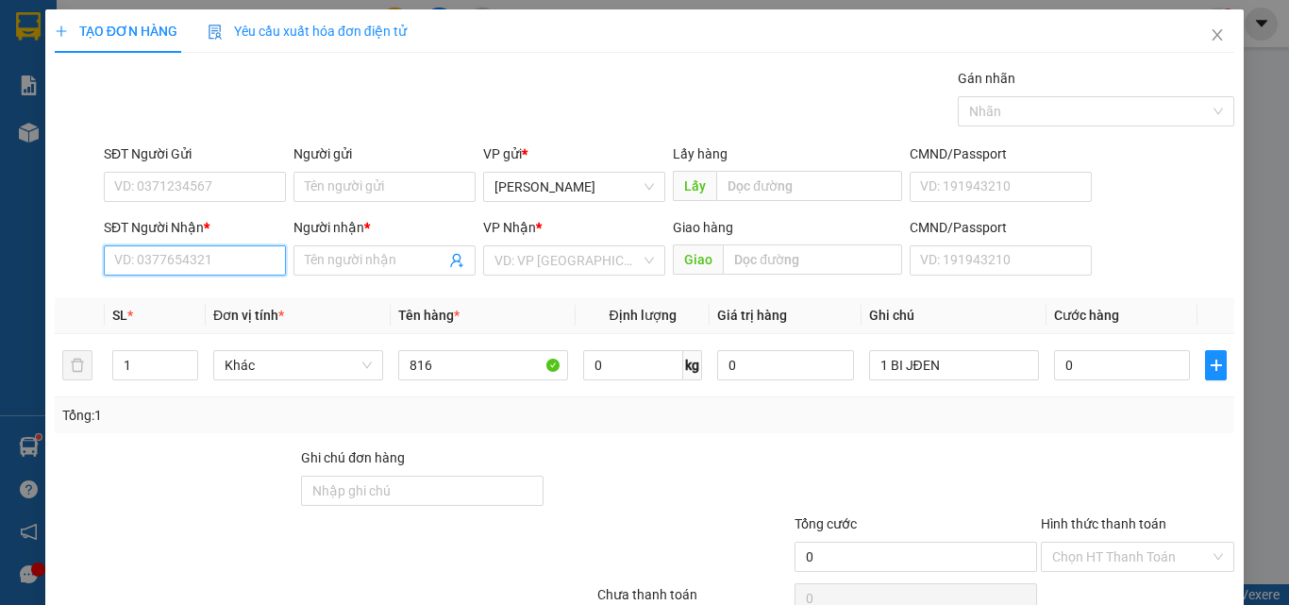
click at [153, 254] on input "SĐT Người Nhận *" at bounding box center [195, 260] width 182 height 30
click at [196, 303] on div "0368743827 - TIÊN" at bounding box center [193, 298] width 158 height 21
type input "0368743827"
type input "TIÊN"
type input "0368743827"
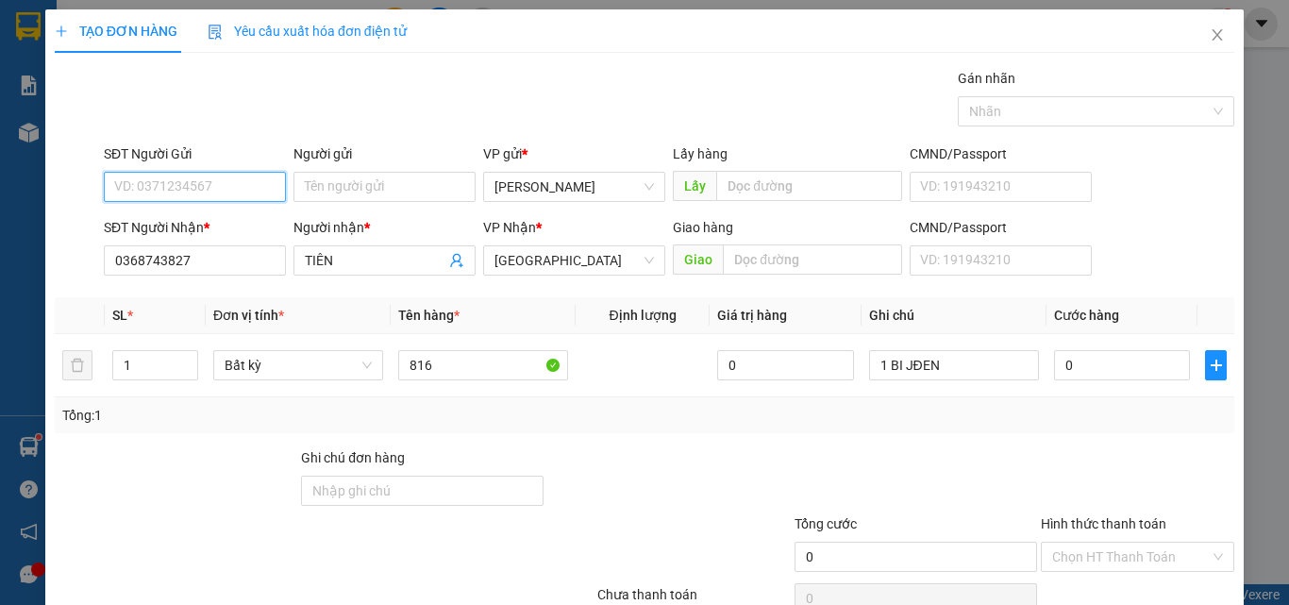
click at [209, 194] on input "SĐT Người Gửi" at bounding box center [195, 187] width 182 height 30
click at [189, 220] on div "0396281670" at bounding box center [193, 224] width 158 height 21
type input "0396281670"
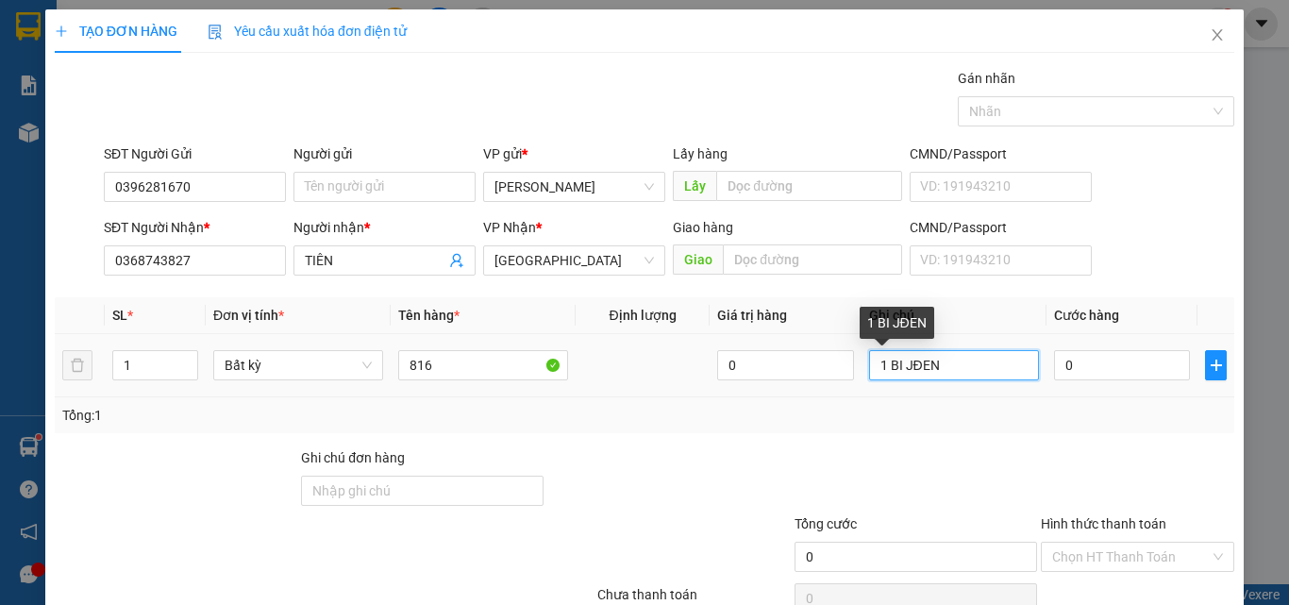
drag, startPoint x: 973, startPoint y: 365, endPoint x: 897, endPoint y: 374, distance: 76.9
click at [897, 374] on input "1 BI JĐEN" at bounding box center [954, 365] width 170 height 30
type input "1 BI ĐEN - CÁ"
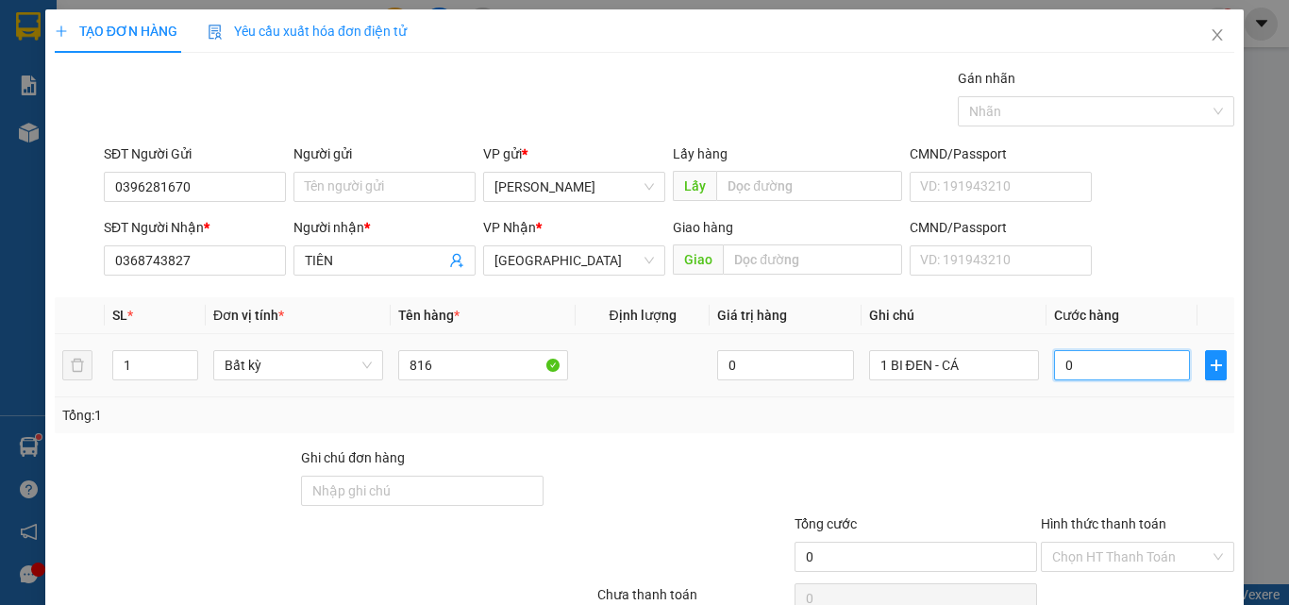
click at [1132, 356] on input "0" at bounding box center [1122, 365] width 136 height 30
type input "4"
type input "40"
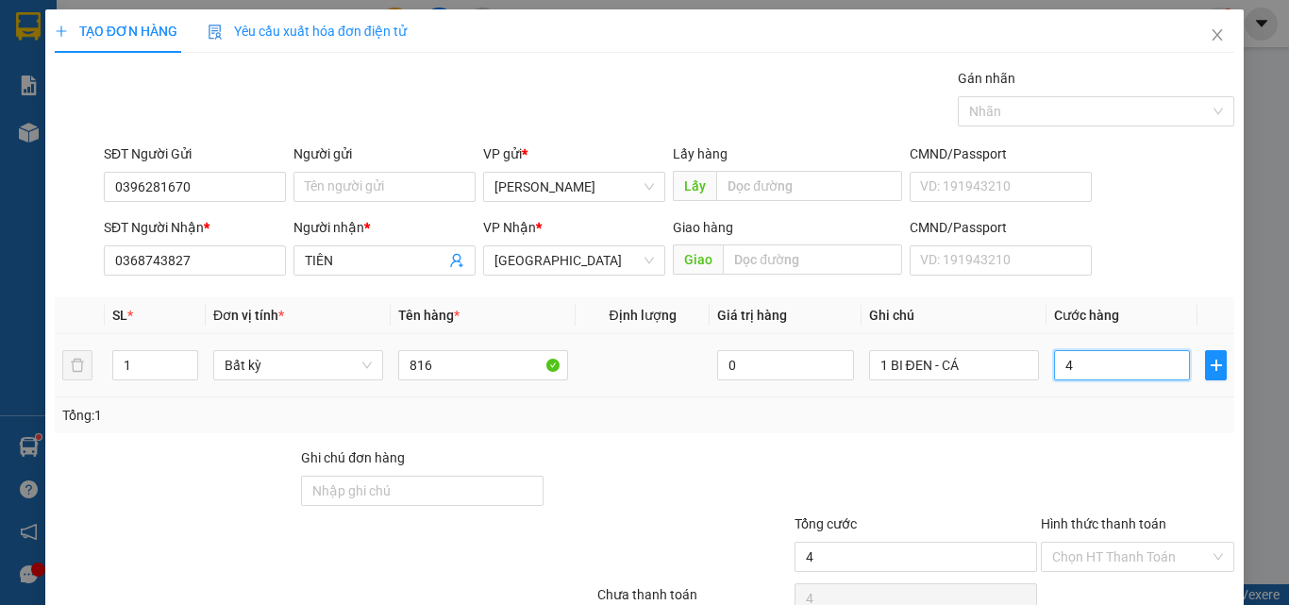
type input "40"
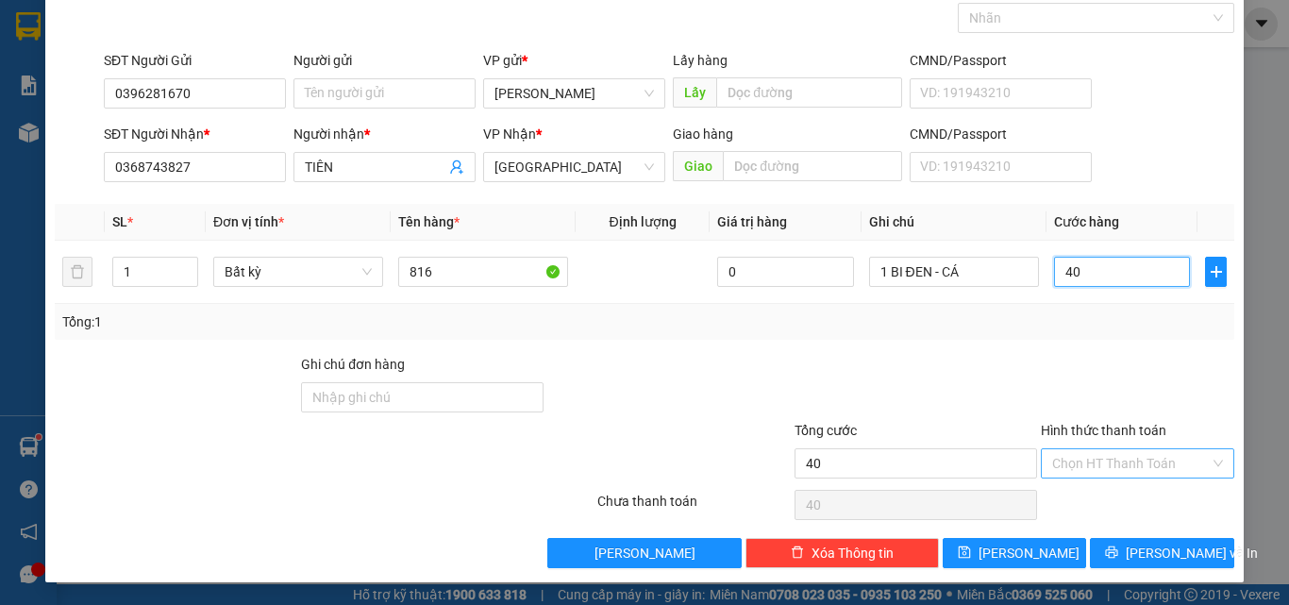
click at [1120, 478] on div "Chọn HT Thanh Toán" at bounding box center [1138, 463] width 194 height 30
type input "40.000"
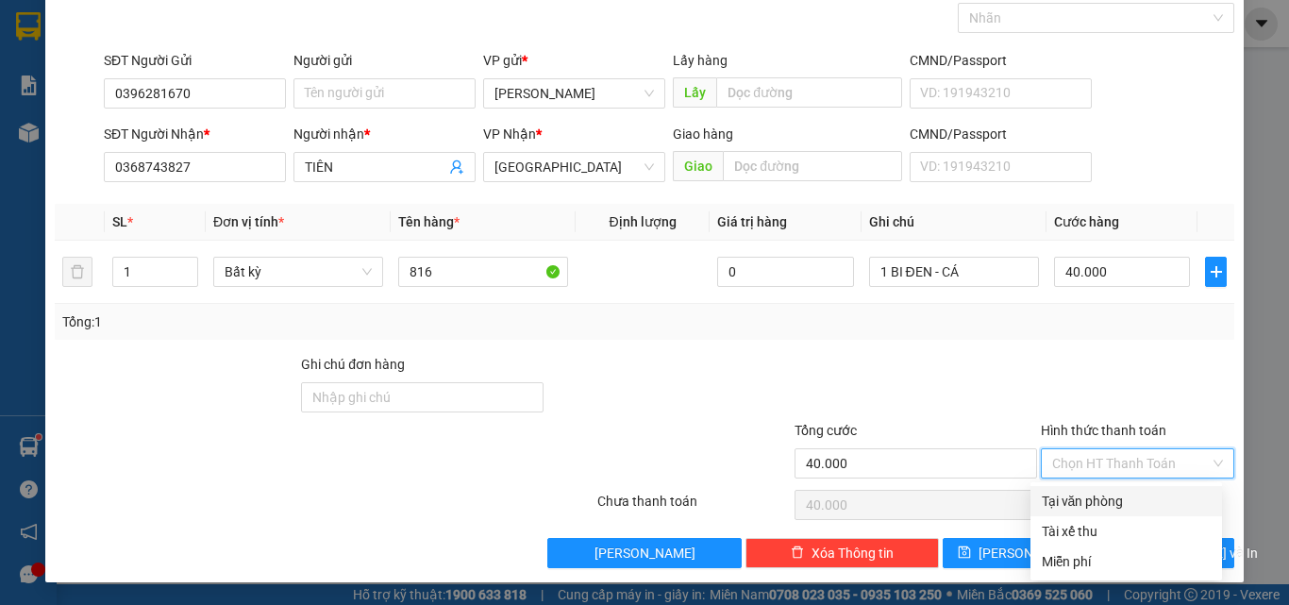
drag, startPoint x: 1113, startPoint y: 496, endPoint x: 1120, endPoint y: 521, distance: 26.3
click at [1113, 497] on div "Tại văn phòng" at bounding box center [1126, 501] width 169 height 21
type input "0"
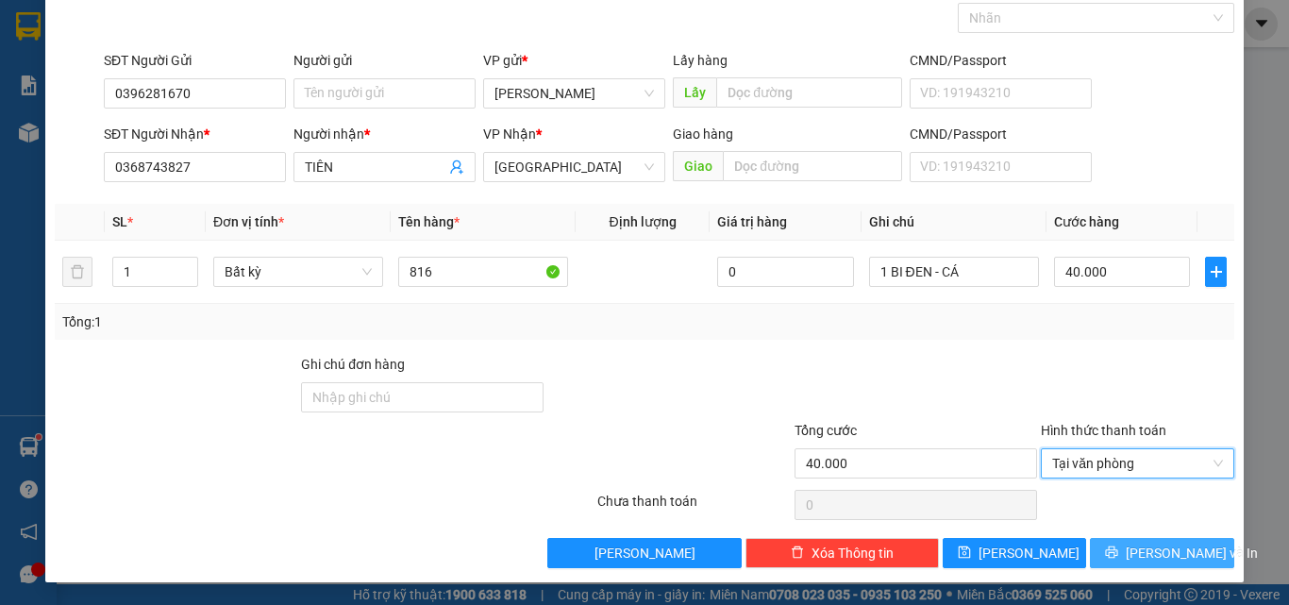
click at [1128, 541] on button "[PERSON_NAME] và In" at bounding box center [1162, 553] width 144 height 30
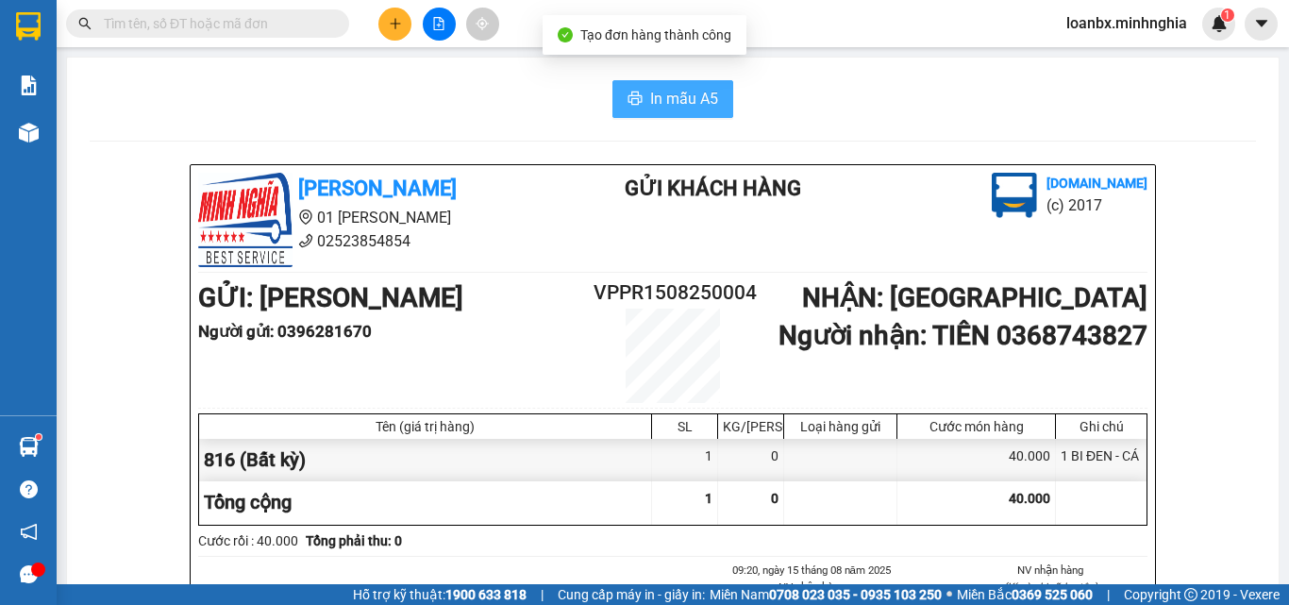
drag, startPoint x: 716, startPoint y: 110, endPoint x: 693, endPoint y: 90, distance: 30.7
click at [711, 106] on button "In mẫu A5" at bounding box center [673, 99] width 121 height 38
click at [391, 25] on icon "plus" at bounding box center [395, 23] width 13 height 13
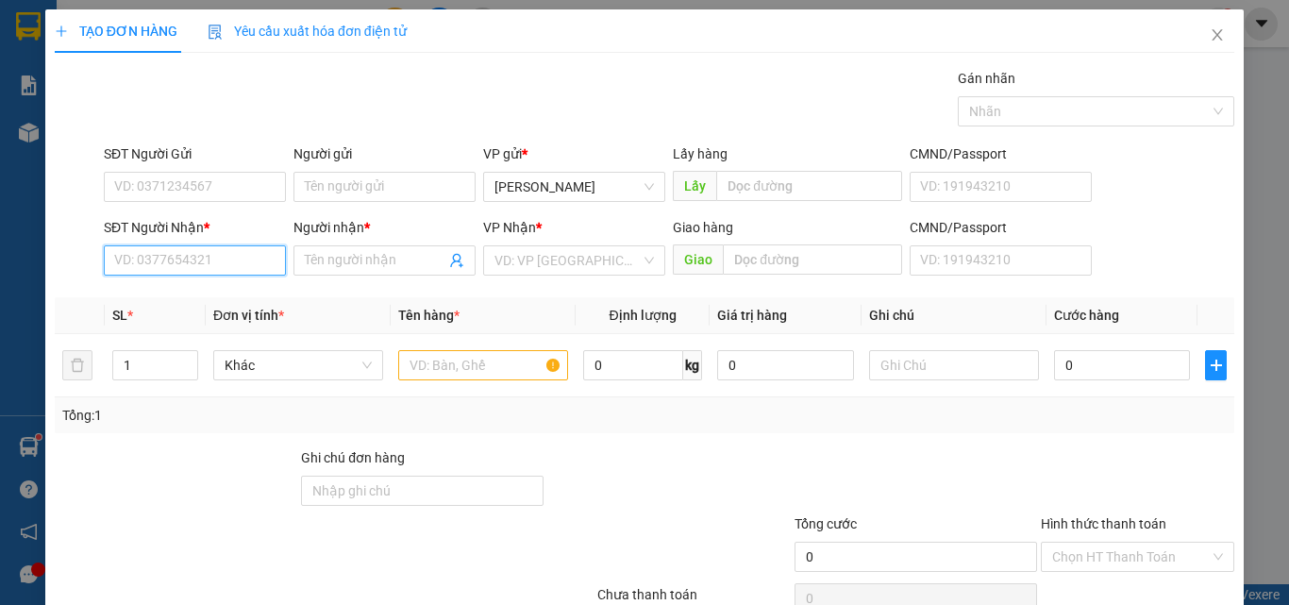
click at [166, 266] on input "SĐT Người Nhận *" at bounding box center [195, 260] width 182 height 30
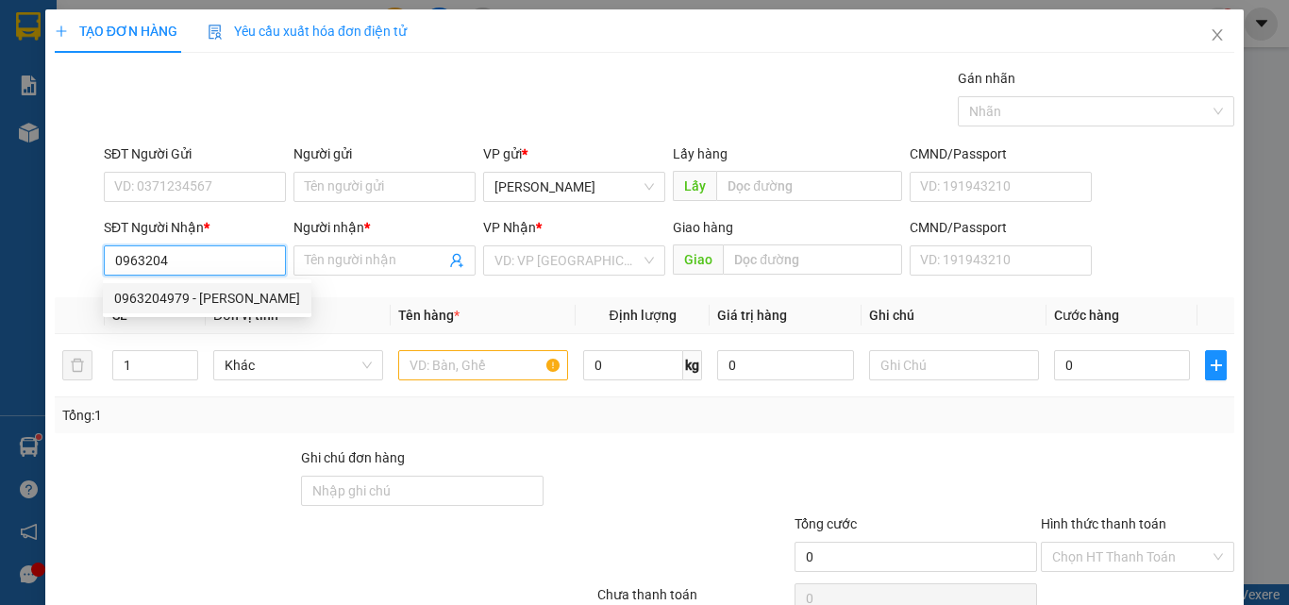
click at [206, 288] on div "0963204979 - [PERSON_NAME]" at bounding box center [207, 298] width 186 height 21
type input "0963204979"
type input "KHANH"
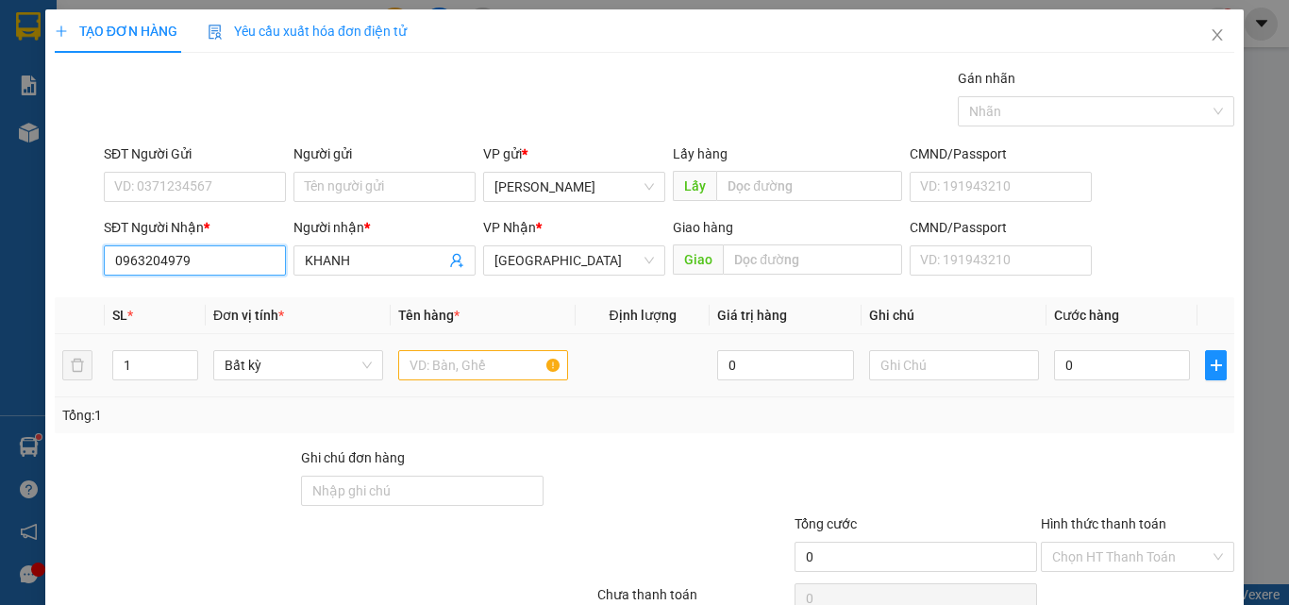
type input "0963204979"
click at [447, 352] on input "text" at bounding box center [483, 365] width 170 height 30
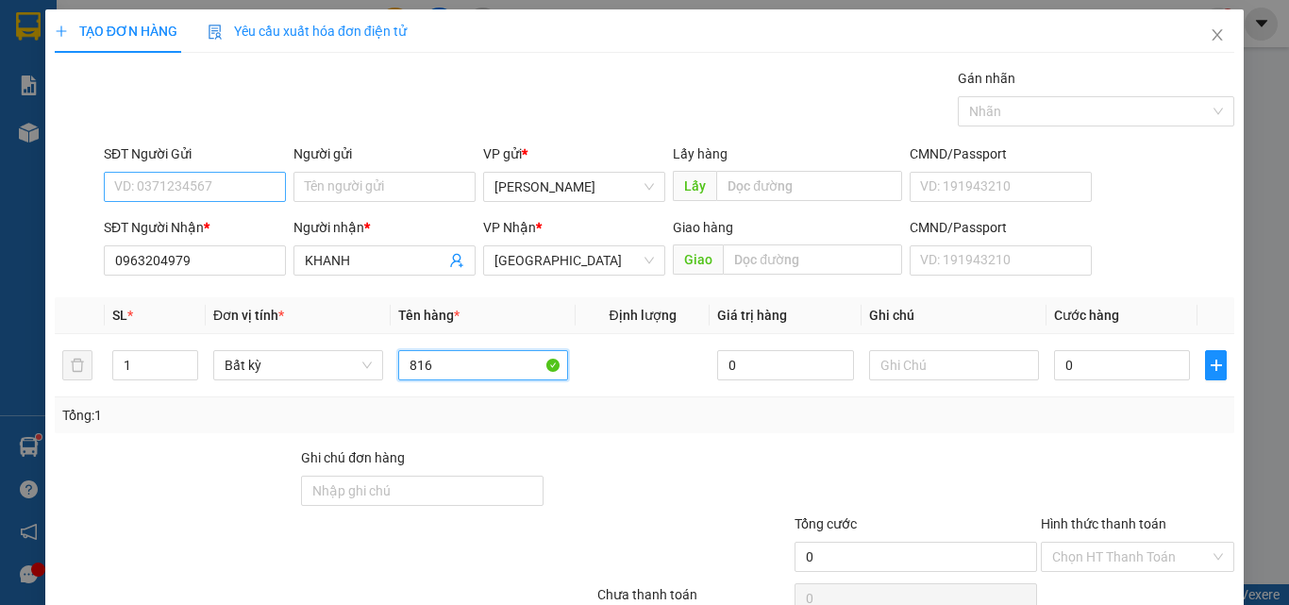
type input "816"
click at [198, 179] on input "SĐT Người Gửi" at bounding box center [195, 187] width 182 height 30
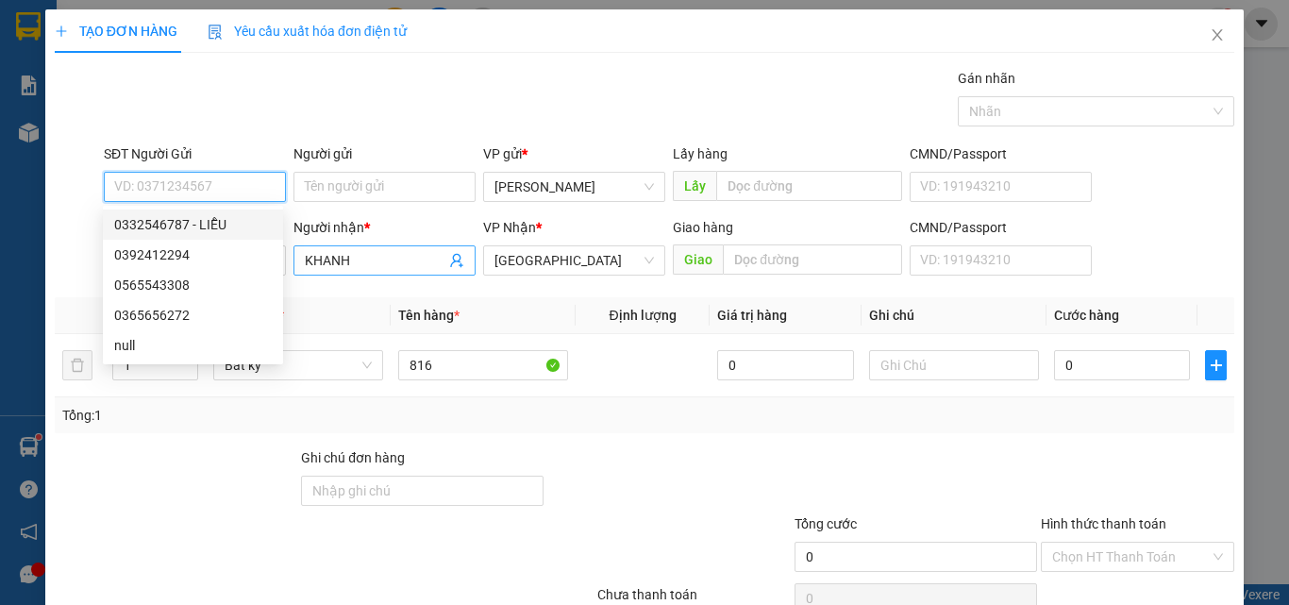
drag, startPoint x: 205, startPoint y: 227, endPoint x: 292, endPoint y: 251, distance: 90.2
click at [213, 232] on div "0332546787 - LIỄU" at bounding box center [193, 224] width 158 height 21
type input "0332546787"
type input "LIỄU"
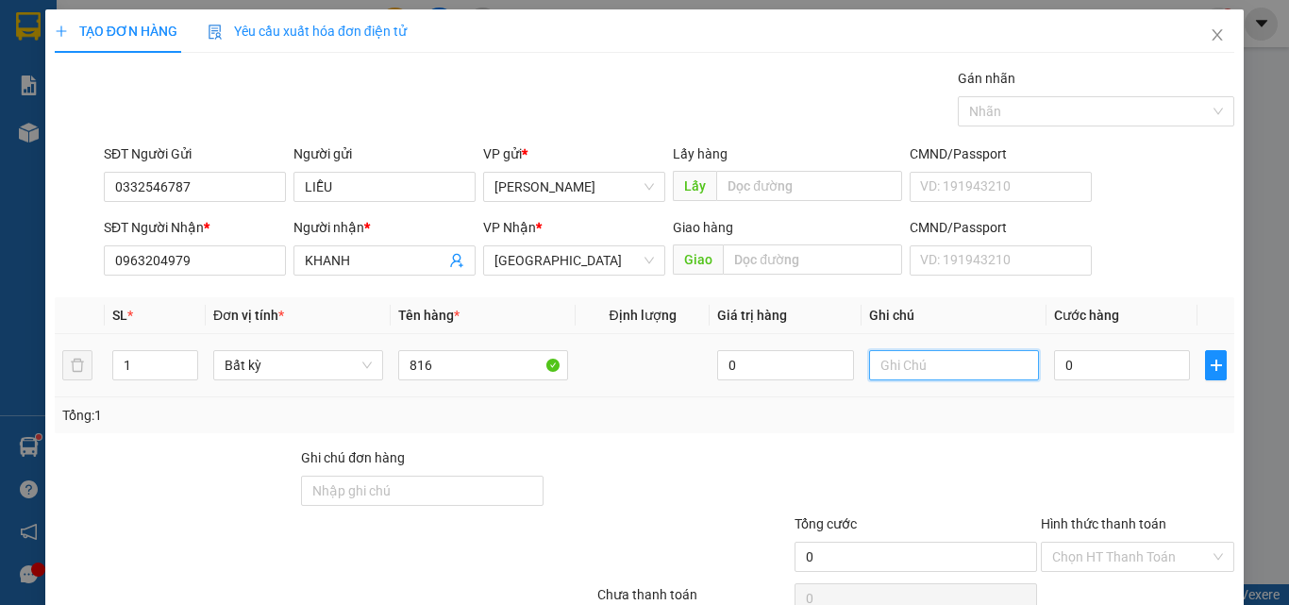
click at [881, 367] on input "text" at bounding box center [954, 365] width 170 height 30
drag, startPoint x: 884, startPoint y: 367, endPoint x: 846, endPoint y: 393, distance: 46.3
click at [817, 402] on div "Tổng: 1" at bounding box center [645, 415] width 1180 height 36
click at [903, 371] on input "text" at bounding box center [954, 365] width 170 height 30
type input "1 THX - CÁ"
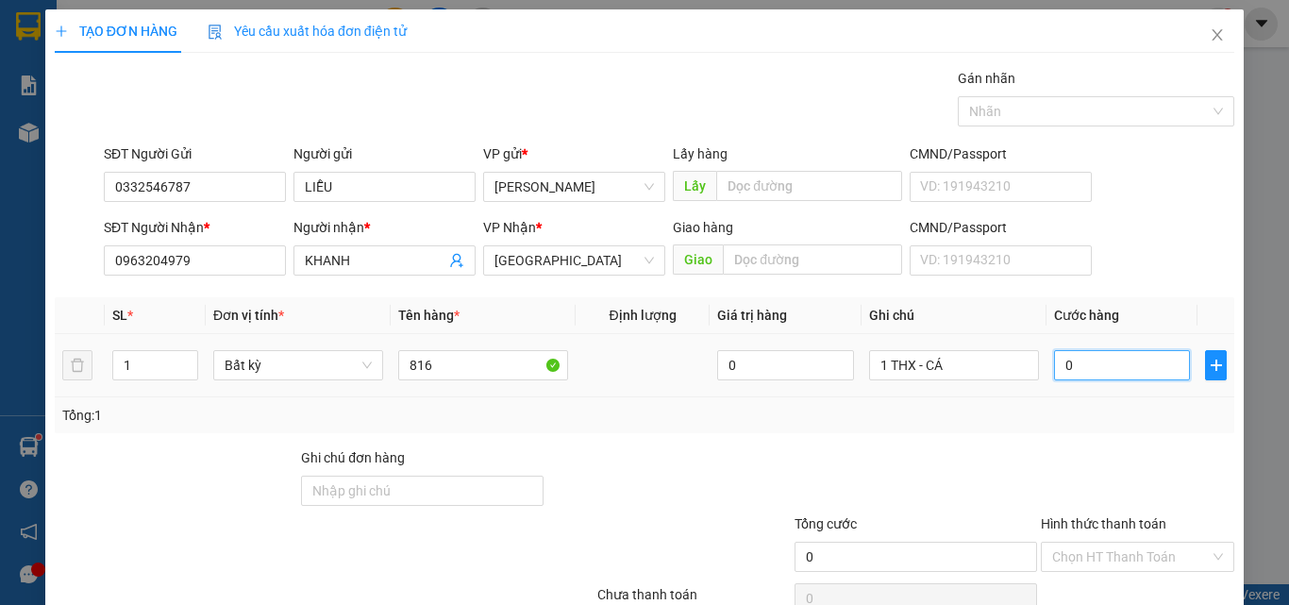
click at [1131, 365] on input "0" at bounding box center [1122, 365] width 136 height 30
type input "6"
type input "60"
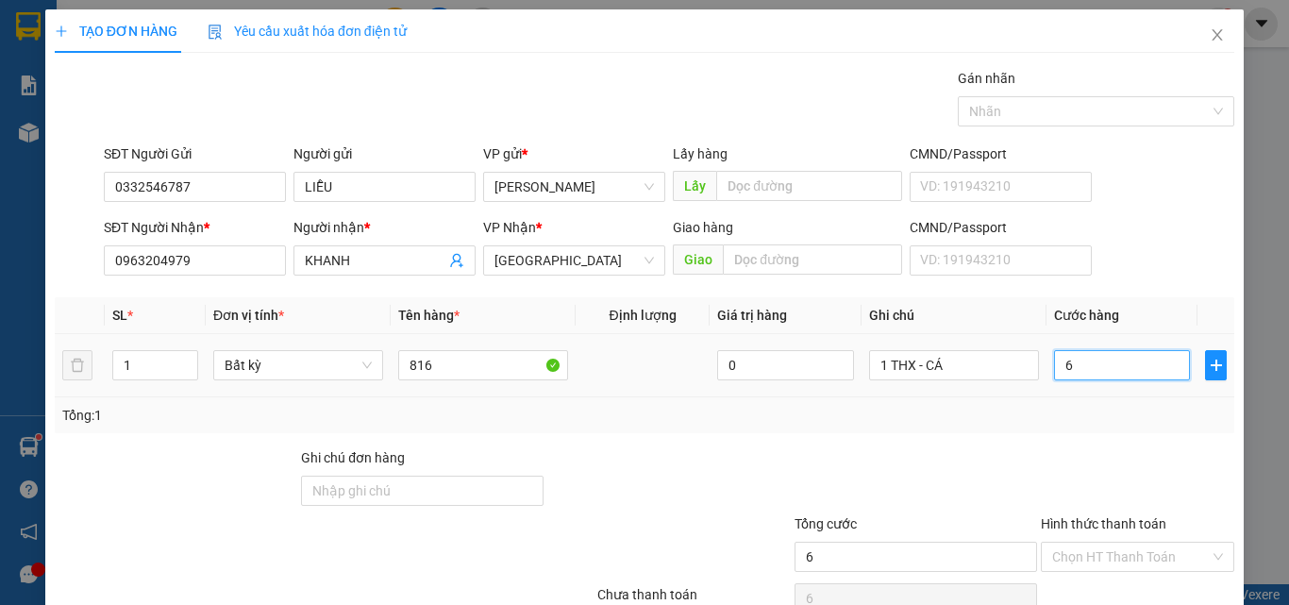
type input "60"
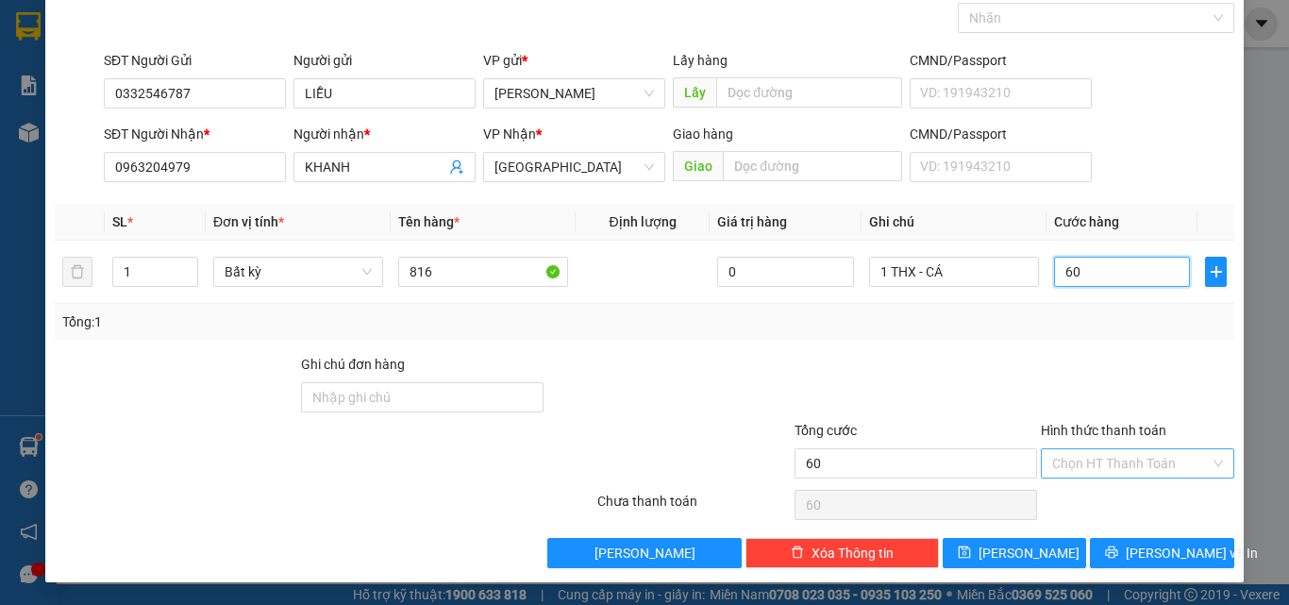
click at [1129, 478] on div "Chọn HT Thanh Toán" at bounding box center [1138, 463] width 194 height 30
type input "60.000"
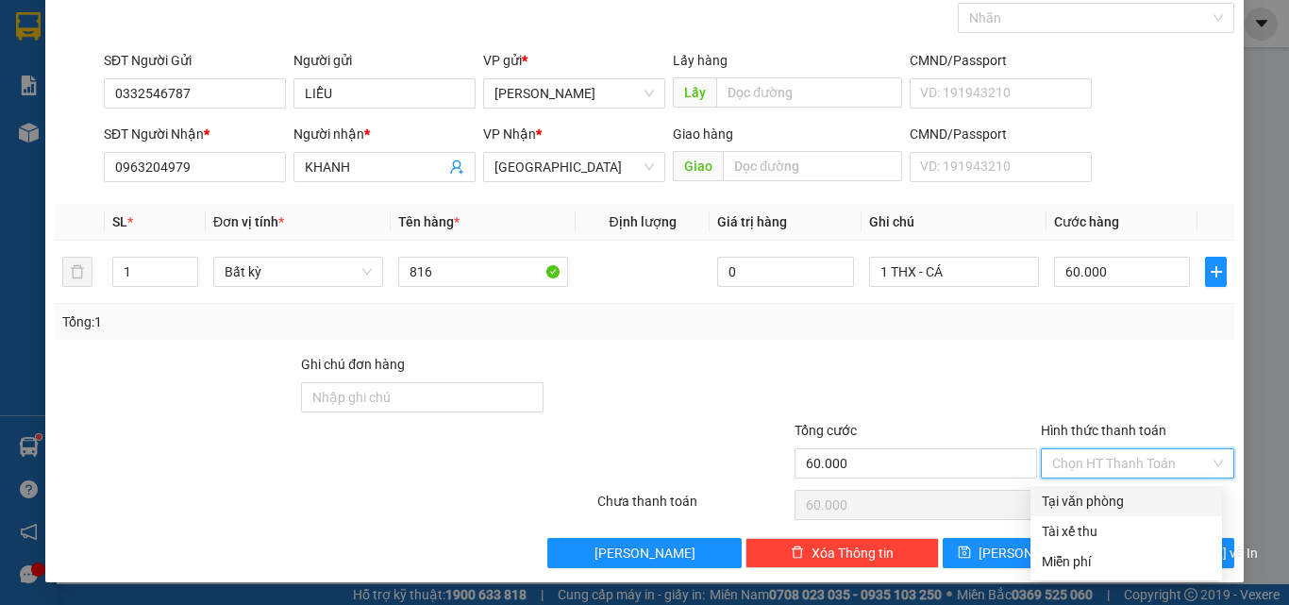
click at [1122, 506] on div "Tại văn phòng" at bounding box center [1126, 501] width 169 height 21
type input "0"
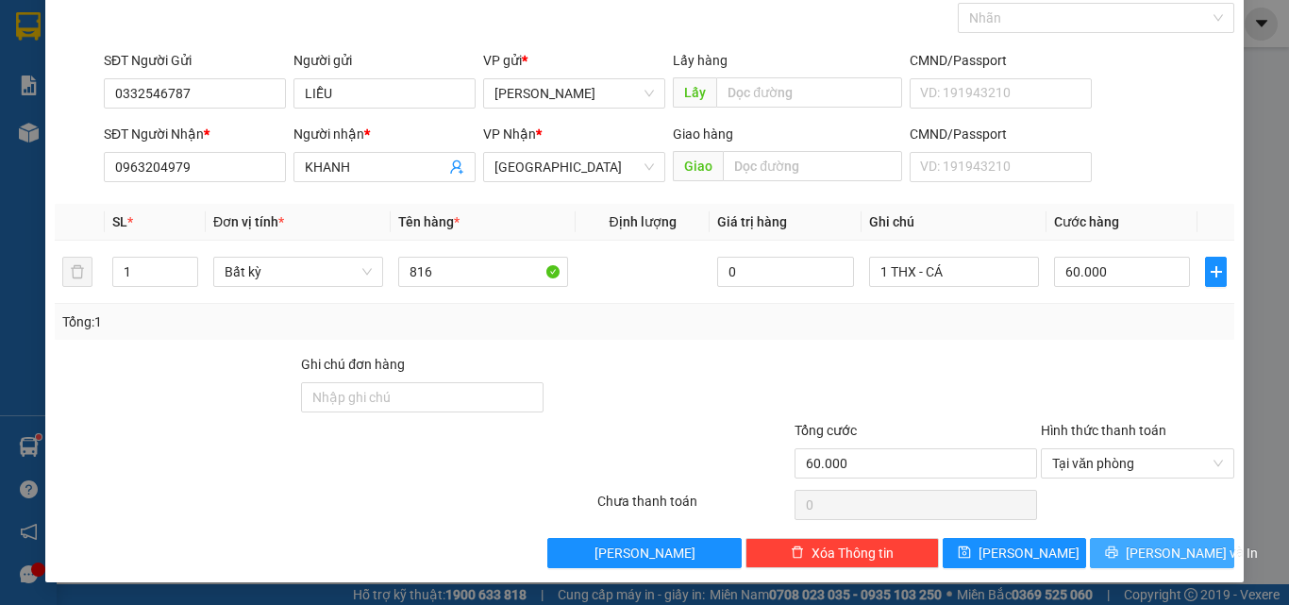
click at [1126, 545] on button "[PERSON_NAME] và In" at bounding box center [1162, 553] width 144 height 30
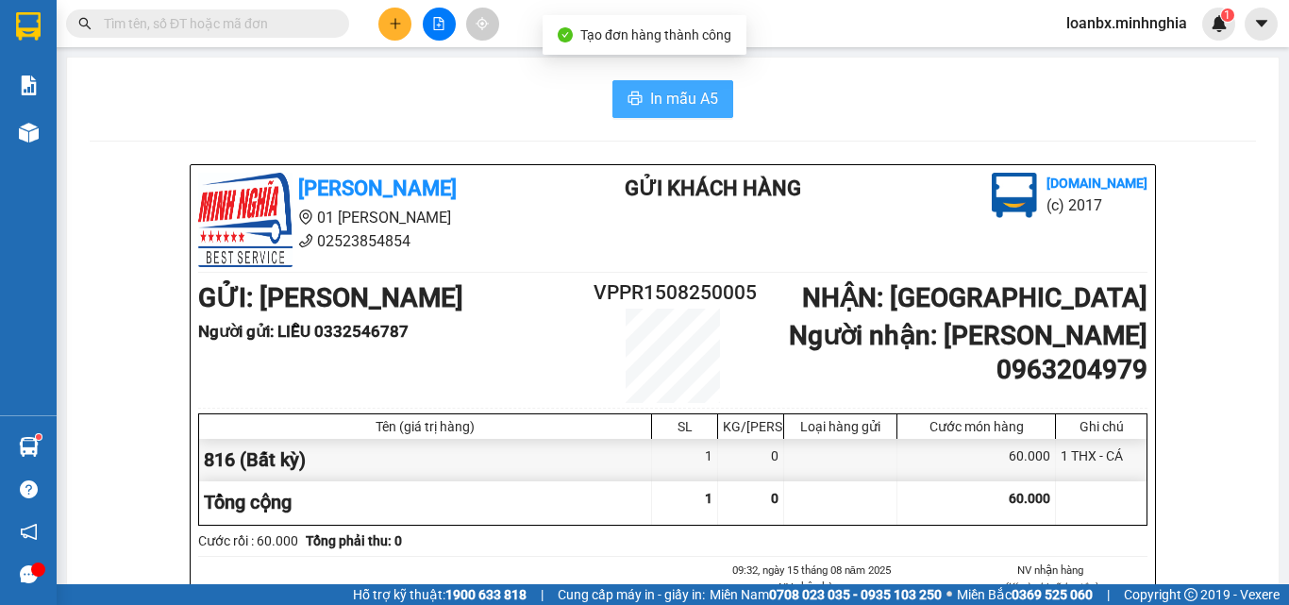
click at [699, 108] on span "In mẫu A5" at bounding box center [684, 99] width 68 height 24
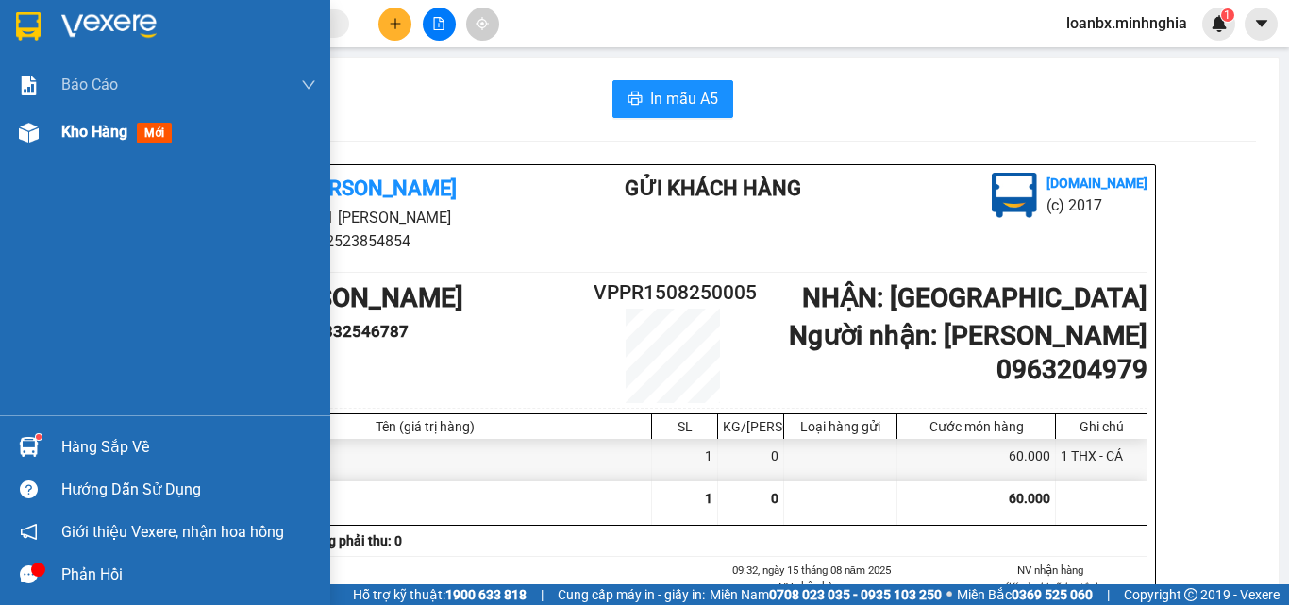
click at [39, 126] on div at bounding box center [28, 132] width 33 height 33
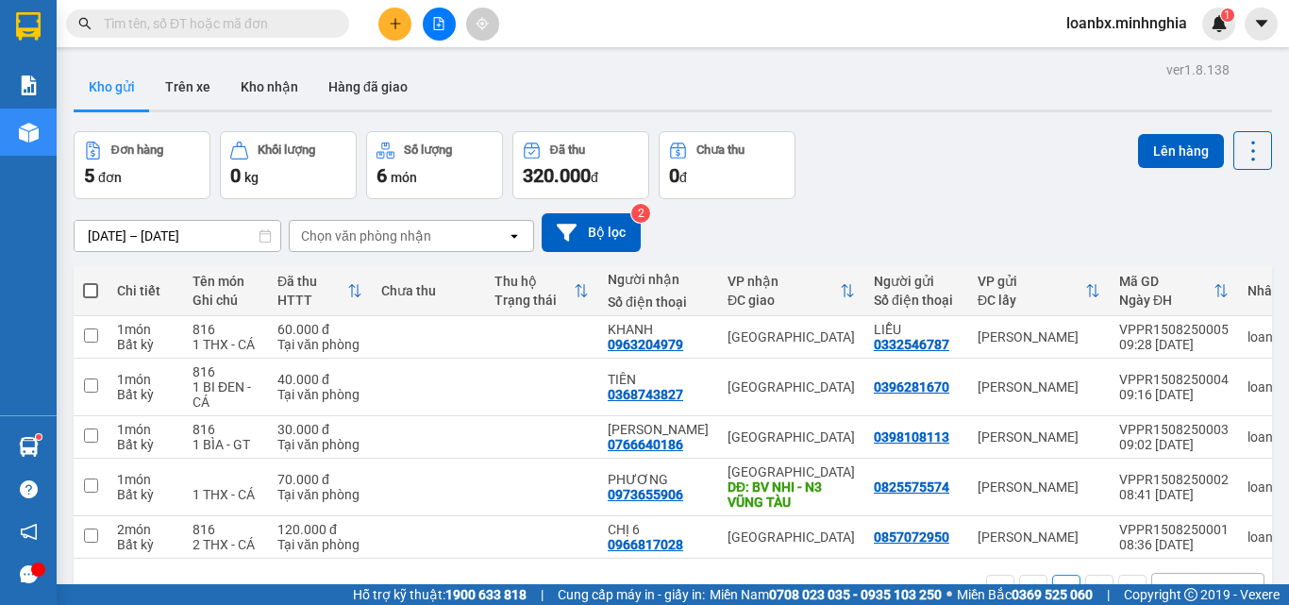
click at [93, 283] on th at bounding box center [91, 291] width 34 height 50
click at [89, 283] on span at bounding box center [90, 290] width 15 height 15
click at [91, 281] on input "checkbox" at bounding box center [91, 281] width 0 height 0
checkbox input "true"
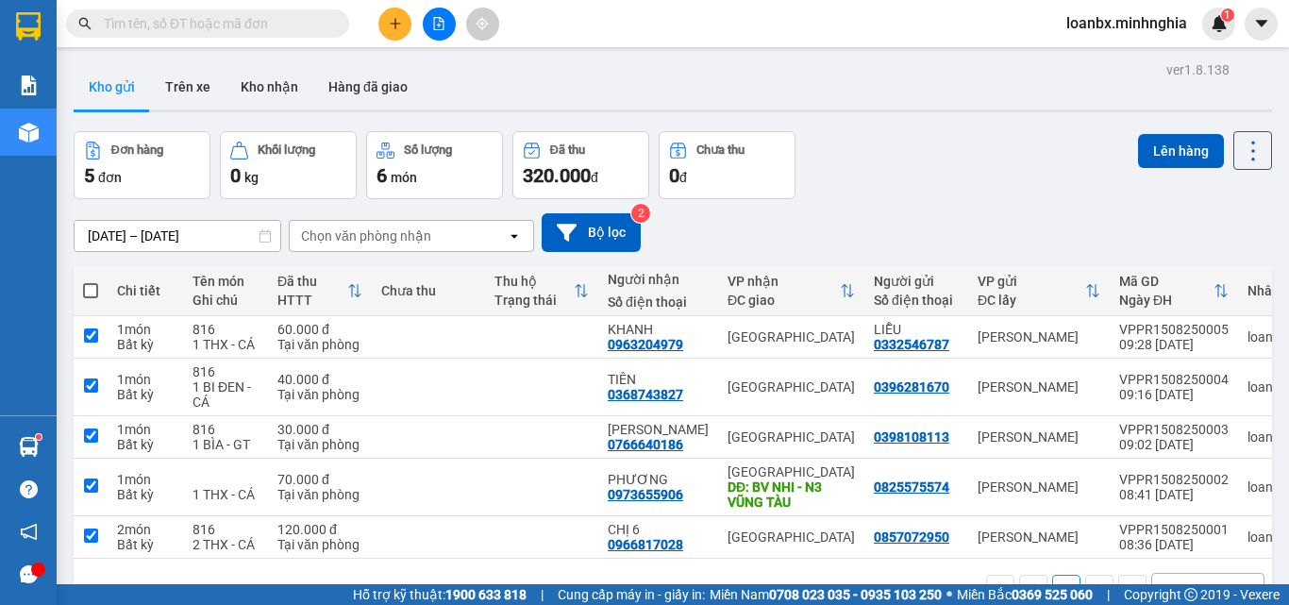
checkbox input "true"
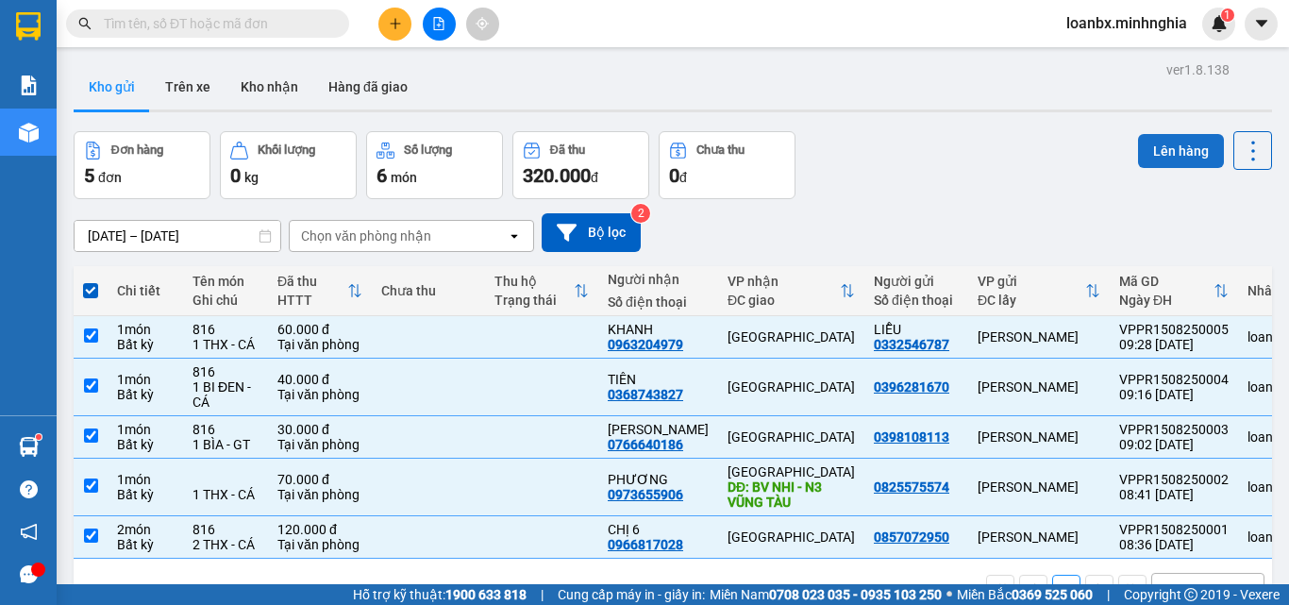
click at [1142, 145] on button "Lên hàng" at bounding box center [1181, 151] width 86 height 34
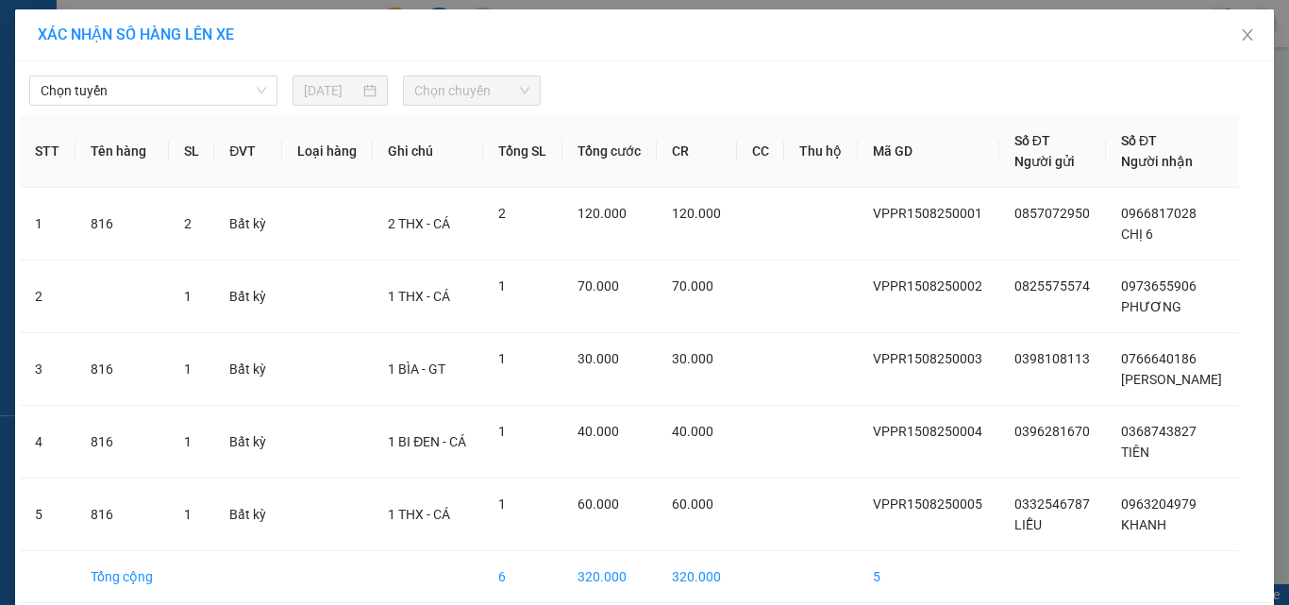
click at [181, 107] on div "[PERSON_NAME] [DATE] [PERSON_NAME] STT Tên hàng SL ĐVT [PERSON_NAME] hàng Ghi […" at bounding box center [644, 363] width 1259 height 605
click at [156, 87] on span "Chọn tuyến" at bounding box center [154, 90] width 226 height 28
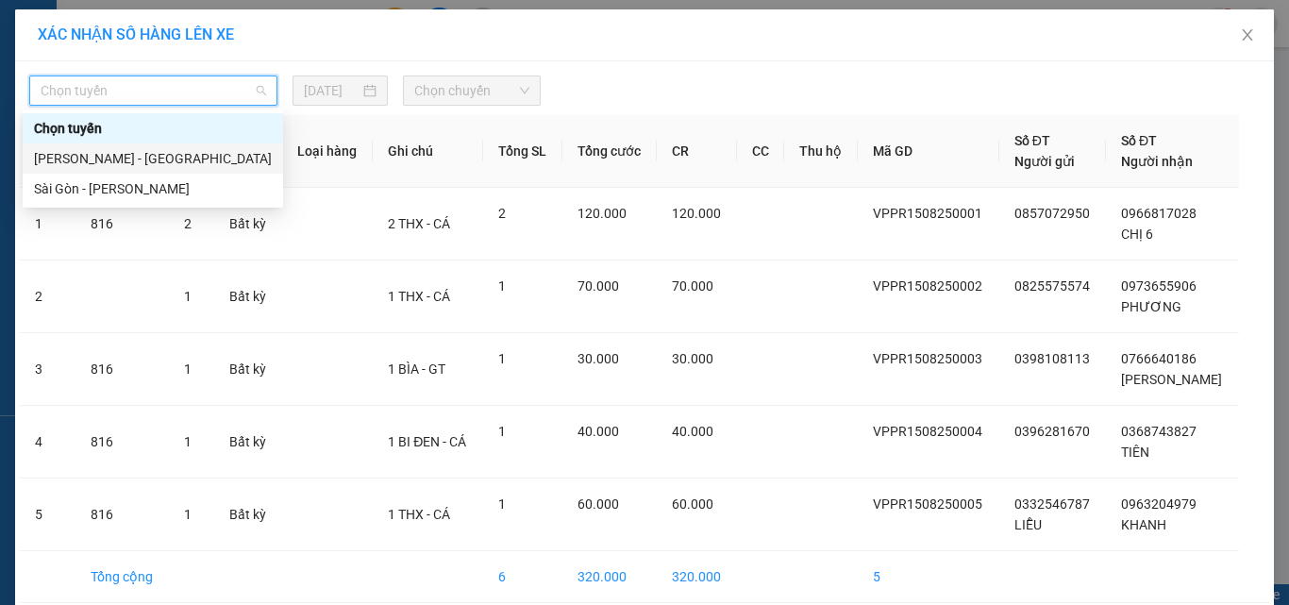
drag, startPoint x: 127, startPoint y: 160, endPoint x: 290, endPoint y: 136, distance: 164.2
click at [130, 160] on div "[PERSON_NAME] - [GEOGRAPHIC_DATA]" at bounding box center [153, 158] width 238 height 21
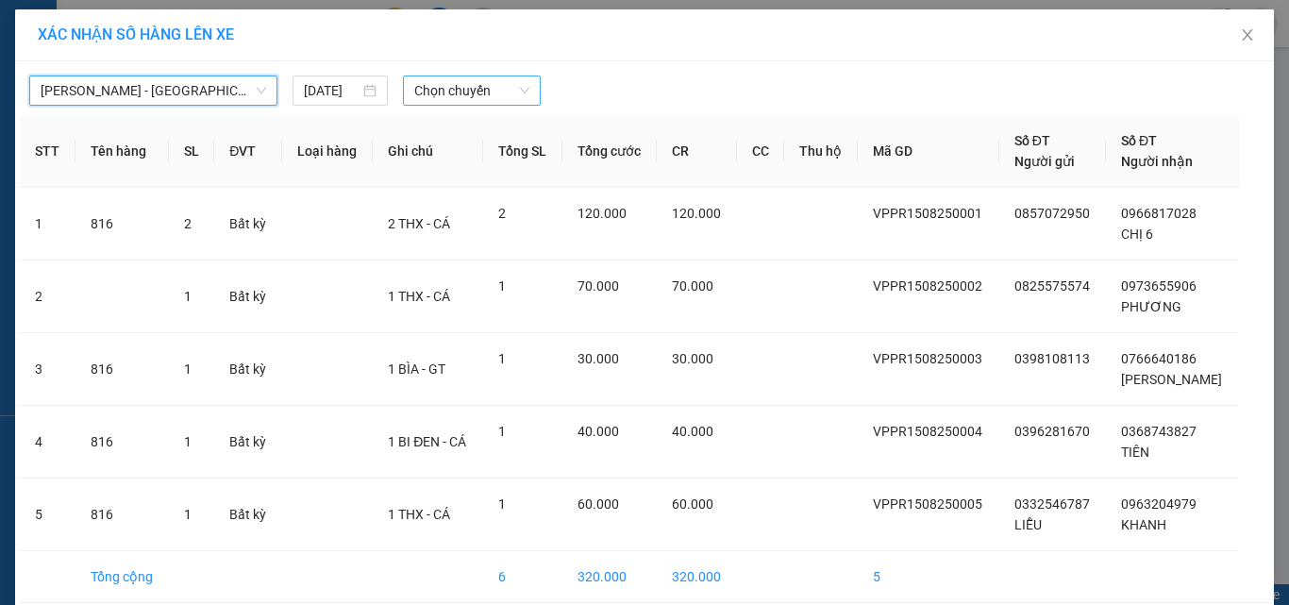
click at [466, 104] on span "Chọn chuyến" at bounding box center [472, 90] width 116 height 28
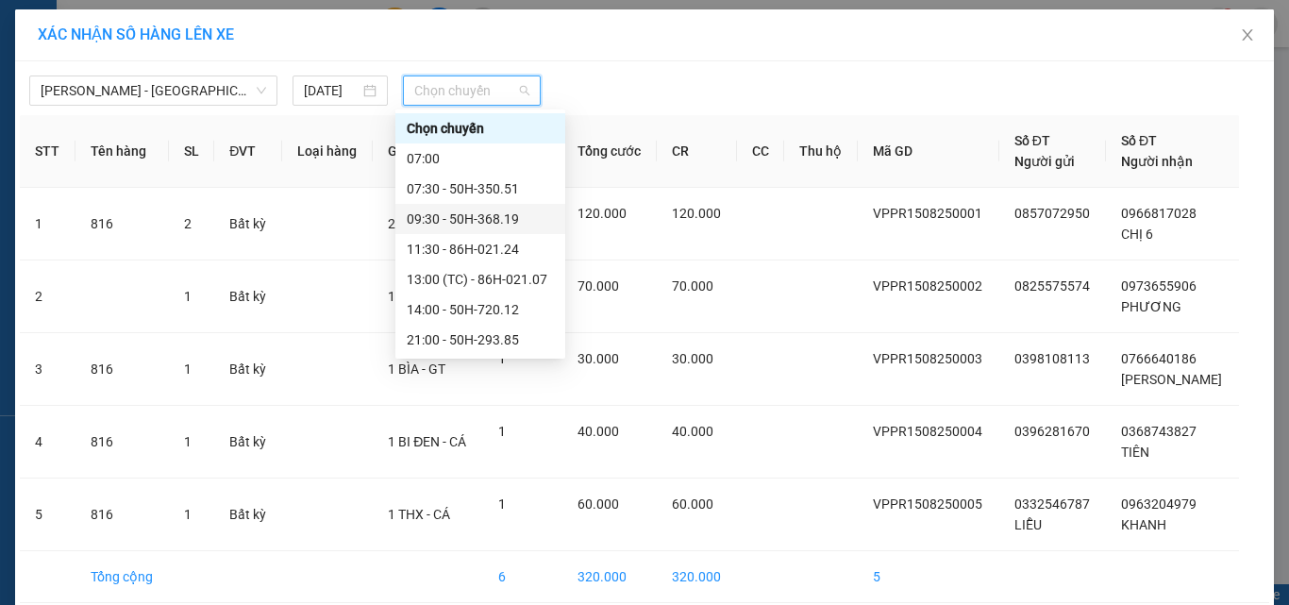
click at [480, 219] on div "09:30 - 50H-368.19" at bounding box center [480, 219] width 147 height 21
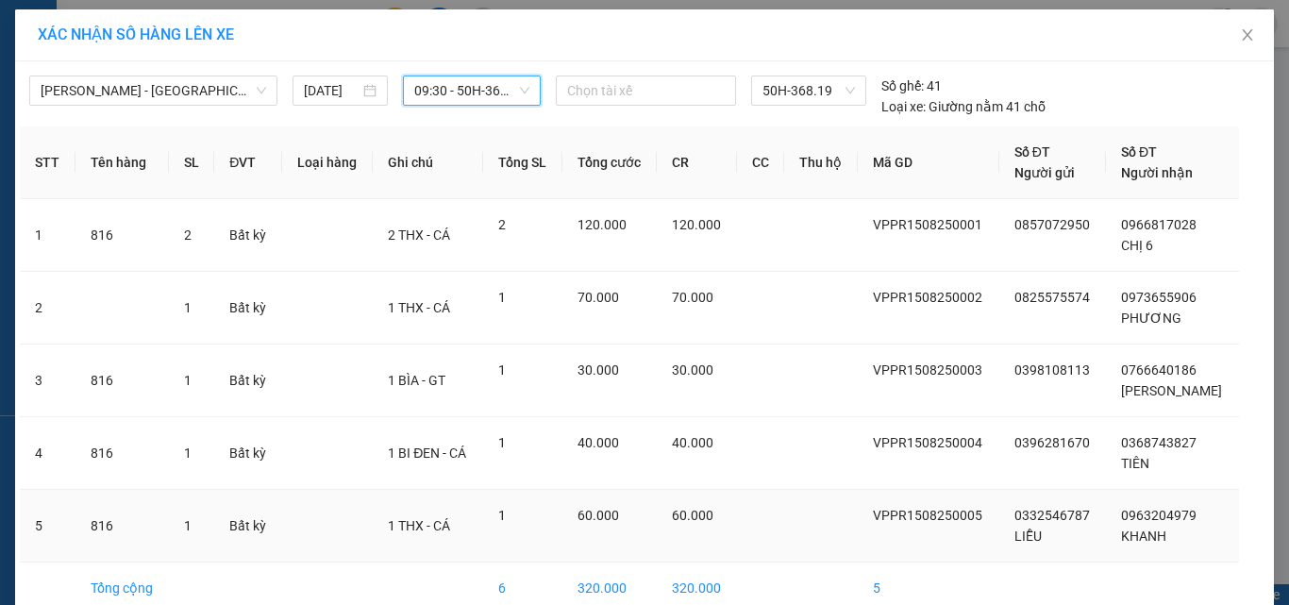
scroll to position [95, 0]
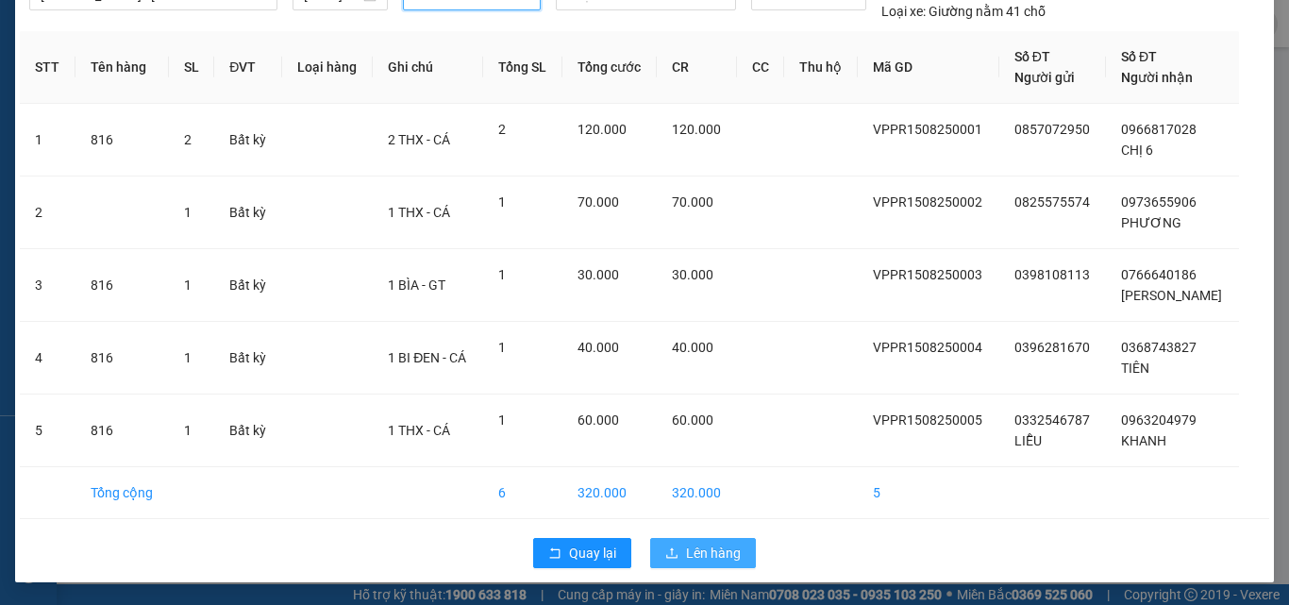
click at [694, 547] on span "Lên hàng" at bounding box center [713, 553] width 55 height 21
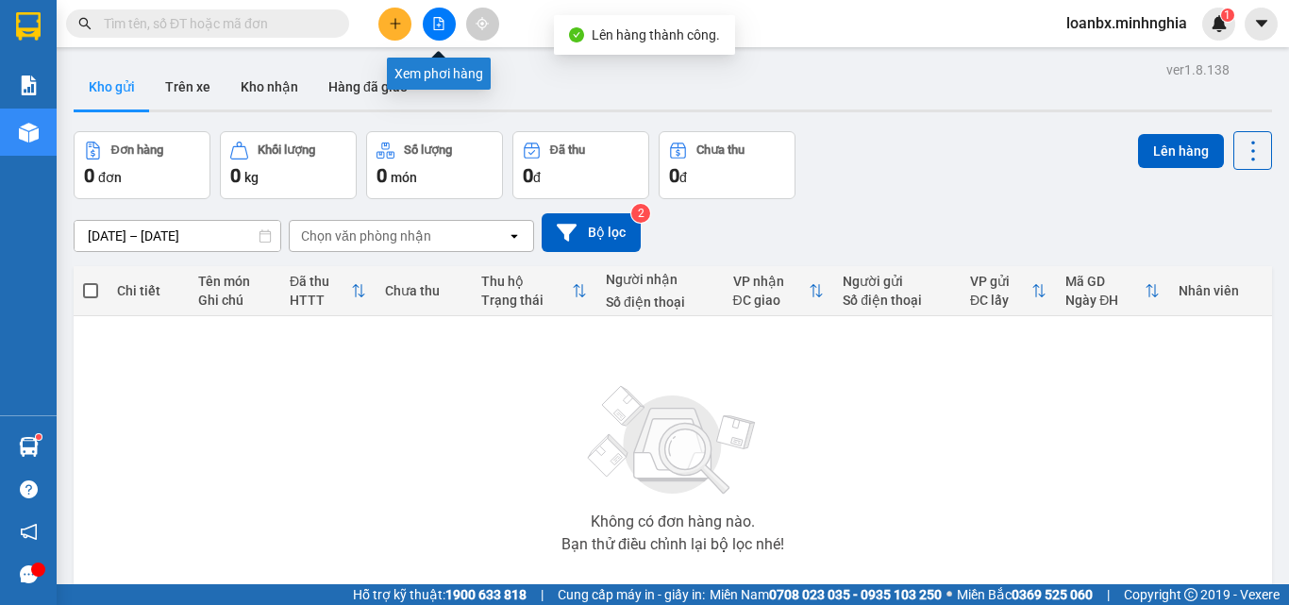
click at [430, 21] on button at bounding box center [439, 24] width 33 height 33
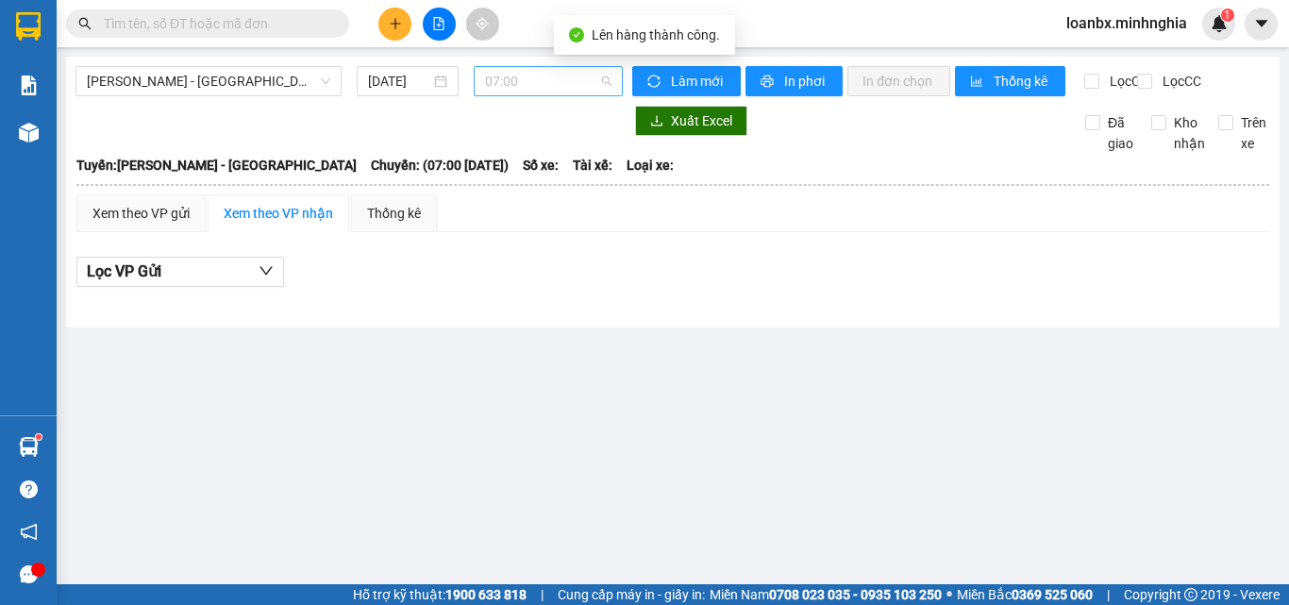
click at [563, 85] on span "07:00" at bounding box center [548, 81] width 126 height 28
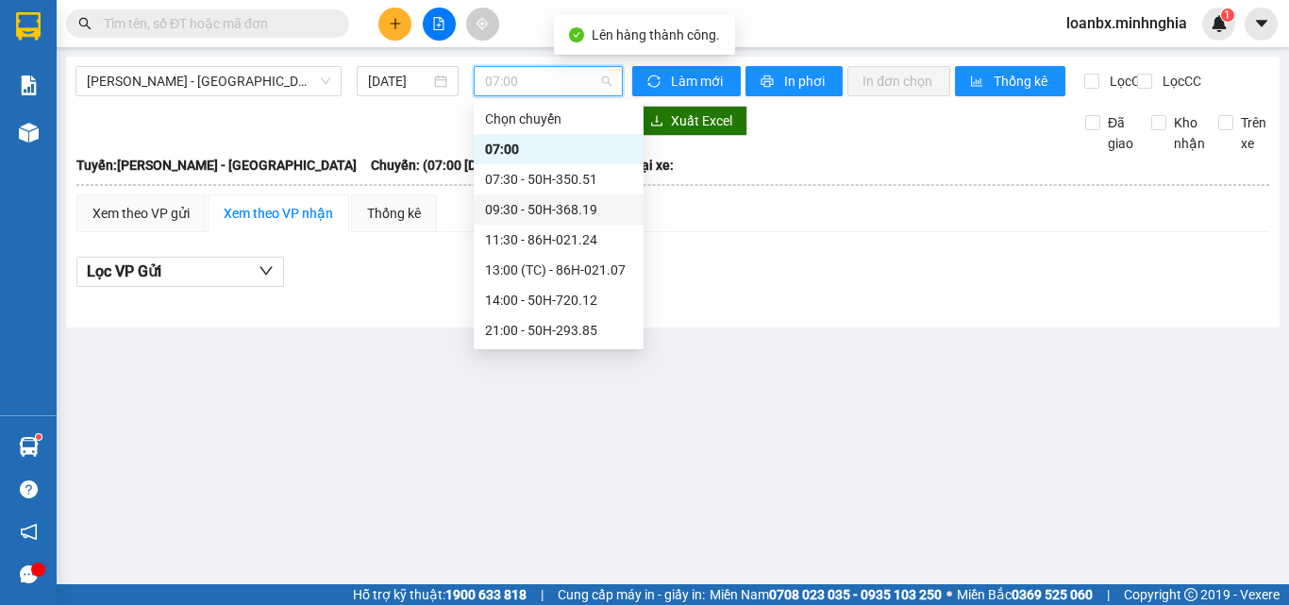
click at [537, 213] on div "09:30 - 50H-368.19" at bounding box center [558, 209] width 147 height 21
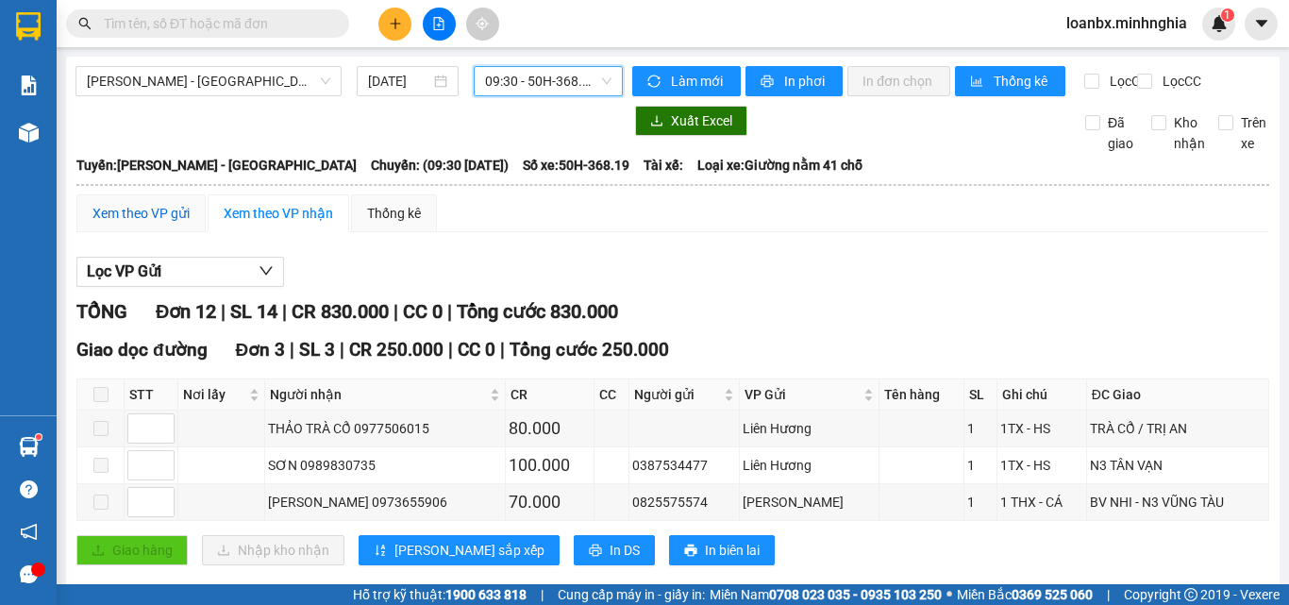
click at [144, 224] on div "Xem theo VP gửi" at bounding box center [141, 213] width 97 height 21
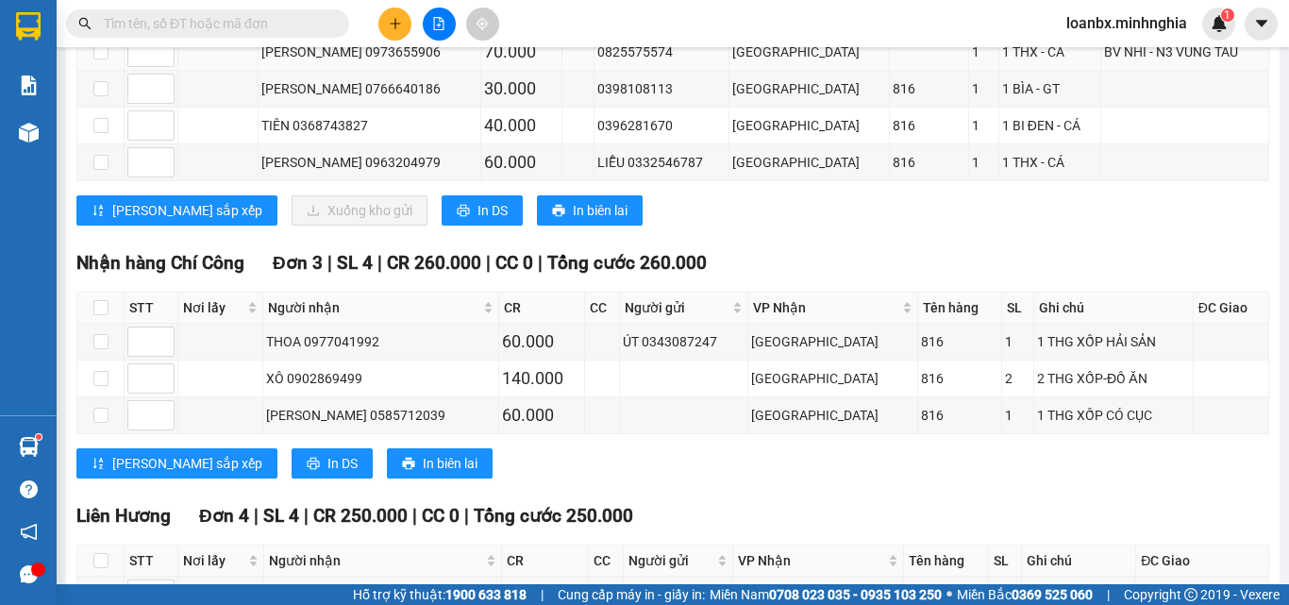
scroll to position [225, 0]
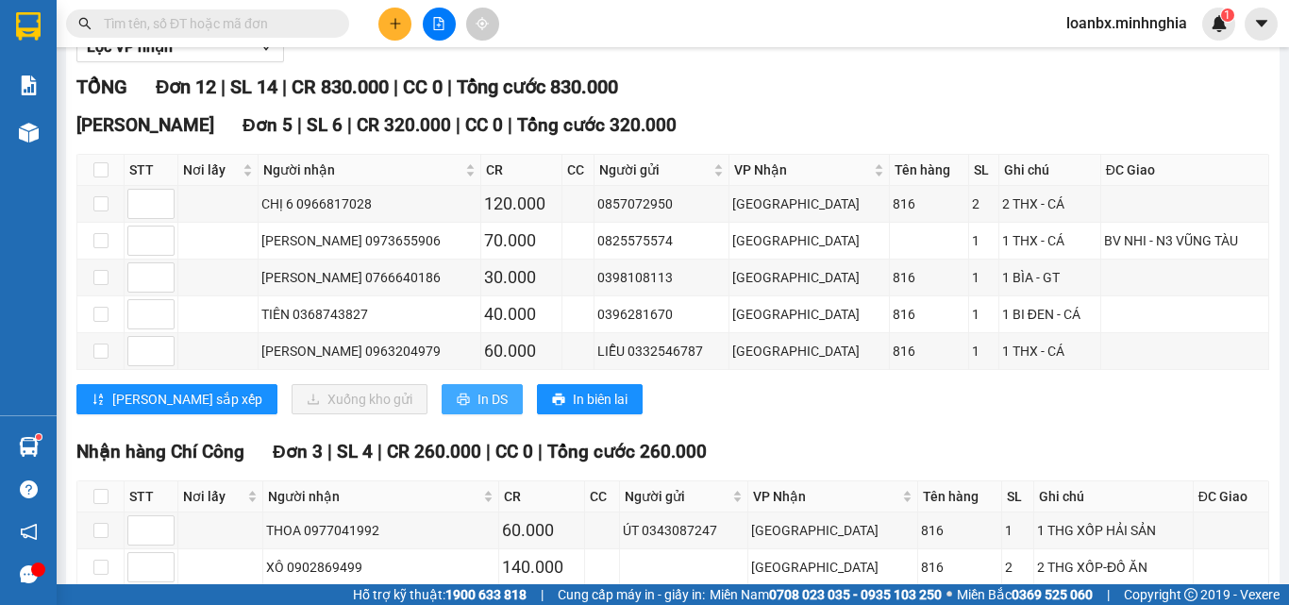
click at [478, 410] on span "In DS" at bounding box center [493, 399] width 30 height 21
click at [384, 30] on button at bounding box center [395, 24] width 33 height 33
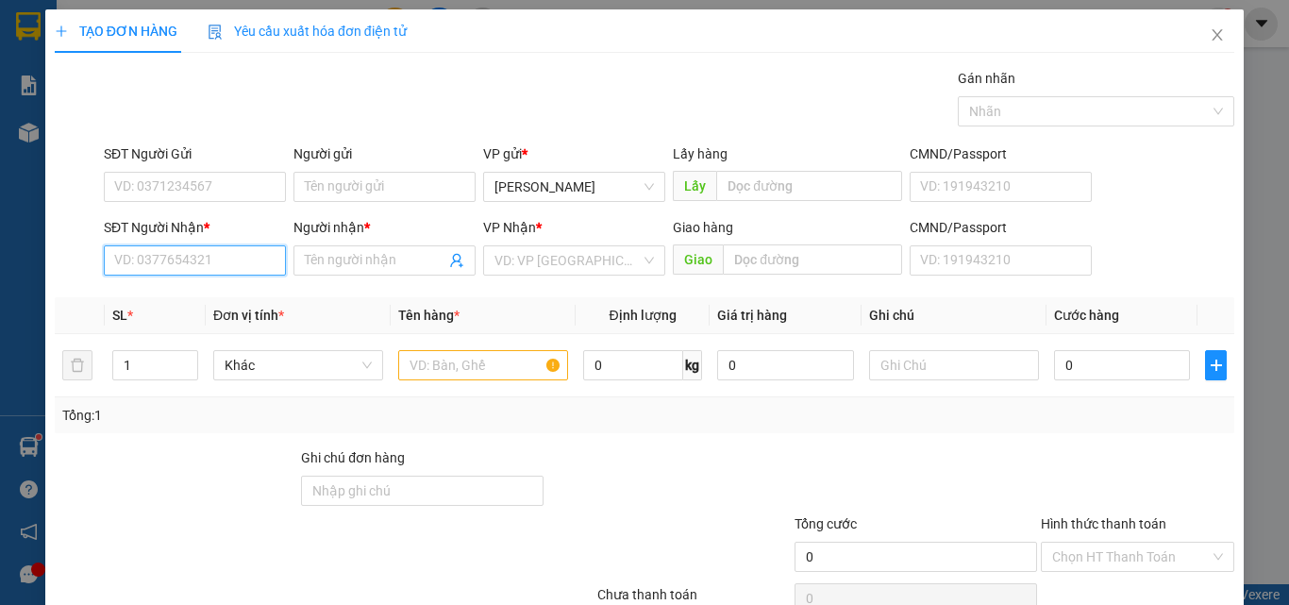
click at [133, 266] on input "SĐT Người Nhận *" at bounding box center [195, 260] width 182 height 30
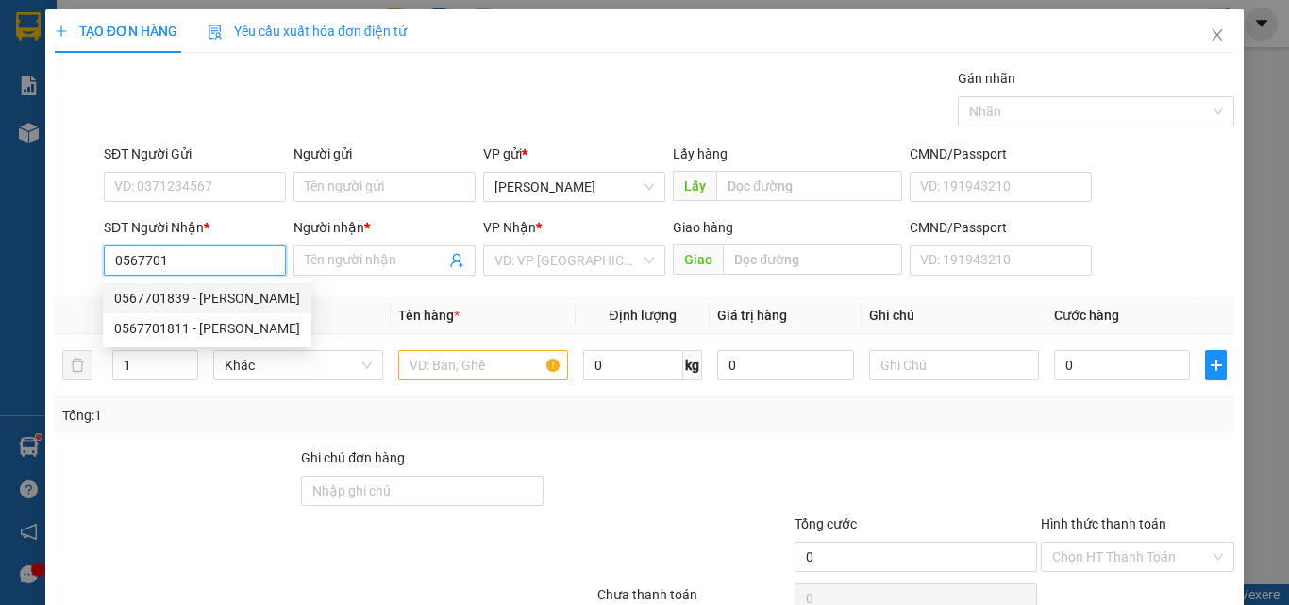
click at [226, 301] on div "0567701839 - [PERSON_NAME]" at bounding box center [207, 298] width 186 height 21
type input "0567701839"
type input "ngọc"
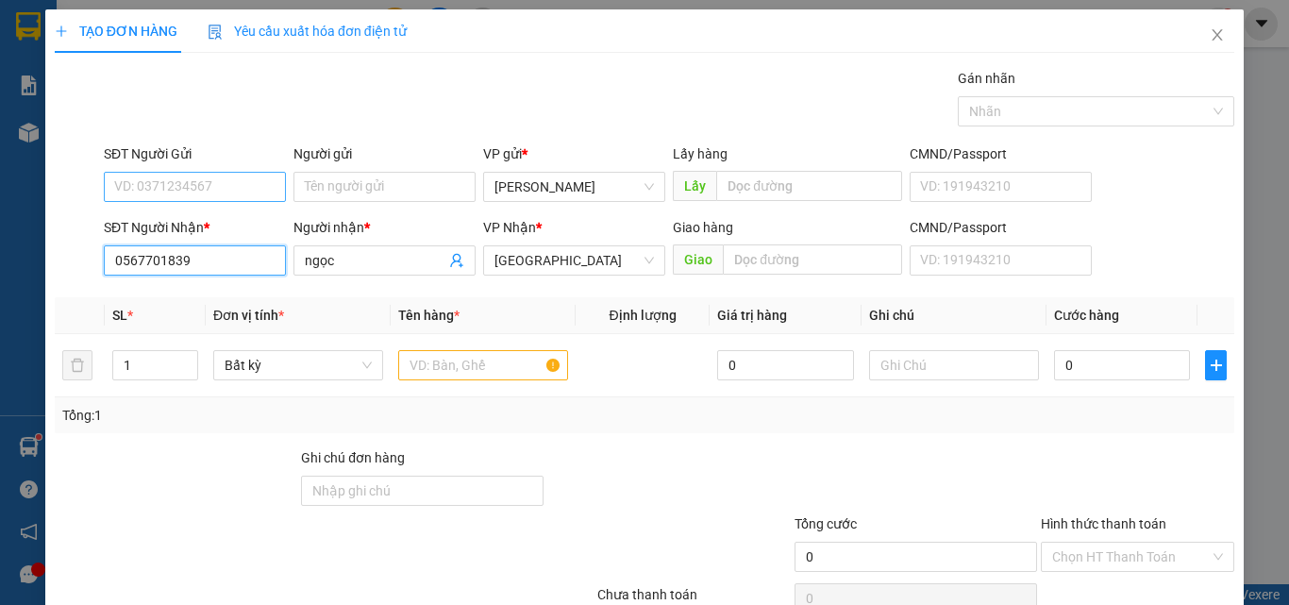
type input "0567701839"
click at [179, 194] on input "SĐT Người Gửi" at bounding box center [195, 187] width 182 height 30
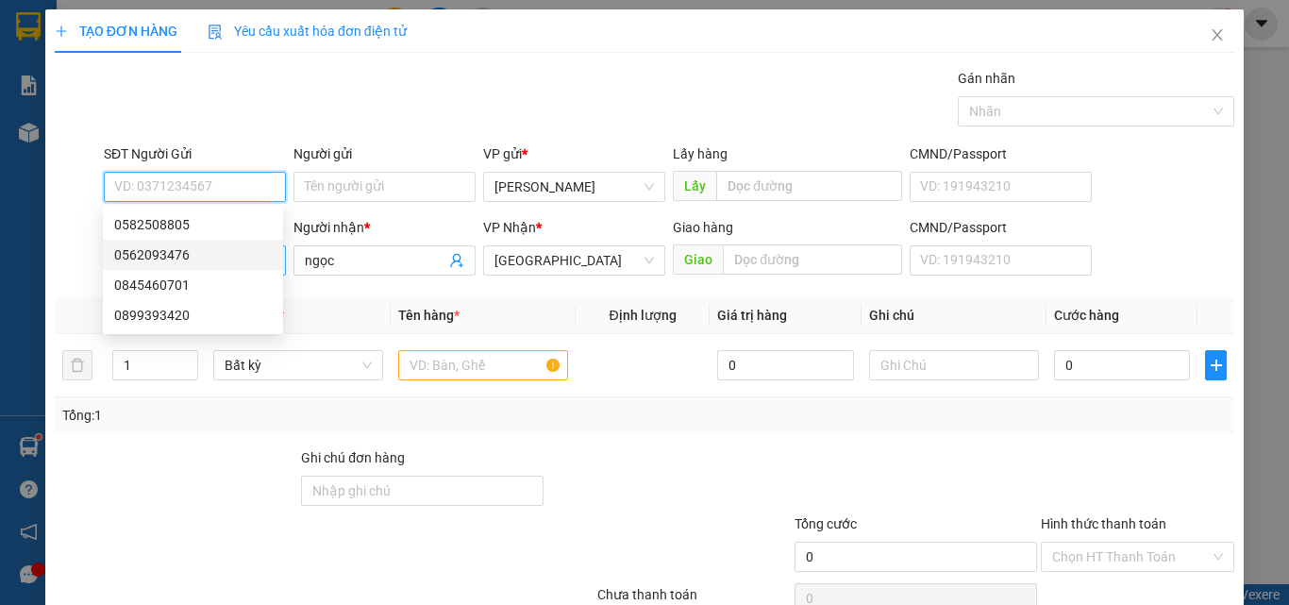
drag, startPoint x: 187, startPoint y: 252, endPoint x: 197, endPoint y: 260, distance: 12.8
click at [187, 252] on div "0562093476" at bounding box center [193, 254] width 158 height 21
type input "0562093476"
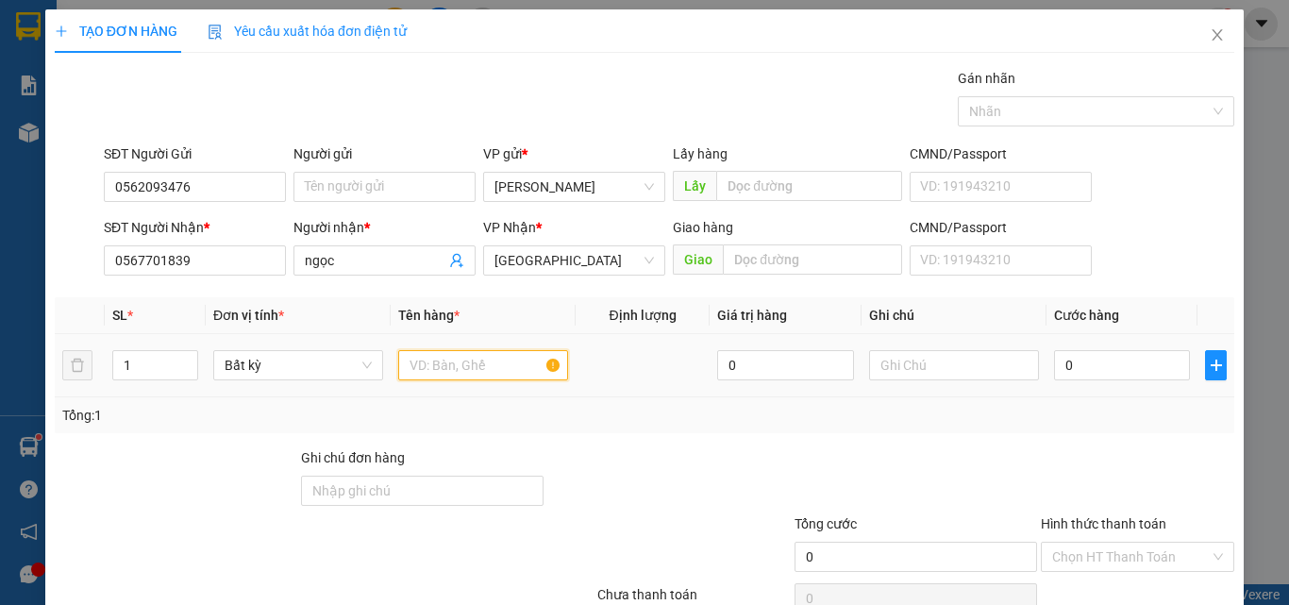
click at [478, 370] on input "text" at bounding box center [483, 365] width 170 height 30
type input "816"
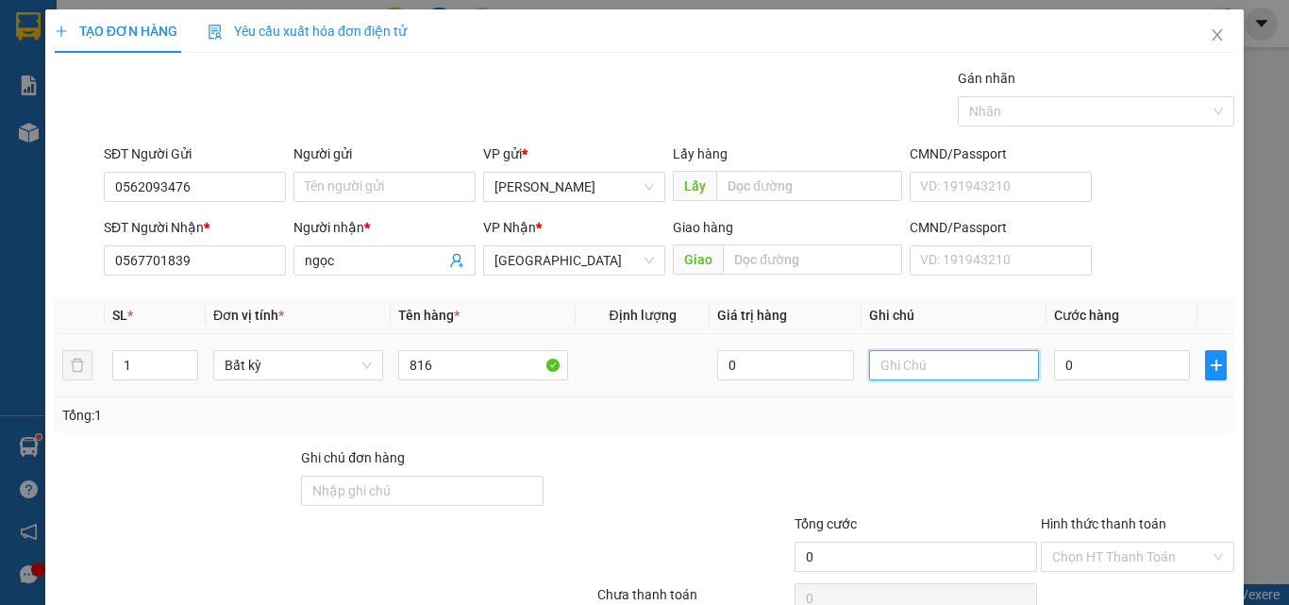
click at [901, 379] on input "text" at bounding box center [954, 365] width 170 height 30
type input "1 THX - ĐỒ KHÔ"
drag, startPoint x: 1056, startPoint y: 391, endPoint x: 1072, endPoint y: 379, distance: 20.2
click at [1059, 388] on td "0" at bounding box center [1122, 365] width 151 height 63
click at [1073, 377] on input "0" at bounding box center [1122, 365] width 136 height 30
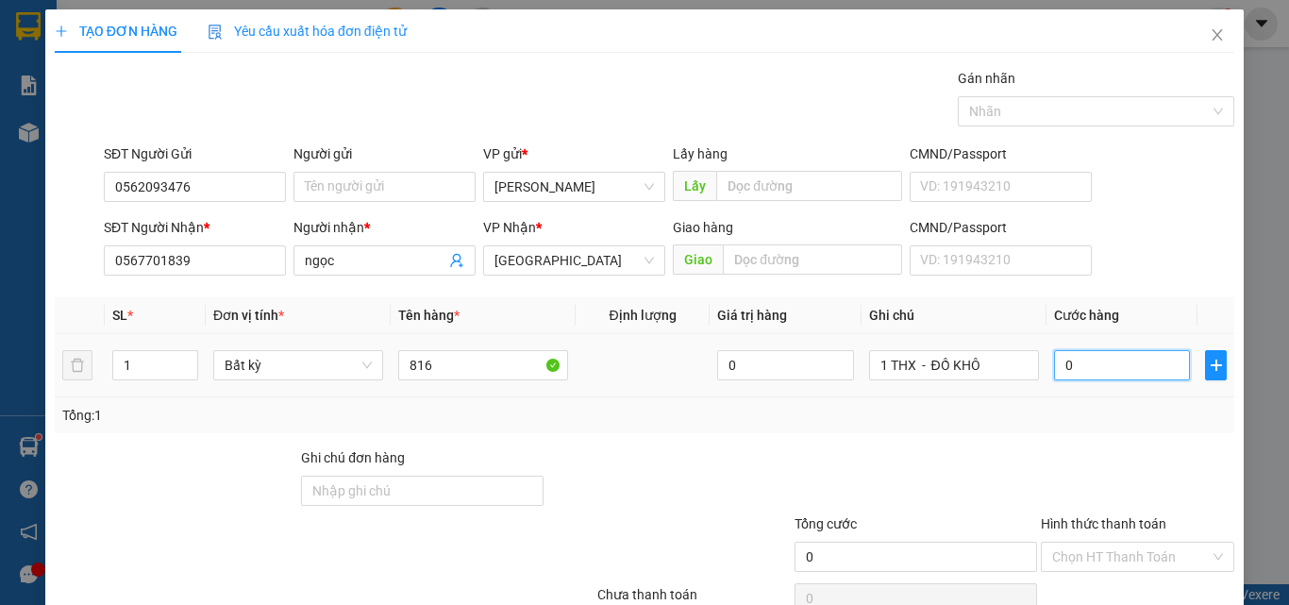
type input "6"
type input "60"
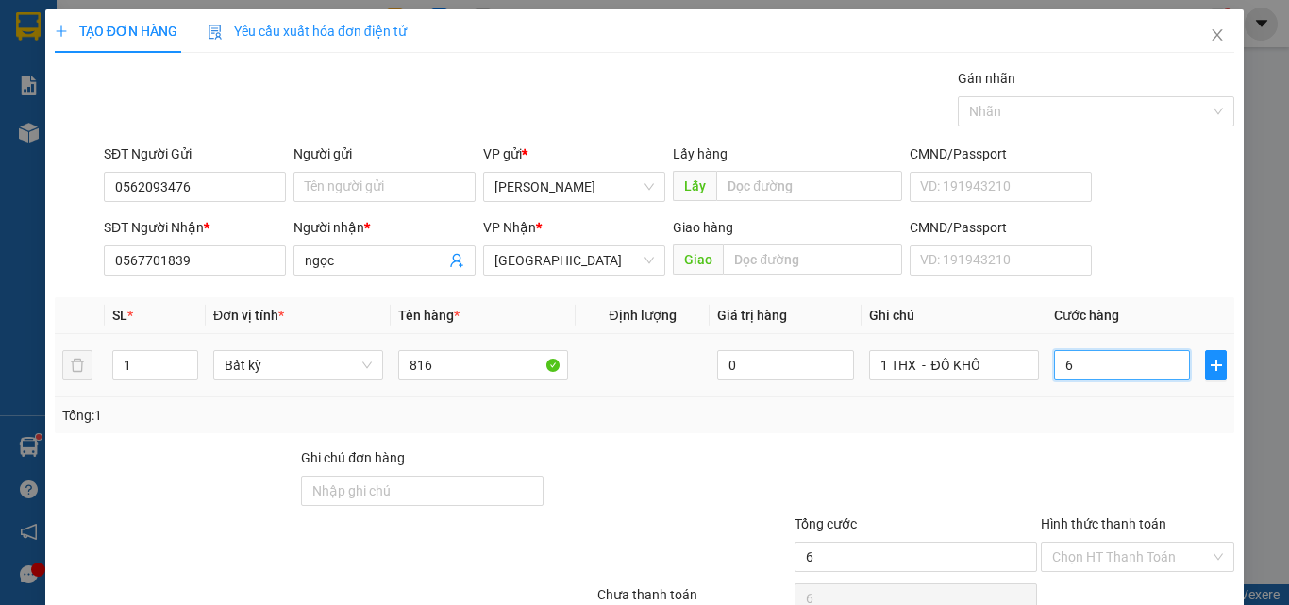
type input "60"
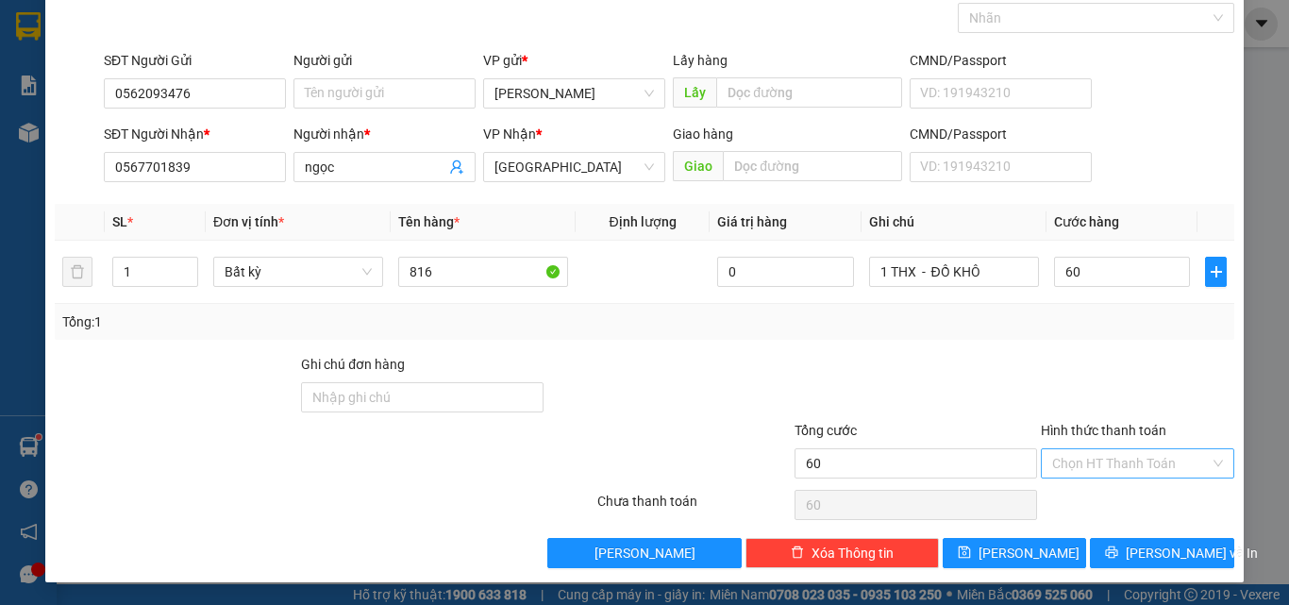
type input "60.000"
click at [1116, 473] on input "Hình thức thanh toán" at bounding box center [1131, 463] width 158 height 28
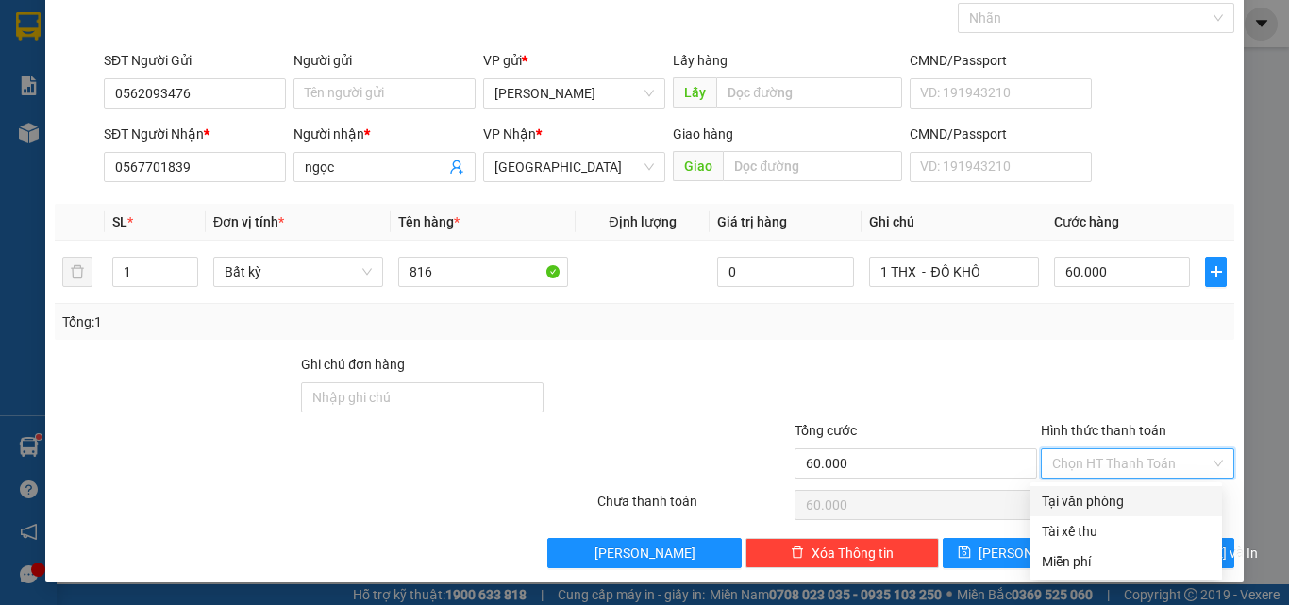
click at [1102, 498] on div "Tại văn phòng" at bounding box center [1126, 501] width 169 height 21
type input "0"
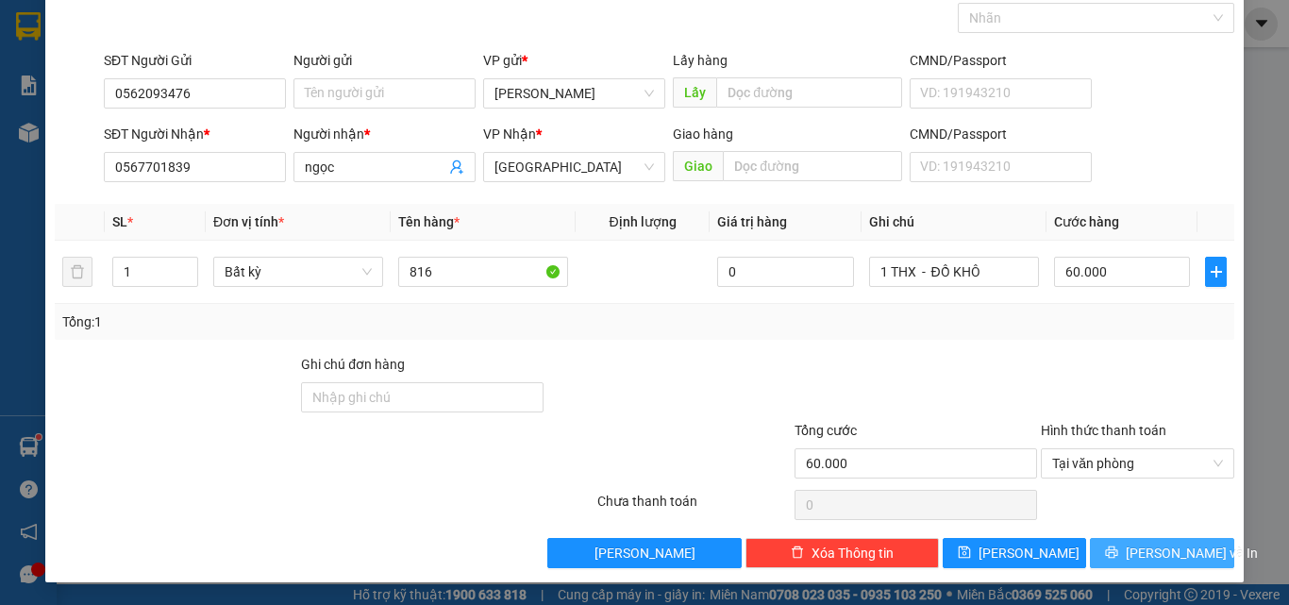
click at [1119, 557] on icon "printer" at bounding box center [1111, 552] width 13 height 13
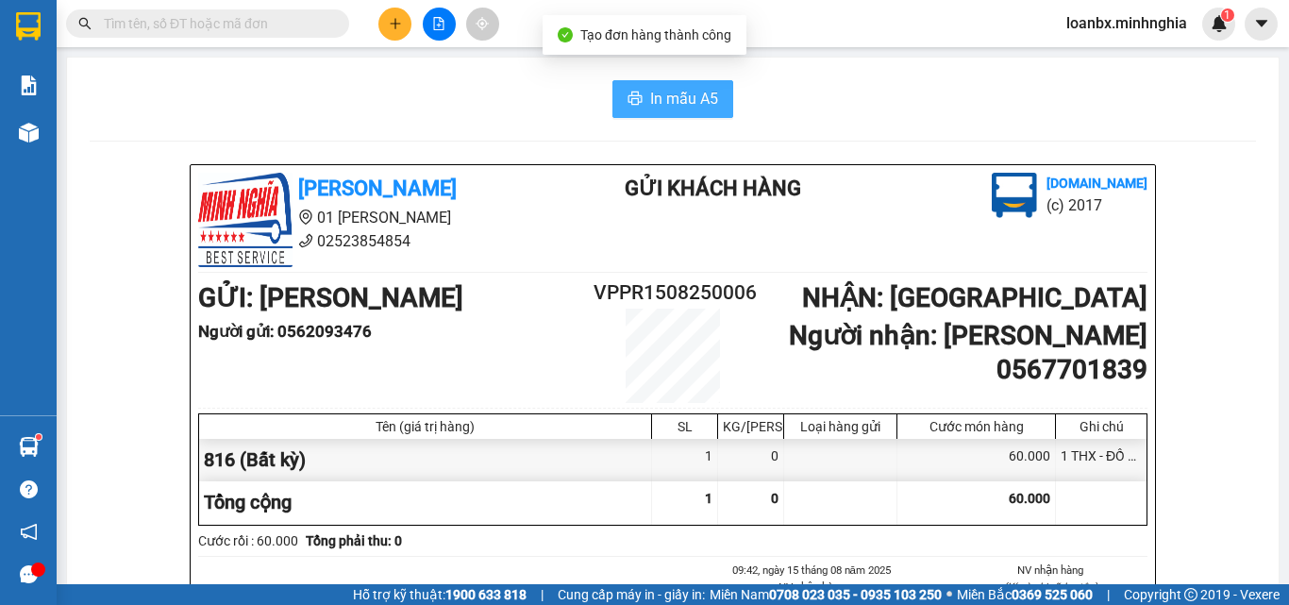
drag, startPoint x: 649, startPoint y: 83, endPoint x: 656, endPoint y: 91, distance: 10.0
click at [653, 89] on button "In mẫu A5" at bounding box center [673, 99] width 121 height 38
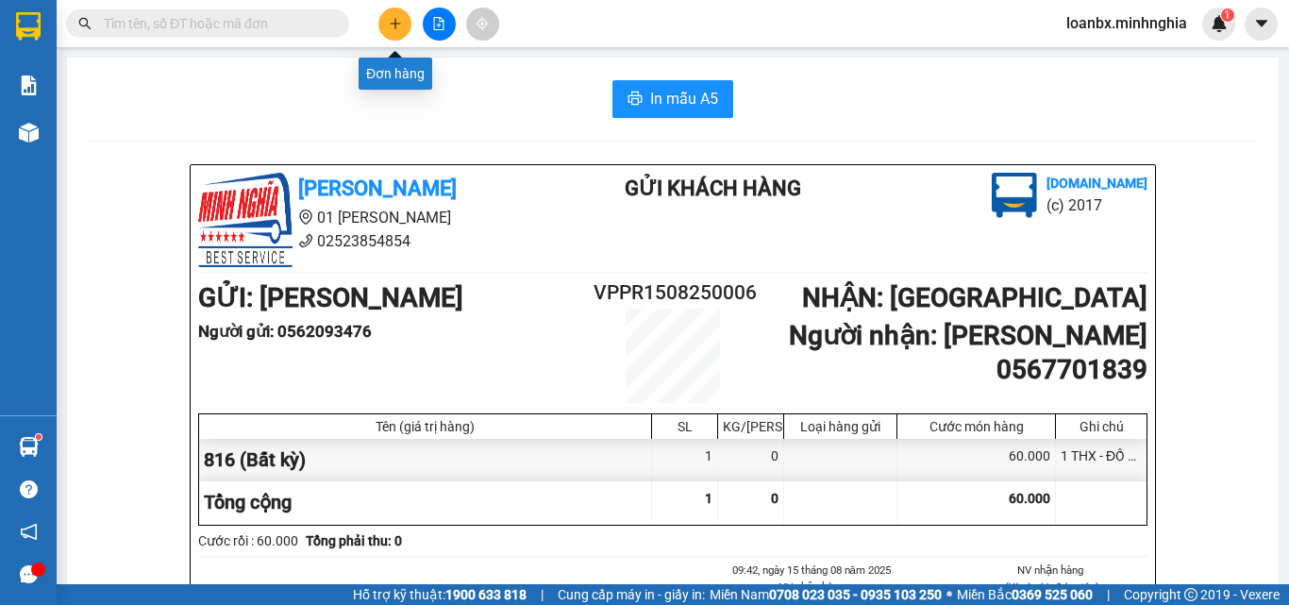
click at [392, 31] on button at bounding box center [395, 24] width 33 height 33
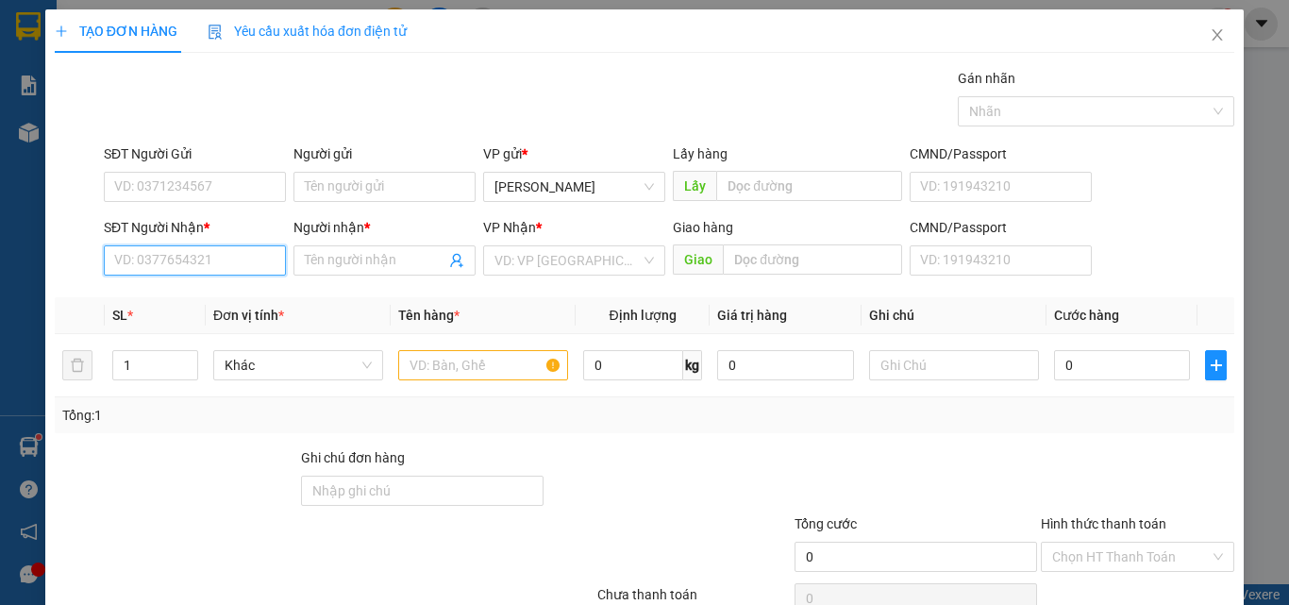
click at [189, 251] on input "SĐT Người Nhận *" at bounding box center [195, 260] width 182 height 30
type input "0339130289"
click at [224, 294] on div "0339130289 - TRÍ" at bounding box center [193, 298] width 158 height 21
type input "TRÍ"
type input "0339130289"
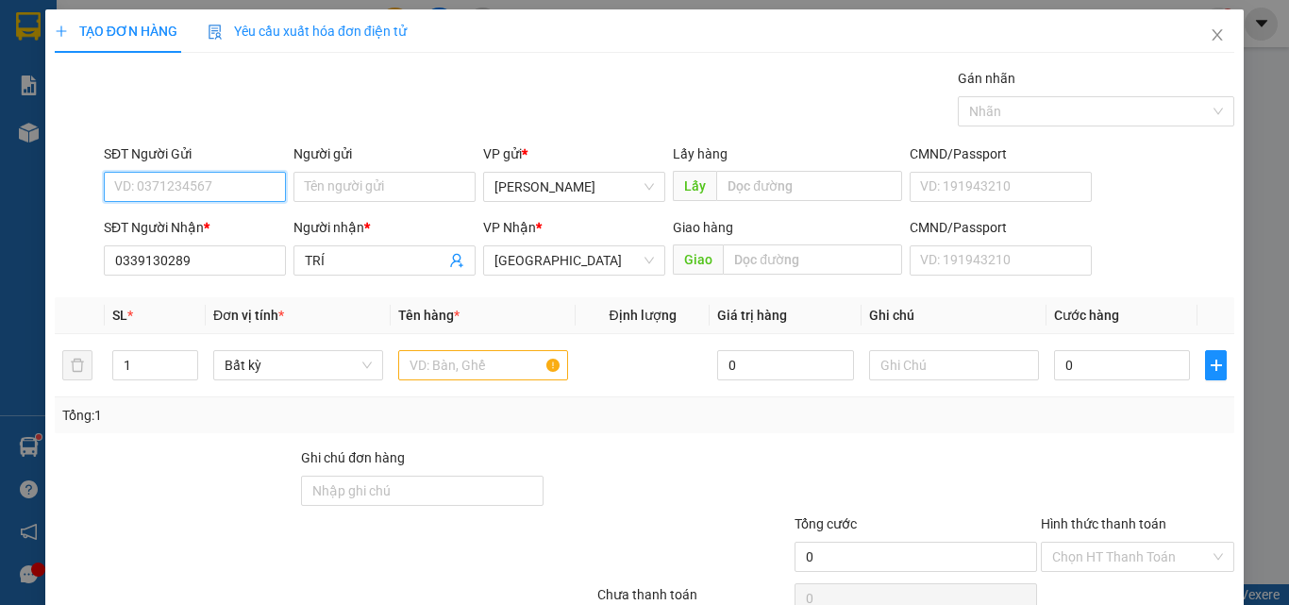
click at [192, 193] on input "SĐT Người Gửi" at bounding box center [195, 187] width 182 height 30
click at [224, 225] on div "0355234865 - [PERSON_NAME]" at bounding box center [207, 224] width 186 height 21
type input "0355234865"
type input "THỦY"
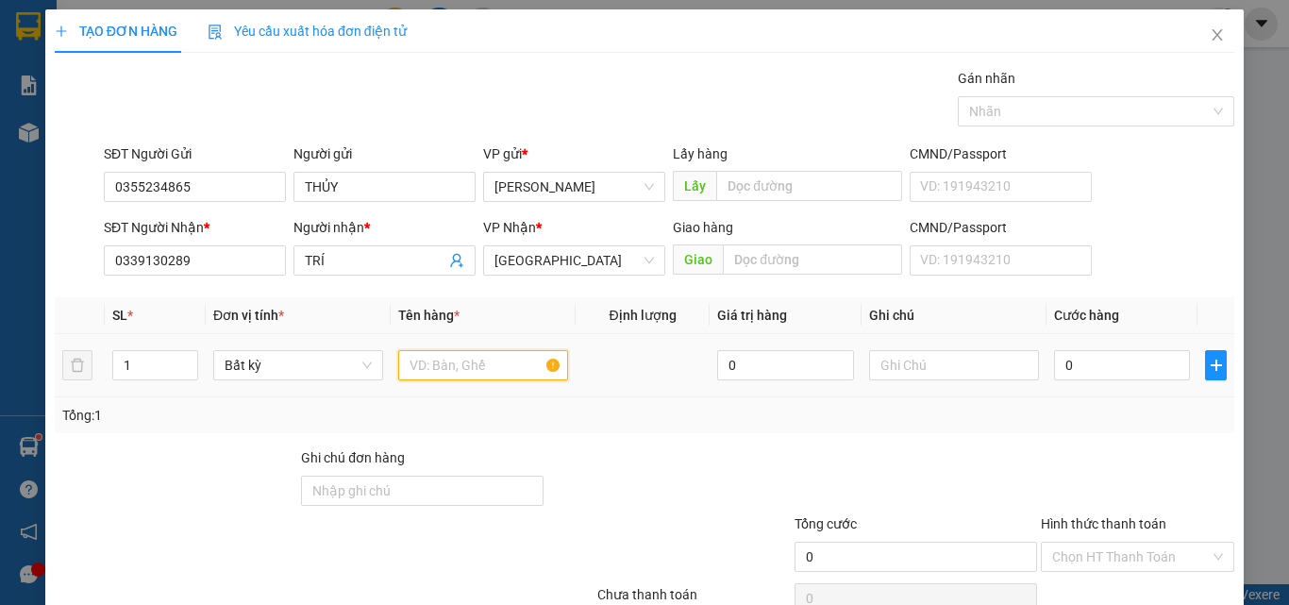
click at [449, 367] on input "text" at bounding box center [483, 365] width 170 height 30
type input "816"
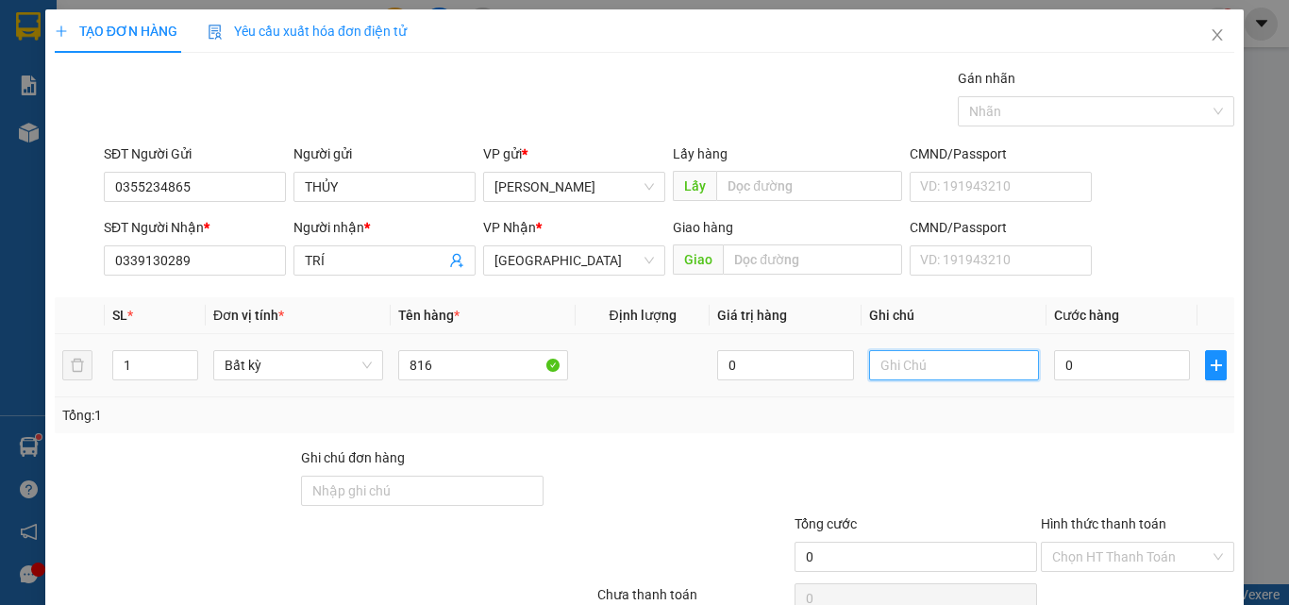
click at [916, 362] on input "text" at bounding box center [954, 365] width 170 height 30
drag, startPoint x: 948, startPoint y: 370, endPoint x: 831, endPoint y: 370, distance: 117.0
click at [831, 370] on tr "1 Bất kỳ 816 0 1 THX - CÁ 0" at bounding box center [645, 365] width 1180 height 63
type input "1 THX - CÁ"
click at [1100, 374] on input "0" at bounding box center [1122, 365] width 136 height 30
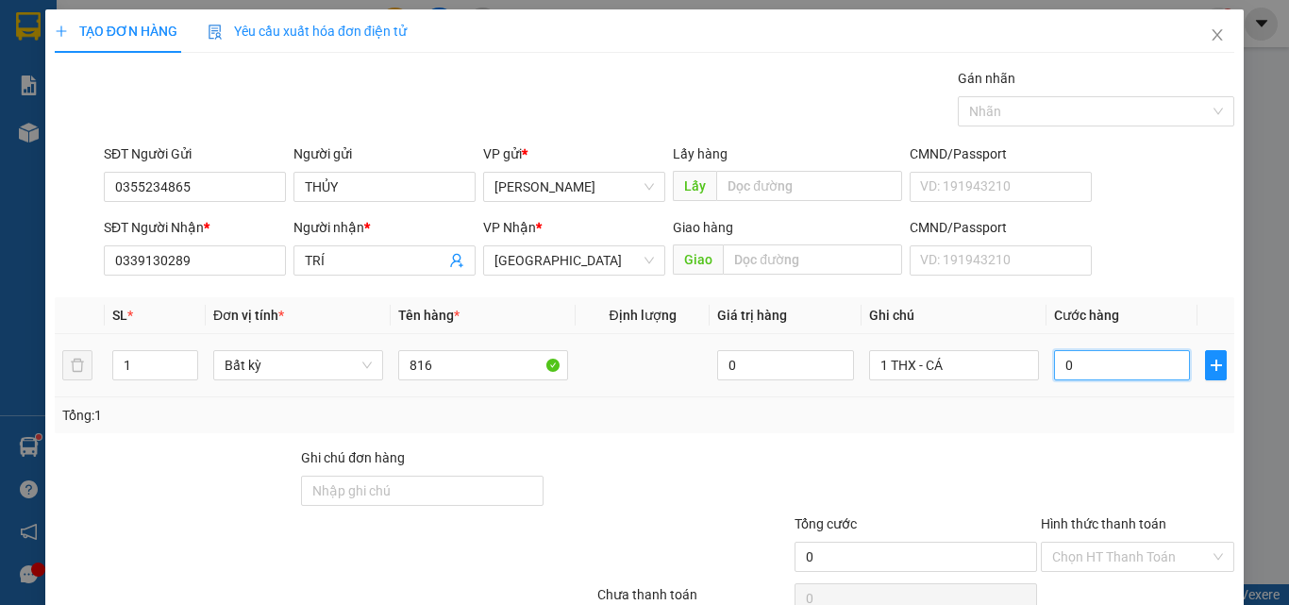
type input "6"
type input "60"
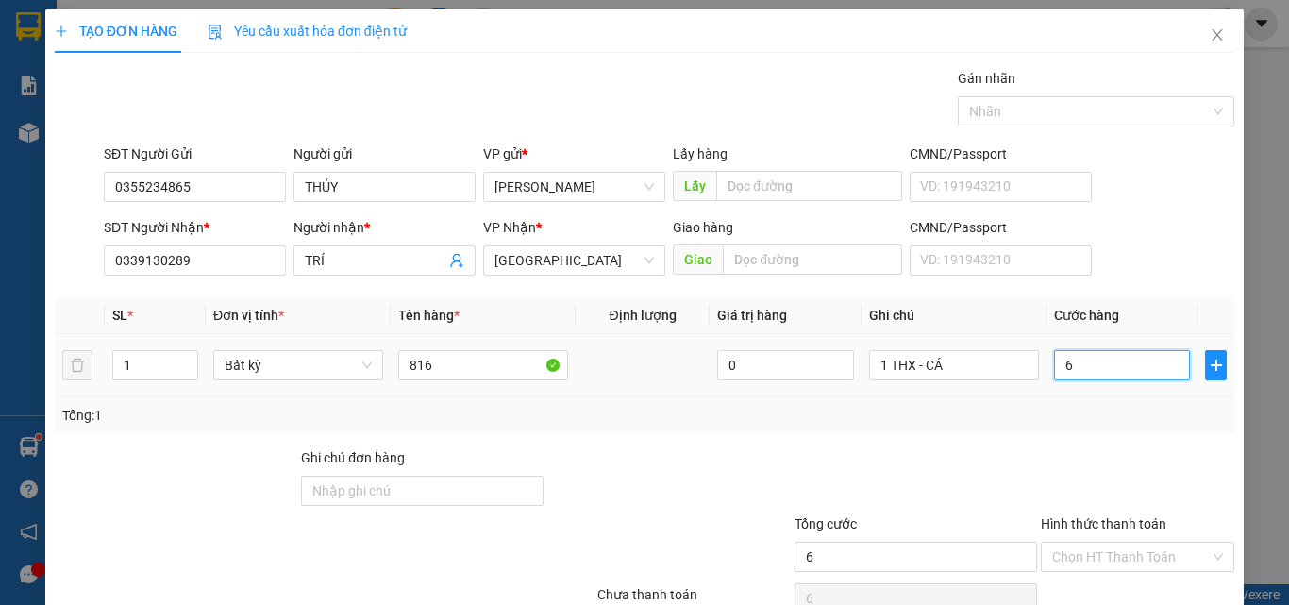
type input "60"
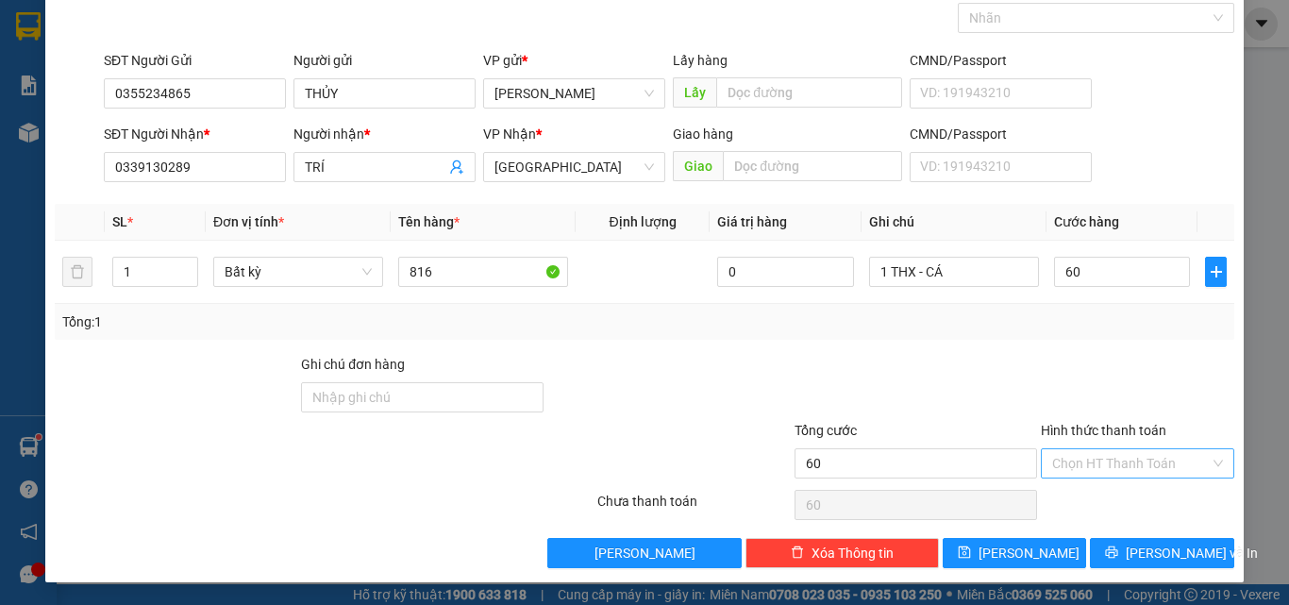
type input "60.000"
click at [1119, 461] on input "Hình thức thanh toán" at bounding box center [1131, 463] width 158 height 28
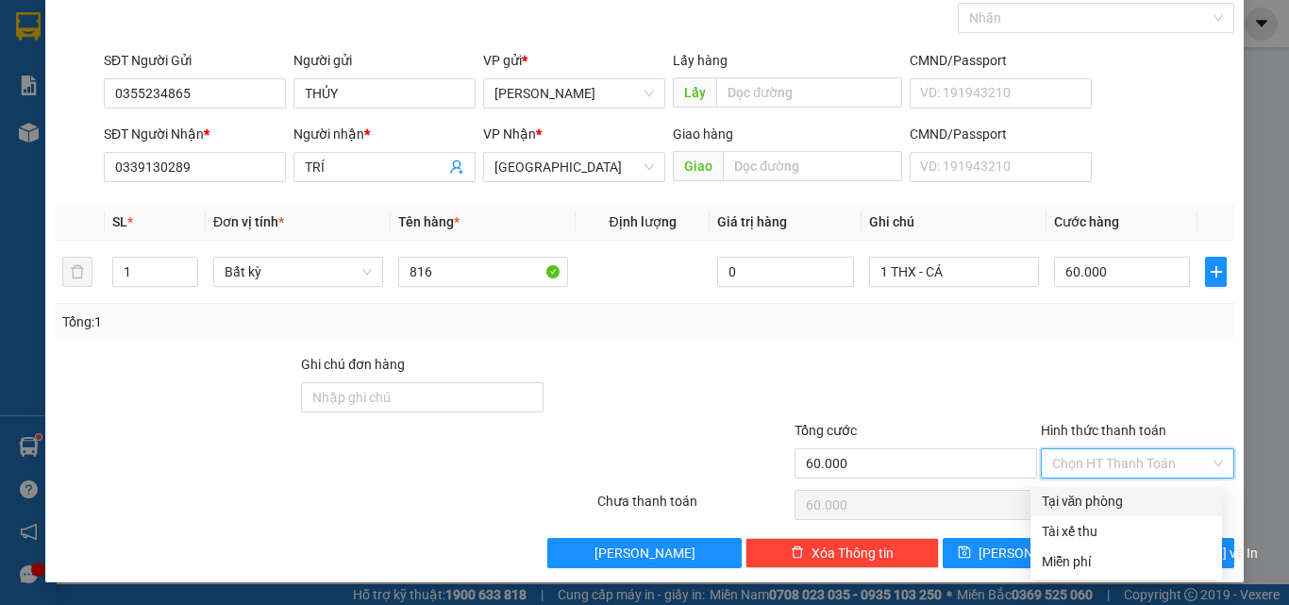
click at [1111, 497] on div "Tại văn phòng" at bounding box center [1126, 501] width 169 height 21
type input "0"
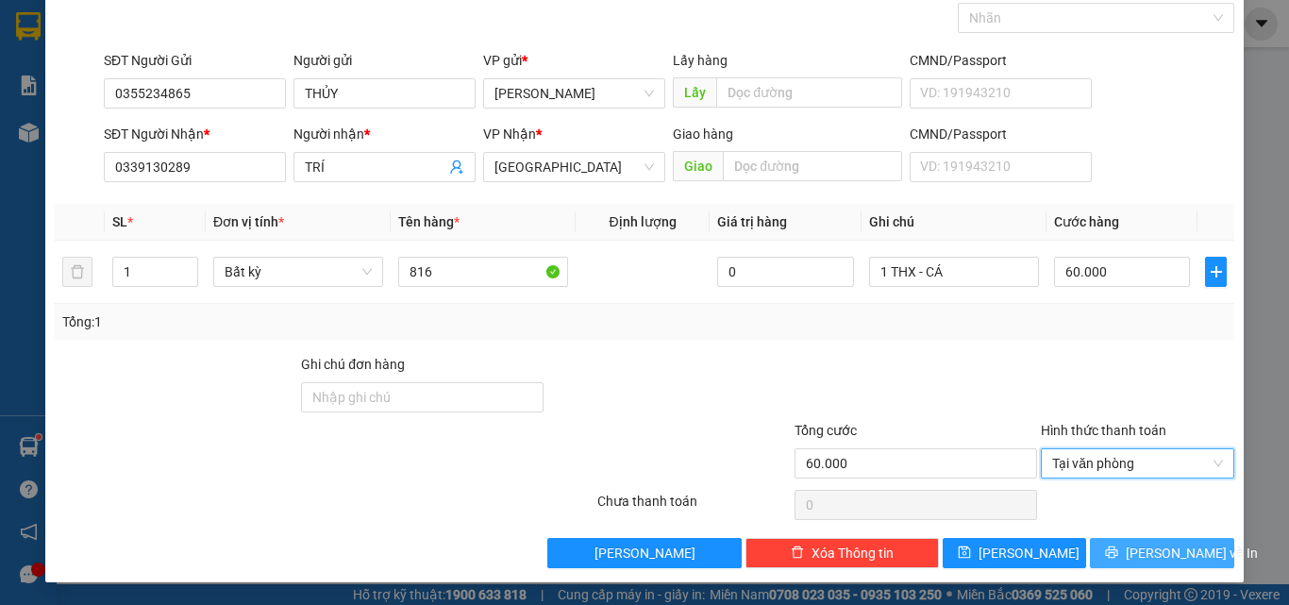
click at [1149, 549] on span "[PERSON_NAME] và In" at bounding box center [1192, 553] width 132 height 21
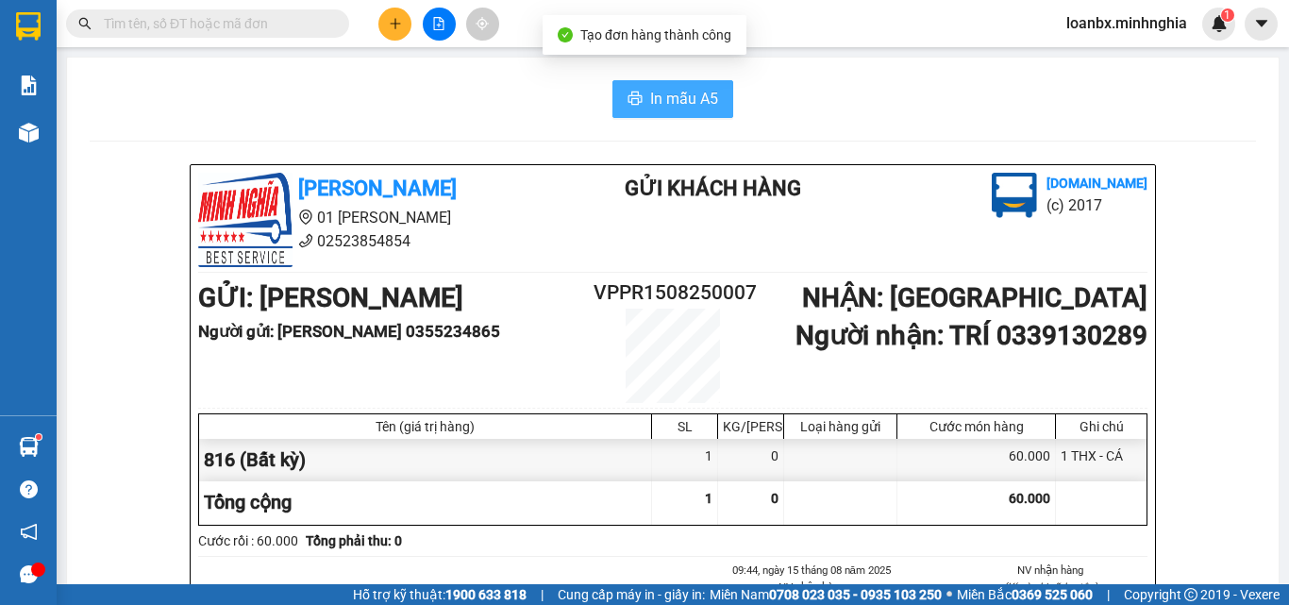
click at [670, 108] on span "In mẫu A5" at bounding box center [684, 99] width 68 height 24
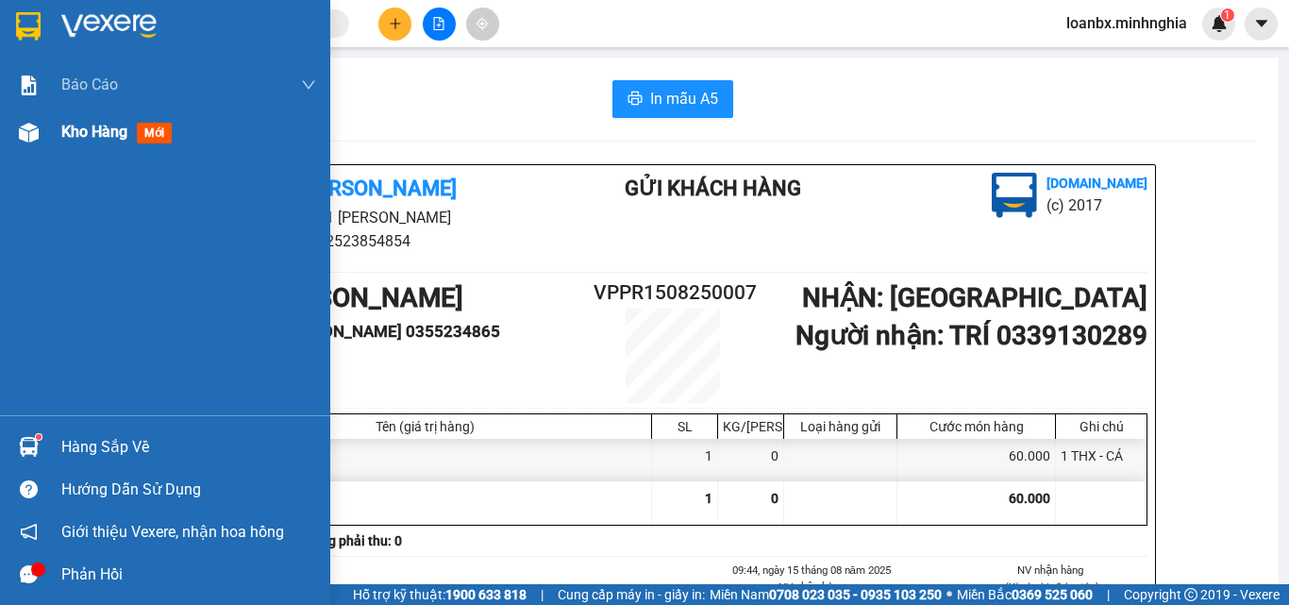
click at [53, 143] on div "Kho hàng mới" at bounding box center [165, 132] width 330 height 47
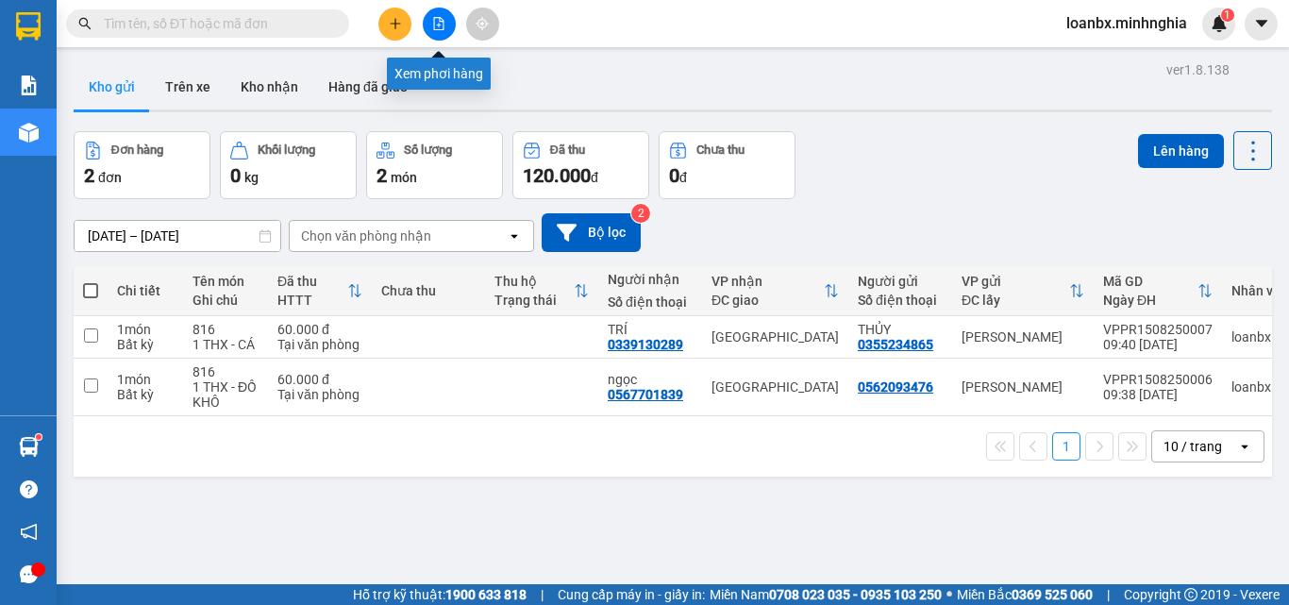
click at [443, 14] on button at bounding box center [439, 24] width 33 height 33
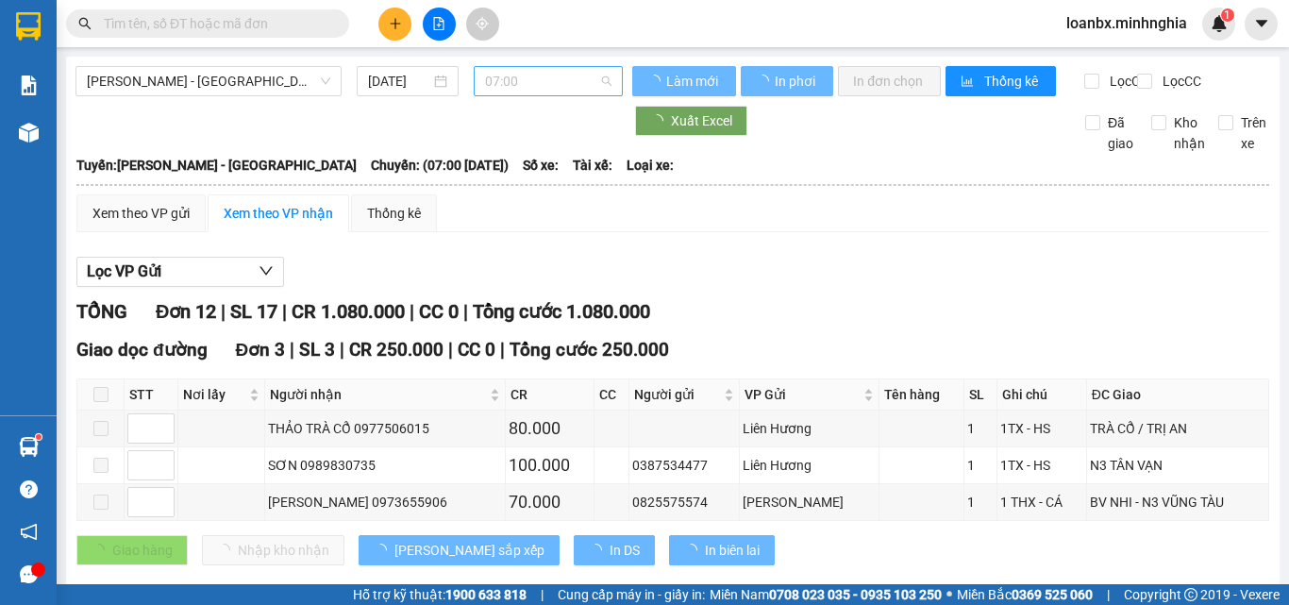
click at [526, 76] on span "07:00" at bounding box center [548, 81] width 126 height 28
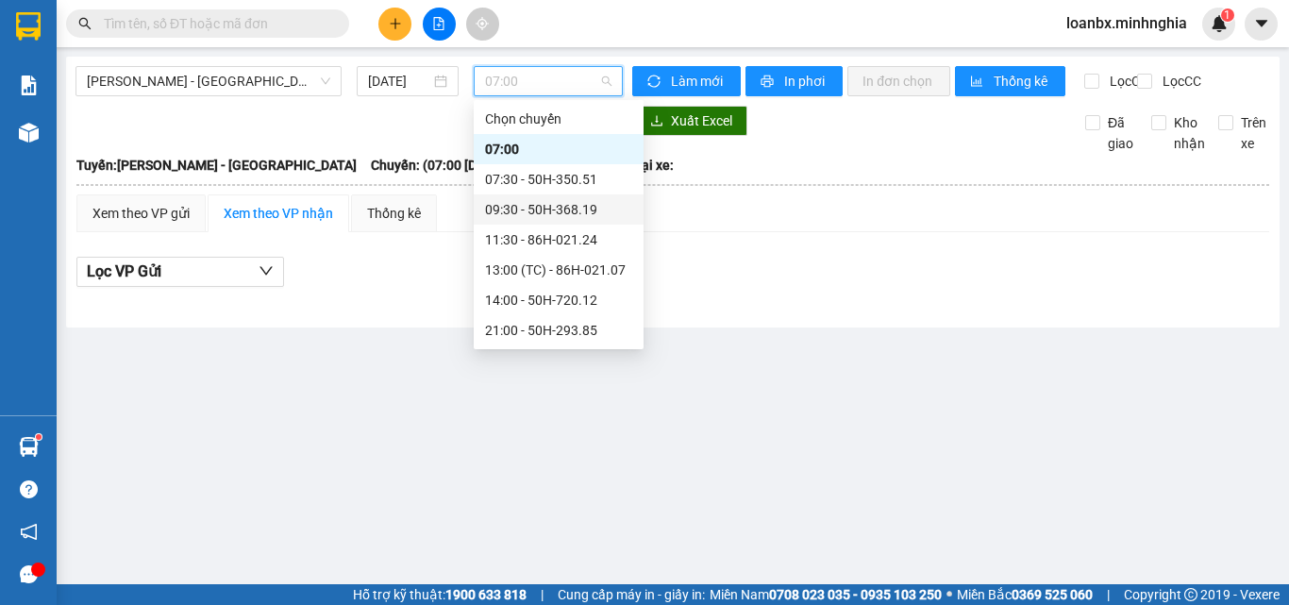
click at [536, 205] on div "09:30 - 50H-368.19" at bounding box center [558, 209] width 147 height 21
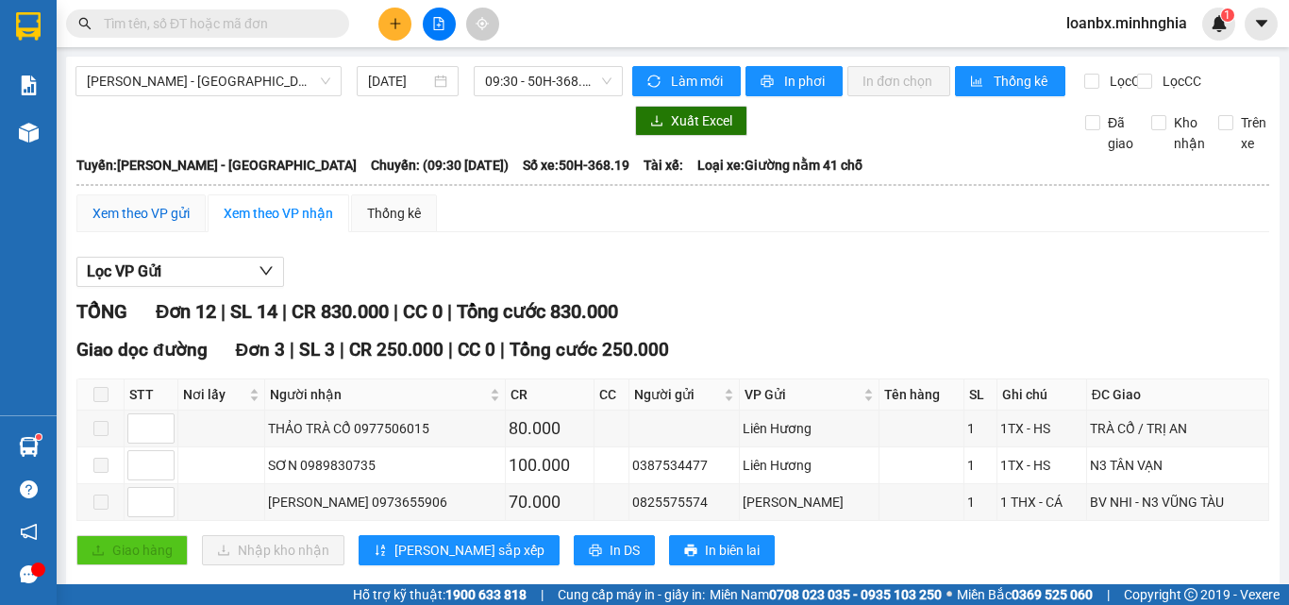
click at [154, 222] on div "Xem theo VP gửi" at bounding box center [141, 213] width 97 height 21
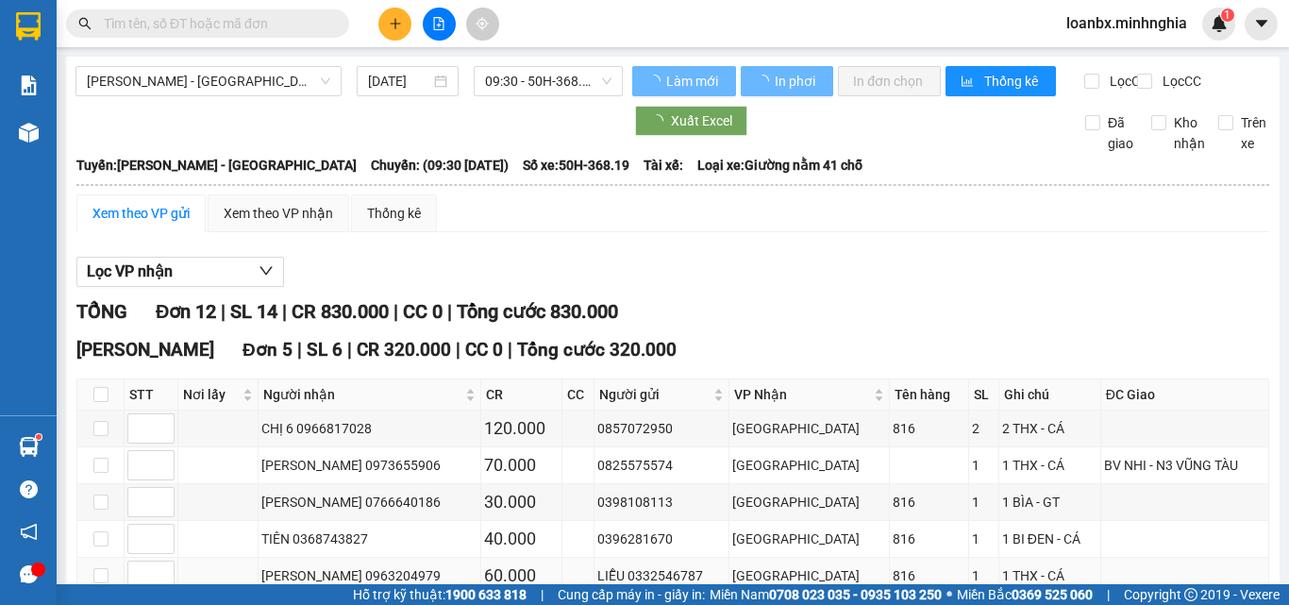
scroll to position [189, 0]
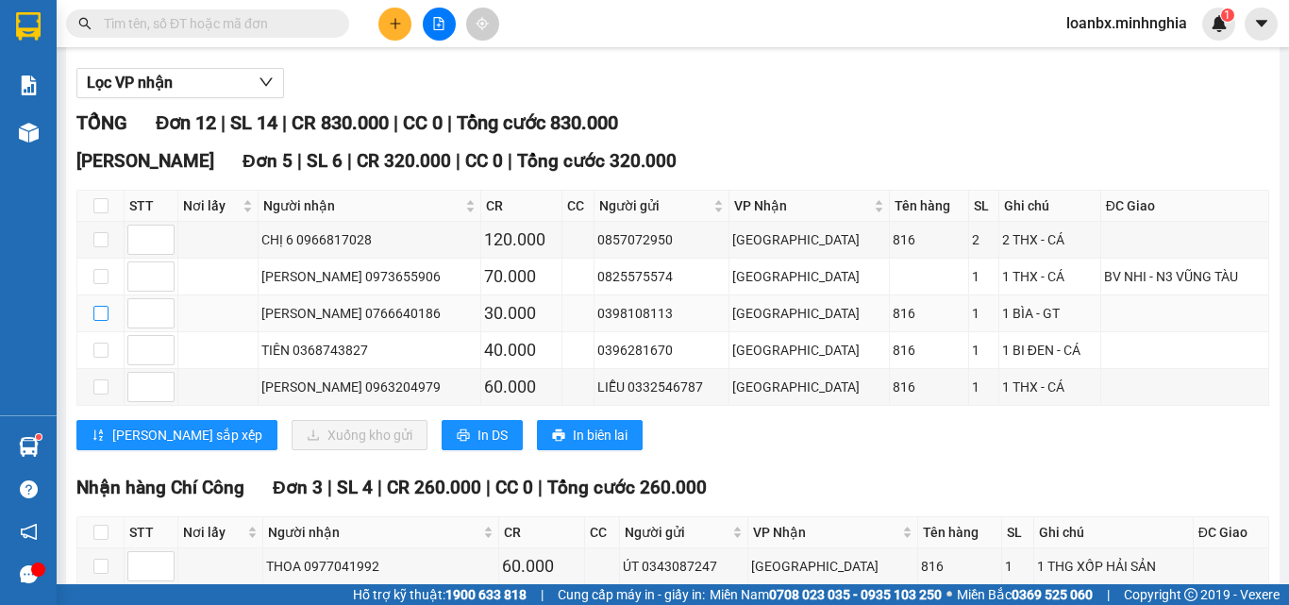
click at [102, 321] on input "checkbox" at bounding box center [100, 313] width 15 height 15
checkbox input "true"
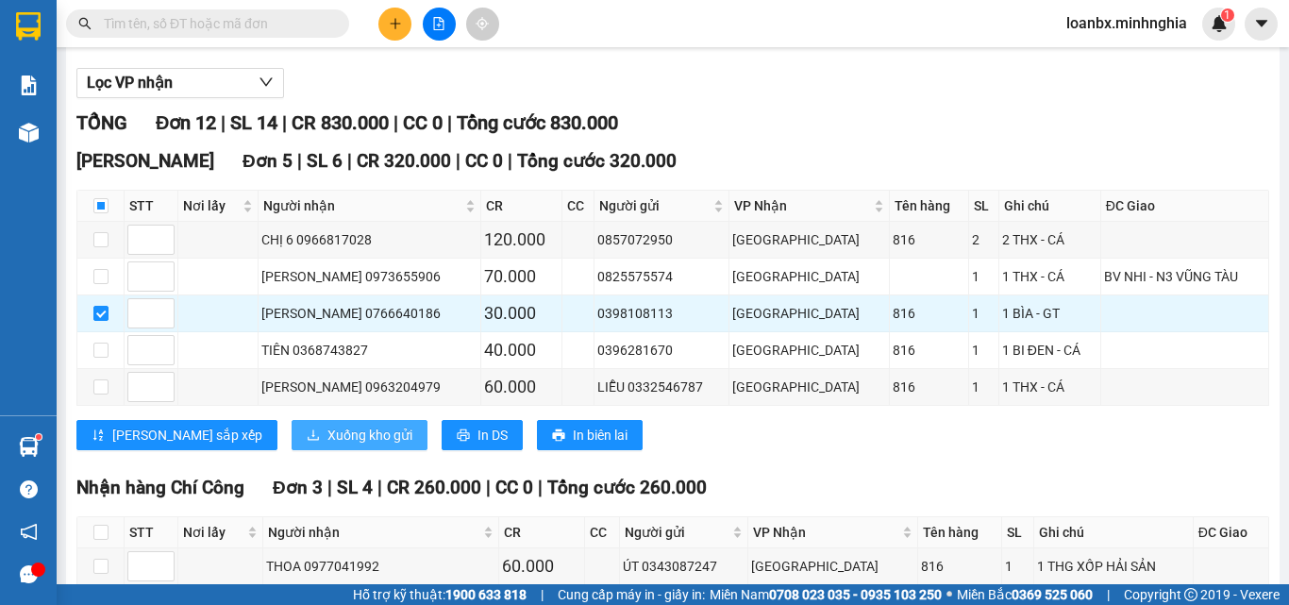
click at [328, 446] on span "Xuống kho gửi" at bounding box center [370, 435] width 85 height 21
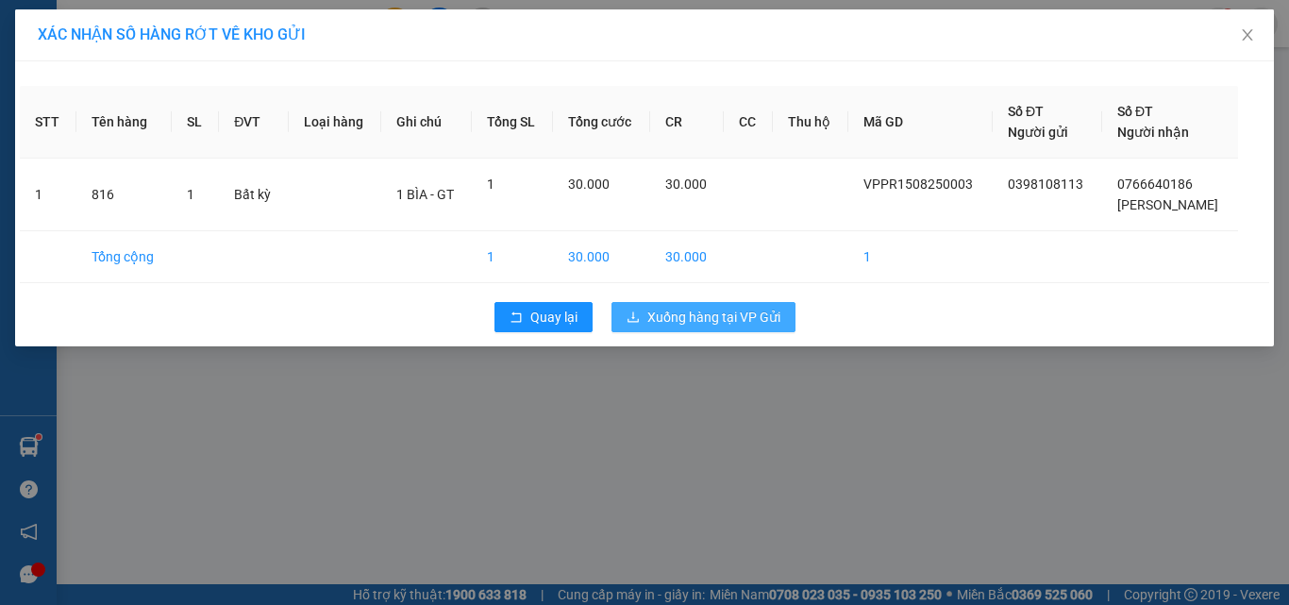
click at [716, 306] on button "Xuống hàng tại VP Gửi" at bounding box center [704, 317] width 184 height 30
